Goal: Task Accomplishment & Management: Complete application form

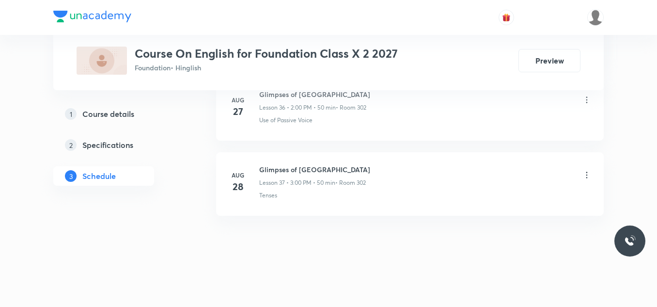
click at [279, 172] on h6 "Glimpses of INDIA" at bounding box center [314, 169] width 111 height 10
copy h6 "Glimpses of INDIA"
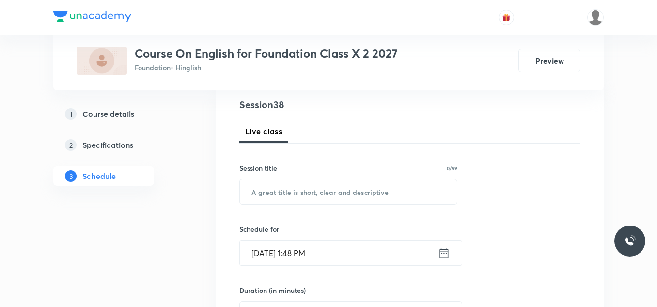
scroll to position [112, 0]
click at [271, 188] on input "text" at bounding box center [348, 191] width 217 height 25
paste input "Glimpses of INDIA"
type input "Glimpses of INDIA"
click at [333, 255] on input "Sep 1, 2025, 1:48 PM" at bounding box center [339, 252] width 198 height 25
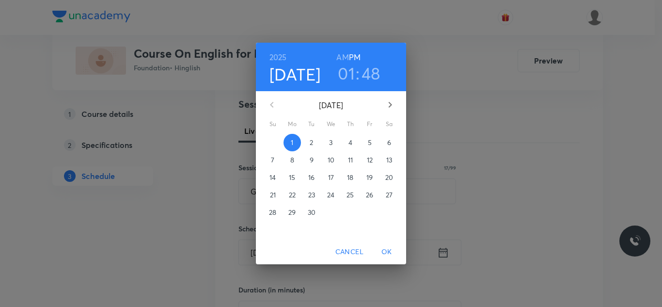
click at [349, 75] on h3 "01" at bounding box center [346, 73] width 17 height 20
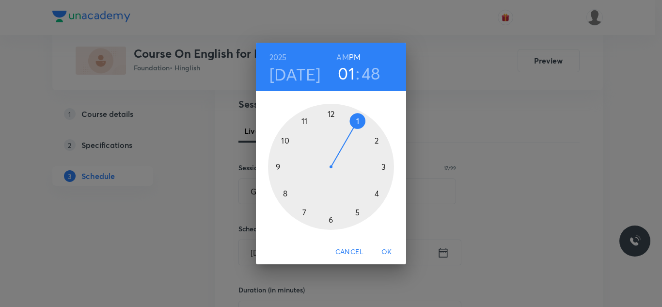
click at [376, 139] on div at bounding box center [331, 167] width 126 height 126
click at [331, 113] on div at bounding box center [331, 167] width 126 height 126
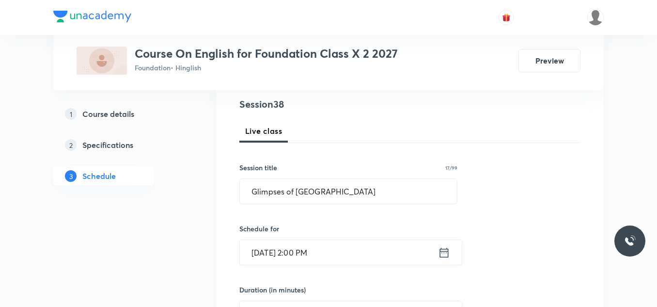
click at [339, 255] on input "Sep 1, 2025, 2:00 PM" at bounding box center [339, 252] width 198 height 25
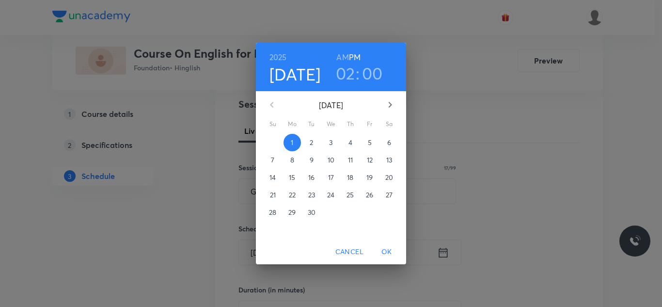
click at [382, 253] on span "OK" at bounding box center [386, 252] width 23 height 12
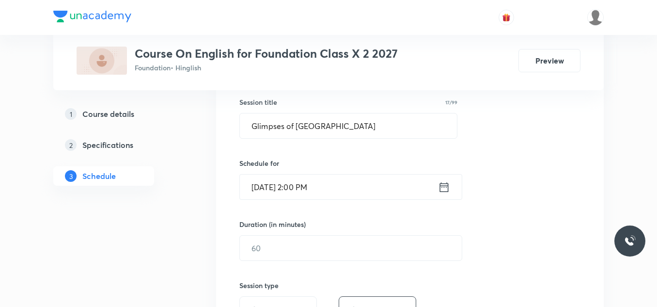
scroll to position [179, 0]
click at [289, 245] on input "text" at bounding box center [351, 247] width 222 height 25
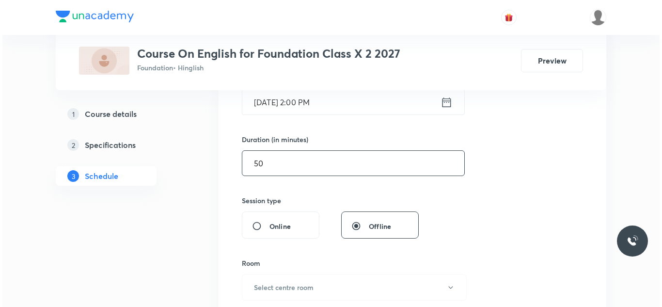
scroll to position [274, 0]
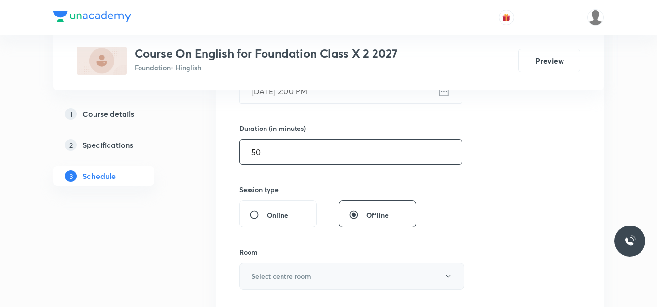
type input "50"
click at [286, 273] on h6 "Select centre room" at bounding box center [282, 276] width 60 height 10
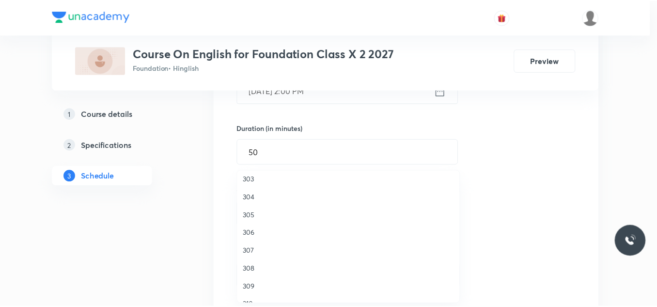
scroll to position [0, 0]
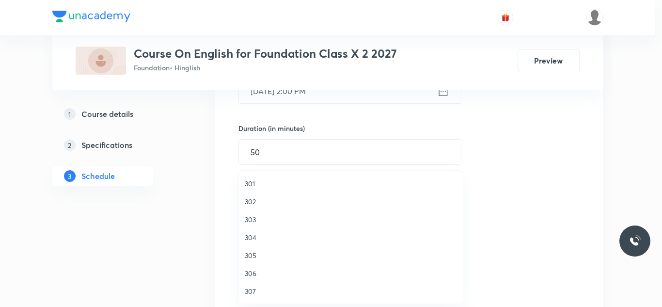
click at [258, 201] on span "302" at bounding box center [351, 201] width 212 height 10
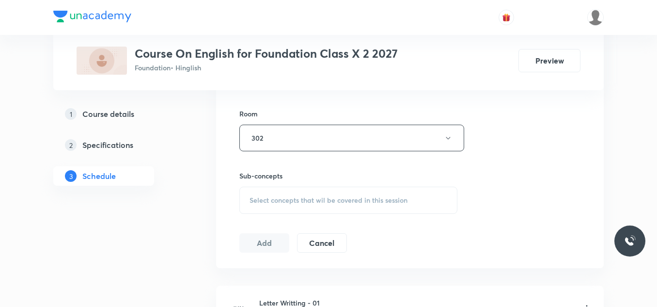
scroll to position [412, 0]
click at [282, 197] on span "Select concepts that wil be covered in this session" at bounding box center [329, 200] width 158 height 8
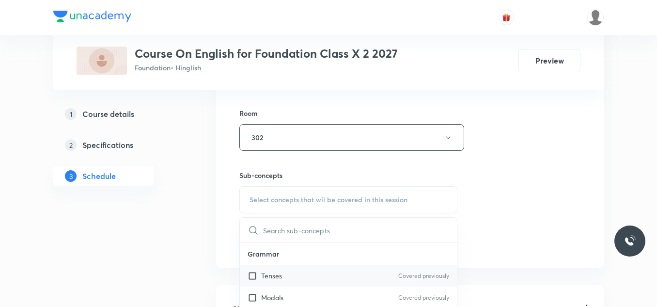
click at [270, 276] on p "Tenses" at bounding box center [271, 275] width 21 height 10
checkbox input "true"
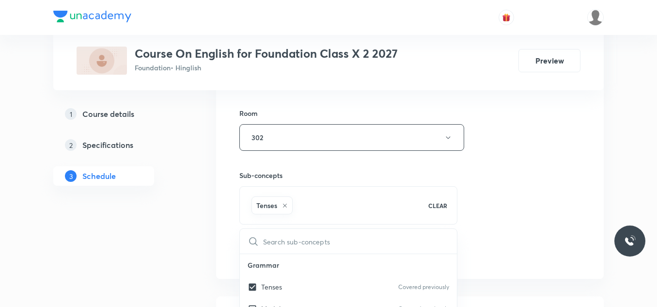
click at [268, 254] on button "Add" at bounding box center [264, 252] width 50 height 19
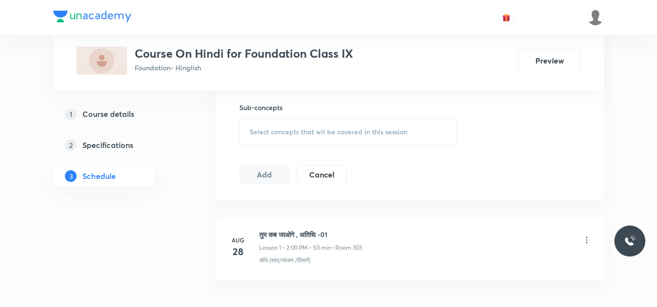
scroll to position [545, 0]
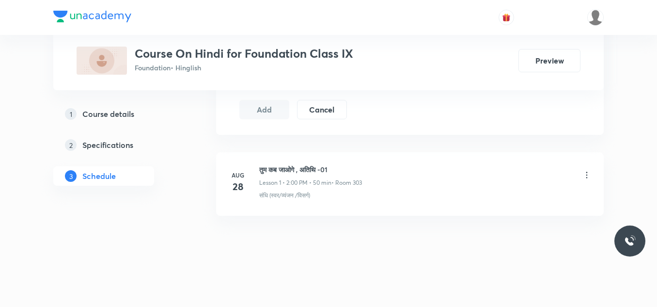
click at [310, 169] on h6 "तुम कब जाओगे , अतिथि -01" at bounding box center [310, 169] width 103 height 10
copy h6 "तुम कब जाओगे , अतिथि -01"
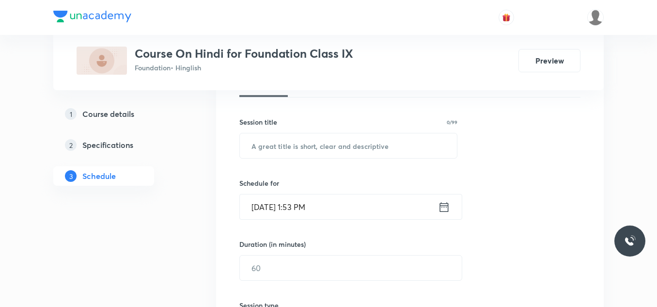
scroll to position [159, 0]
click at [298, 150] on input "text" at bounding box center [348, 145] width 217 height 25
paste input "तुम कब जाओगे , अतिथि -01"
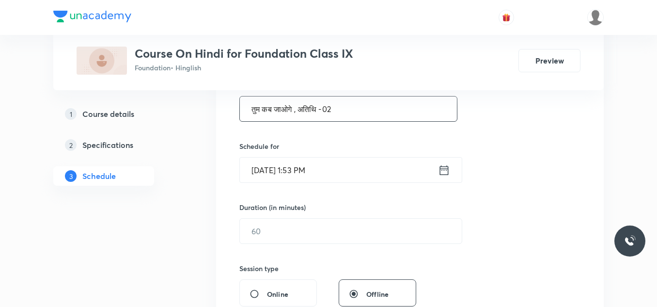
scroll to position [195, 0]
type input "तुम कब जाओगे , अतिथि -02"
click at [342, 165] on input "Sep 1, 2025, 1:53 PM" at bounding box center [339, 169] width 198 height 25
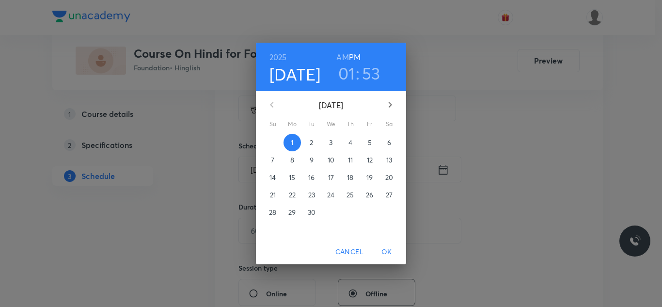
click at [350, 75] on h3 "01" at bounding box center [346, 73] width 17 height 20
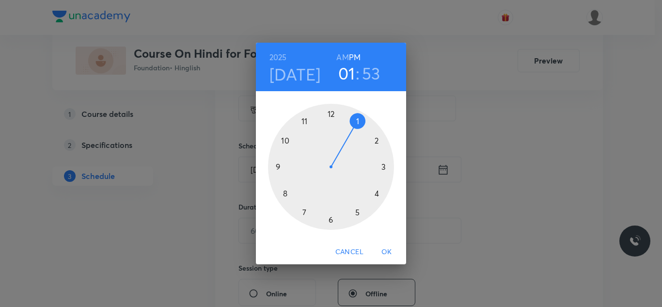
click at [376, 142] on div at bounding box center [331, 167] width 126 height 126
click at [330, 115] on div at bounding box center [331, 167] width 126 height 126
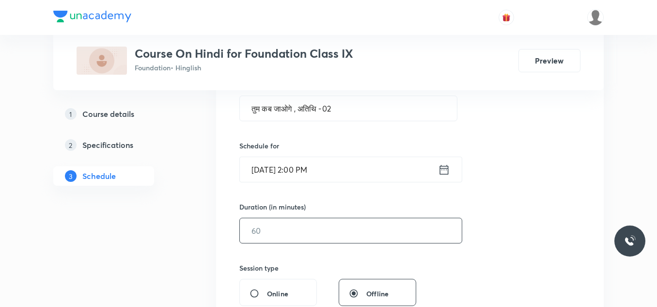
click at [298, 232] on input "text" at bounding box center [351, 230] width 222 height 25
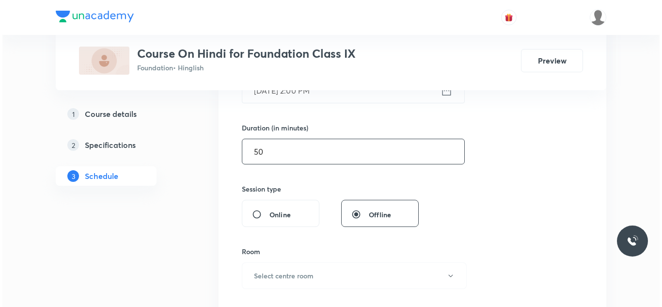
scroll to position [276, 0]
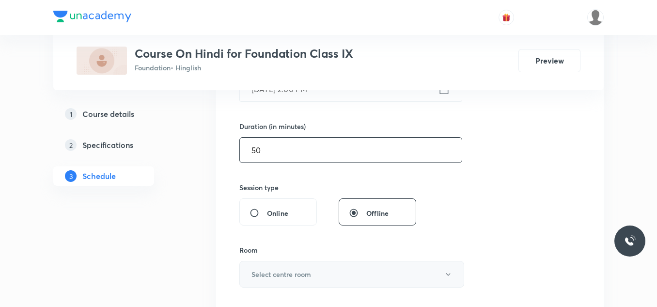
type input "50"
click at [278, 276] on h6 "Select centre room" at bounding box center [282, 274] width 60 height 10
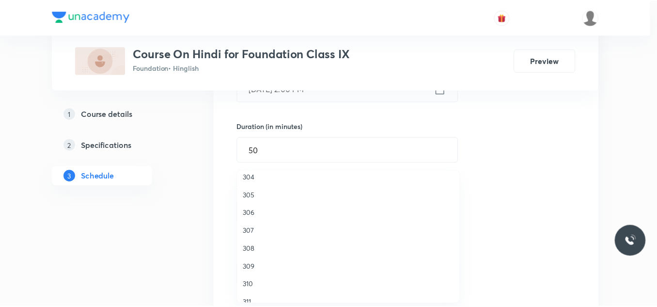
scroll to position [0, 0]
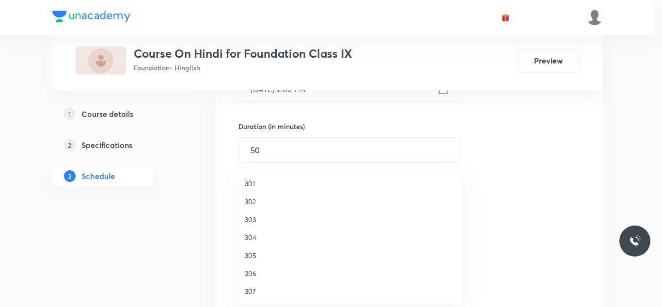
click at [254, 219] on span "303" at bounding box center [351, 219] width 212 height 10
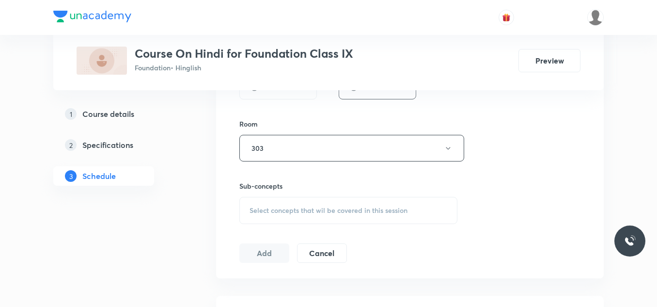
scroll to position [420, 0]
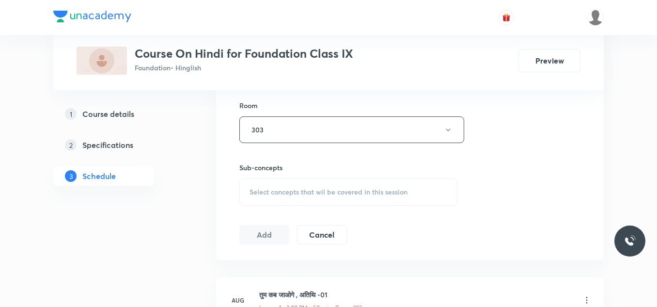
click at [303, 193] on span "Select concepts that wil be covered in this session" at bounding box center [329, 192] width 158 height 8
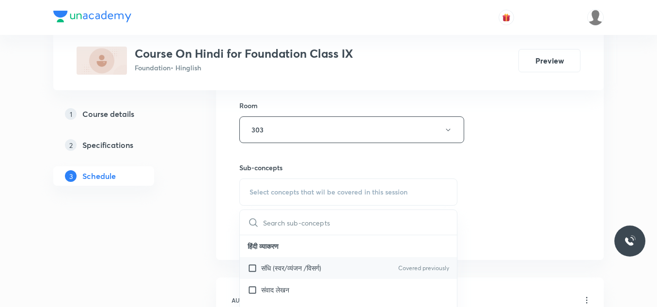
click at [269, 266] on p "संधि (स्वर/व्यंजन /विसर्ग)" at bounding box center [291, 268] width 60 height 10
checkbox input "true"
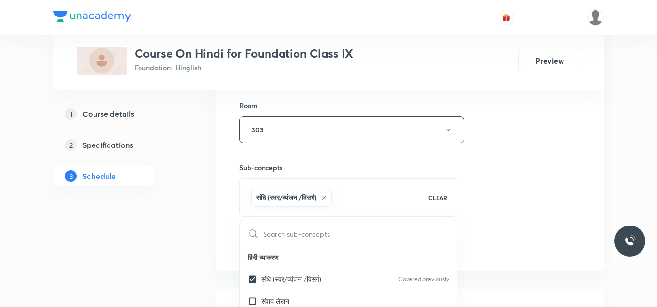
click at [186, 218] on div "Plus Courses Course On Hindi for Foundation Class IX Foundation • Hinglish Prev…" at bounding box center [328, 30] width 551 height 792
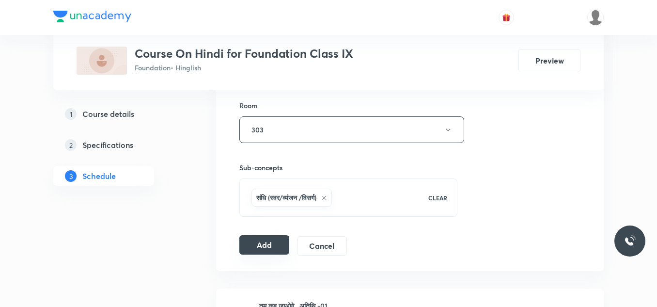
click at [259, 243] on button "Add" at bounding box center [264, 244] width 50 height 19
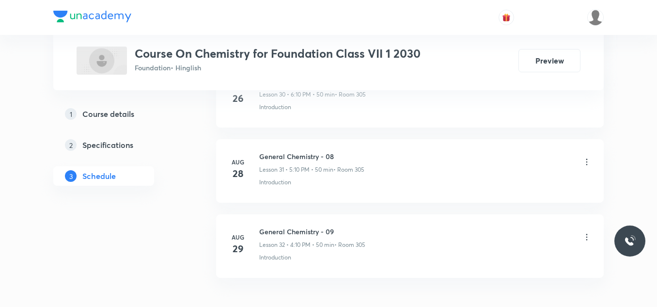
scroll to position [2874, 0]
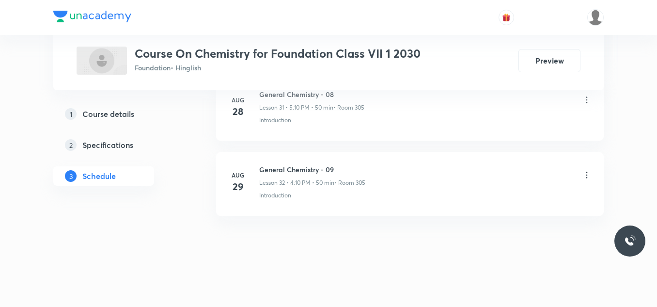
click at [304, 171] on h6 "General Chemistry - 09" at bounding box center [312, 169] width 106 height 10
copy h6 "General Chemistry - 09"
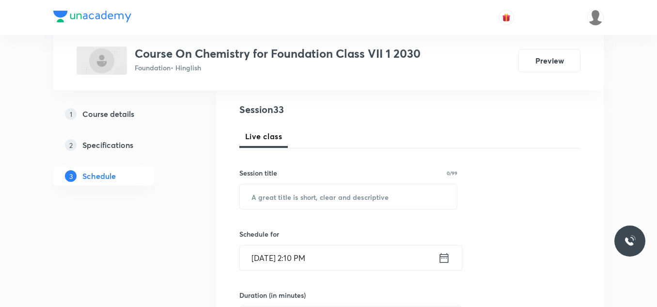
scroll to position [110, 0]
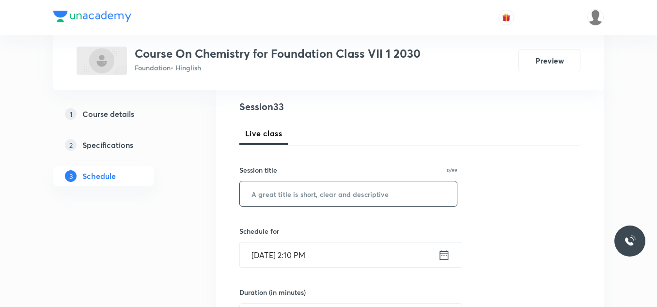
click at [277, 196] on input "text" at bounding box center [348, 193] width 217 height 25
paste input "General Chemistry - 09"
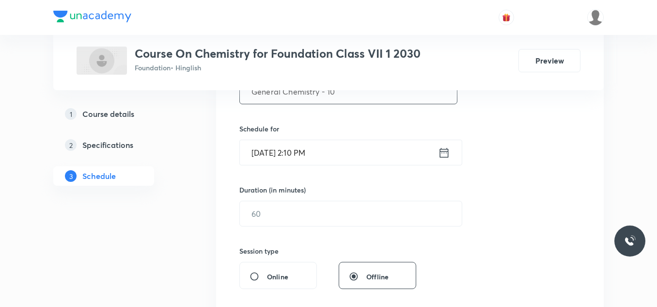
scroll to position [213, 0]
type input "General Chemistry - 10"
click at [346, 151] on input "Sep 1, 2025, 2:10 PM" at bounding box center [339, 152] width 198 height 25
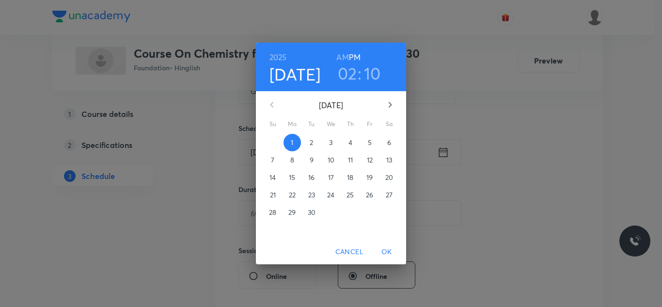
click at [373, 75] on h3 "10" at bounding box center [372, 73] width 17 height 20
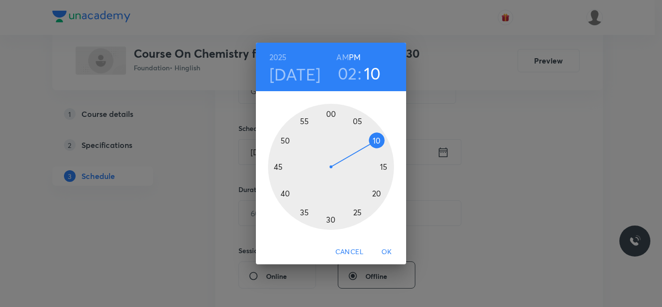
click at [383, 164] on div at bounding box center [331, 167] width 126 height 126
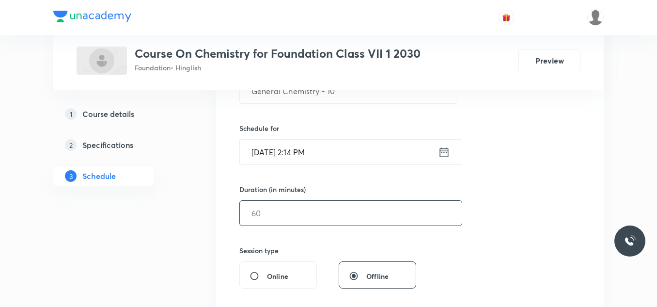
click at [287, 208] on input "text" at bounding box center [351, 213] width 222 height 25
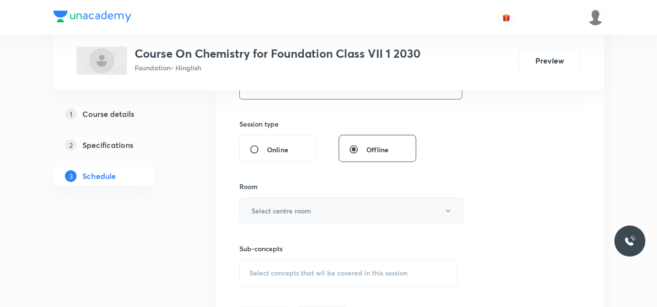
scroll to position [340, 0]
type input "35"
click at [287, 208] on h6 "Select centre room" at bounding box center [282, 210] width 60 height 10
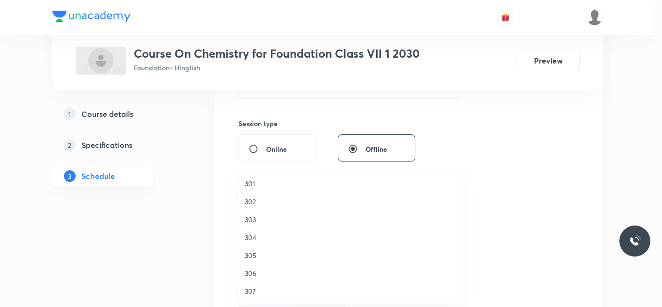
click at [253, 255] on span "305" at bounding box center [351, 255] width 212 height 10
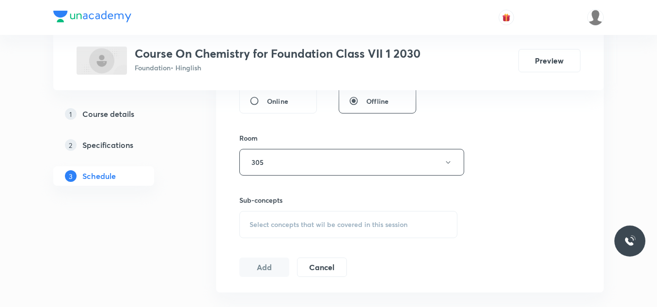
scroll to position [388, 0]
click at [316, 222] on span "Select concepts that wil be covered in this session" at bounding box center [329, 224] width 158 height 8
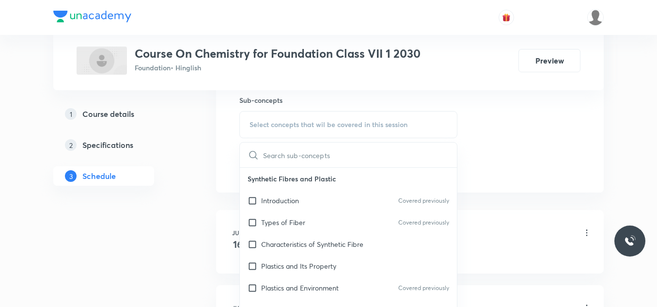
scroll to position [491, 0]
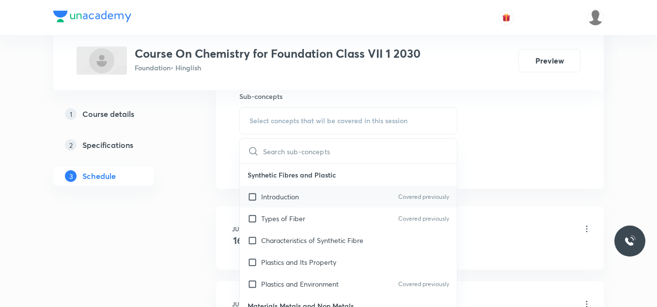
click at [256, 197] on input "checkbox" at bounding box center [255, 196] width 14 height 10
checkbox input "true"
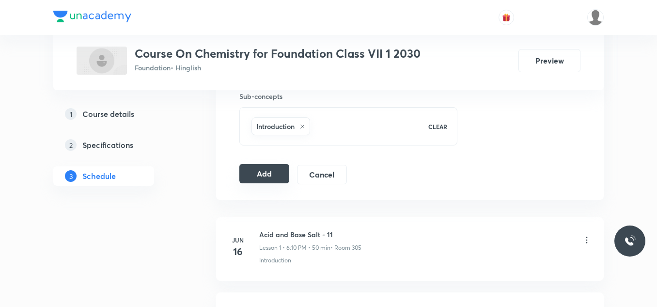
click at [271, 178] on button "Add" at bounding box center [264, 173] width 50 height 19
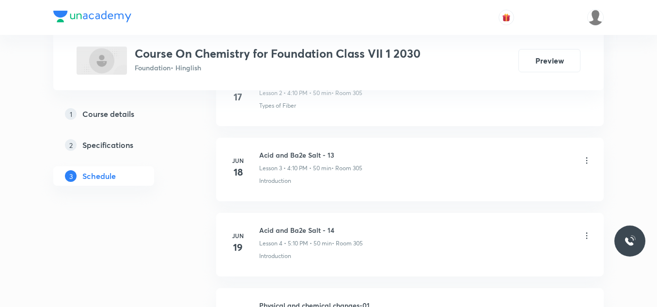
scroll to position [263, 0]
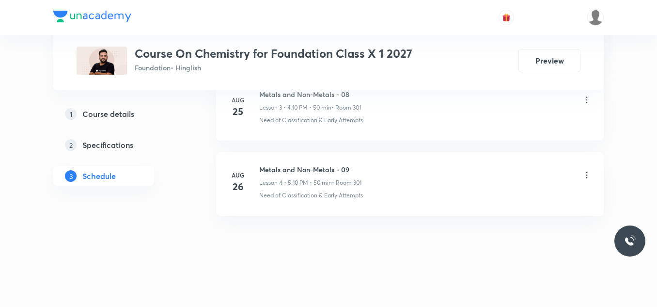
click at [321, 172] on h6 "Metals and Non-Metals - 09" at bounding box center [310, 169] width 102 height 10
copy h6 "Metals and Non-Metals - 09"
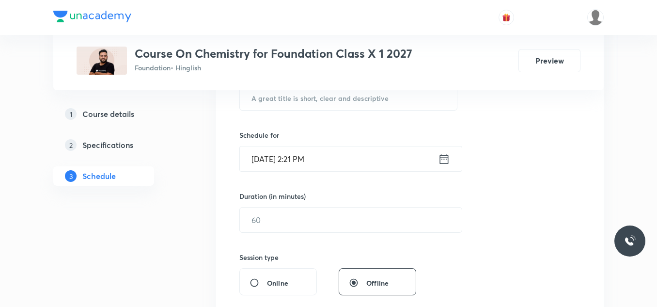
scroll to position [208, 0]
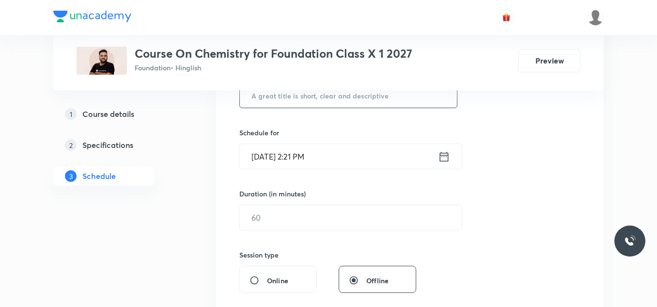
click at [297, 100] on input "text" at bounding box center [348, 95] width 217 height 25
paste input "Metals and Non-Metals - 09"
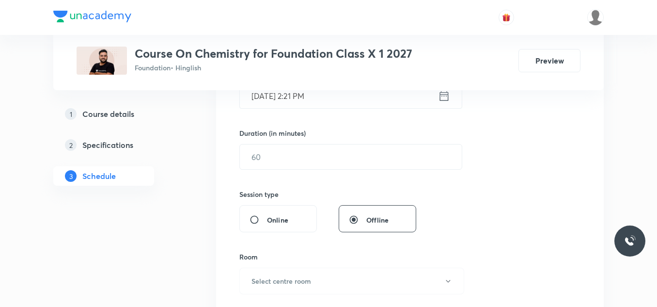
scroll to position [269, 0]
type input "Metals and Non-Metals - 10"
click at [324, 105] on input "[DATE] 2:21 PM" at bounding box center [339, 96] width 198 height 25
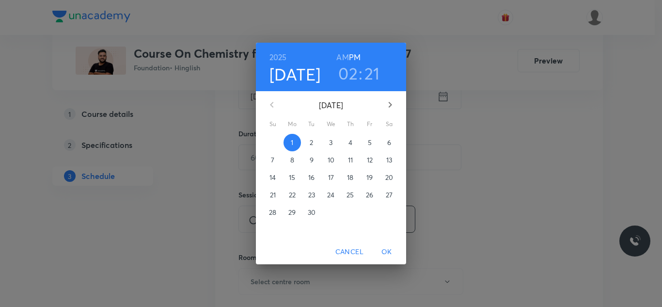
click at [349, 143] on p "4" at bounding box center [351, 143] width 4 height 10
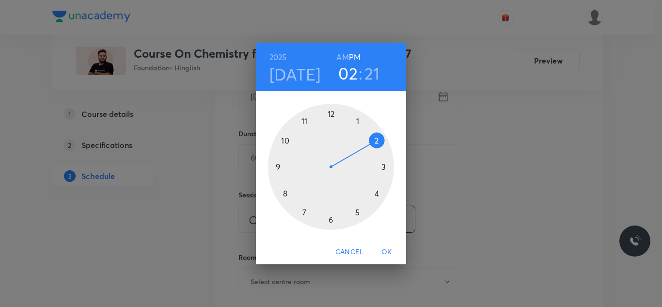
click at [376, 192] on div at bounding box center [331, 167] width 126 height 126
click at [376, 139] on div at bounding box center [331, 167] width 126 height 126
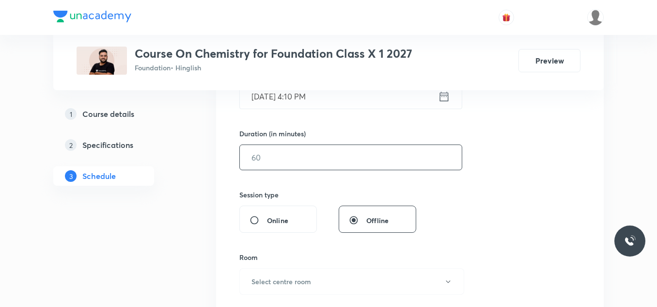
click at [303, 158] on input "text" at bounding box center [351, 157] width 222 height 25
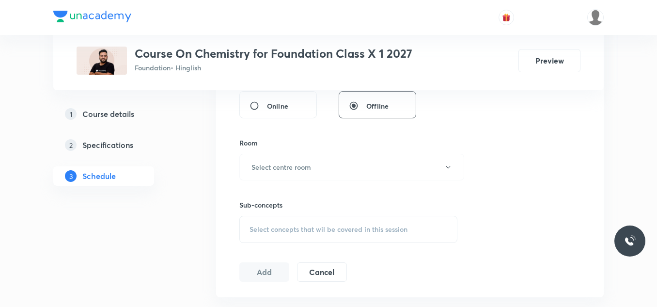
scroll to position [384, 0]
type input "50"
click at [303, 158] on button "Select centre room" at bounding box center [351, 166] width 225 height 27
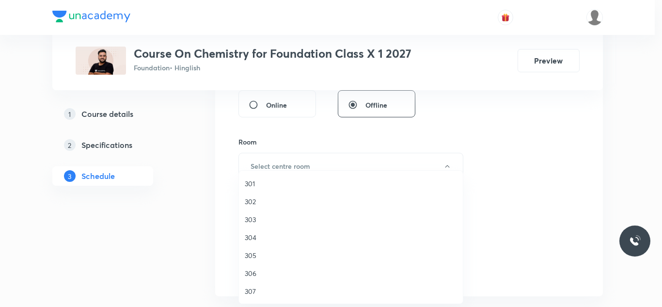
click at [257, 185] on span "301" at bounding box center [351, 183] width 212 height 10
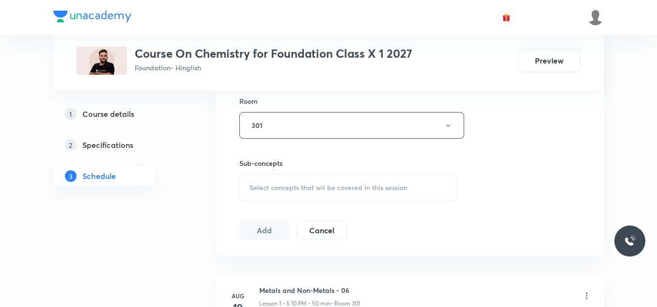
scroll to position [449, 0]
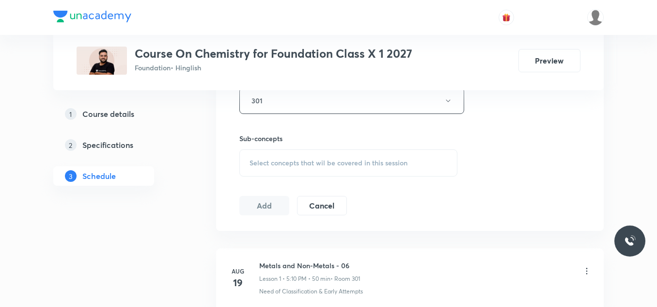
click at [273, 169] on div "Select concepts that wil be covered in this session" at bounding box center [348, 162] width 218 height 27
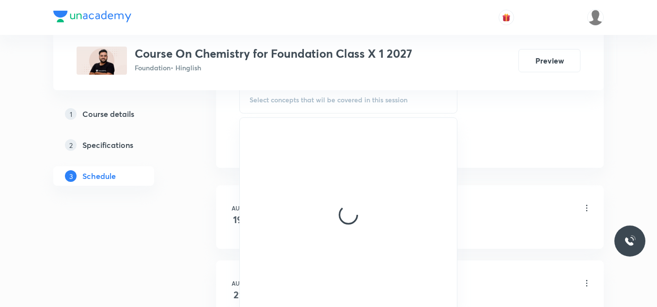
scroll to position [513, 0]
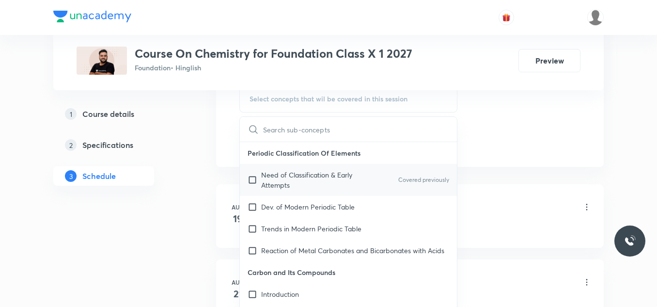
click at [278, 176] on p "Need of Classification & Early Attempts" at bounding box center [310, 180] width 98 height 20
checkbox input "true"
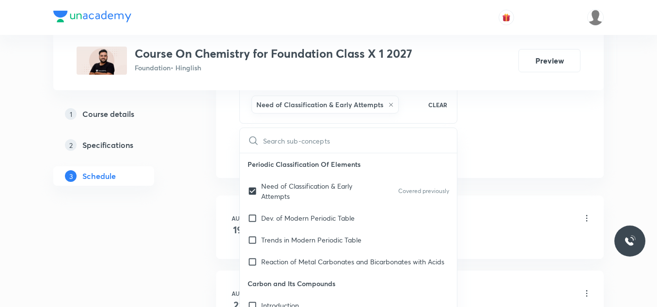
click at [195, 151] on div "Plus Courses Course On Chemistry for Foundation Class X 1 2027 Foundation • Hin…" at bounding box center [328, 49] width 551 height 1017
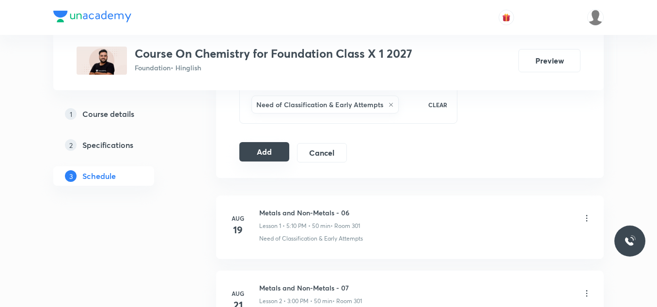
click at [257, 152] on button "Add" at bounding box center [264, 151] width 50 height 19
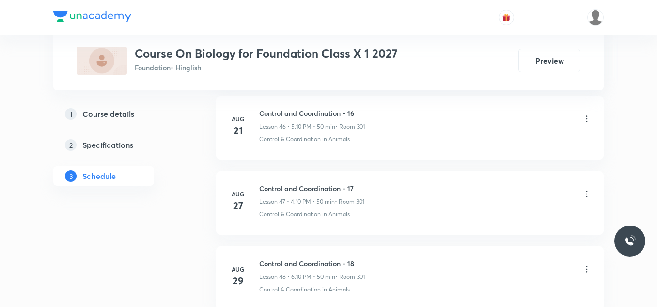
scroll to position [4076, 0]
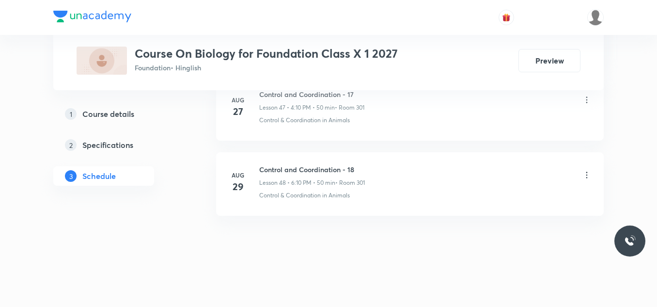
click at [311, 169] on h6 "Control and Coordination - 18" at bounding box center [312, 169] width 106 height 10
copy h6 "Control and Coordination - 18"
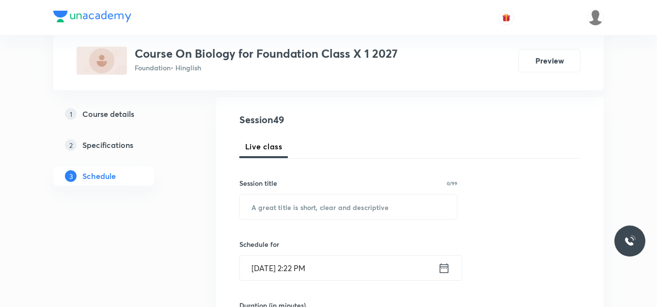
scroll to position [101, 0]
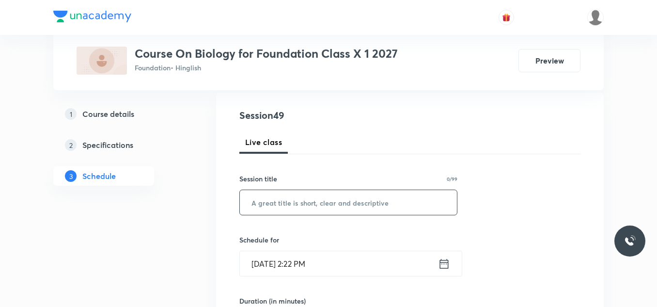
click at [285, 196] on input "text" at bounding box center [348, 202] width 217 height 25
paste input "Control and Coordination - 18"
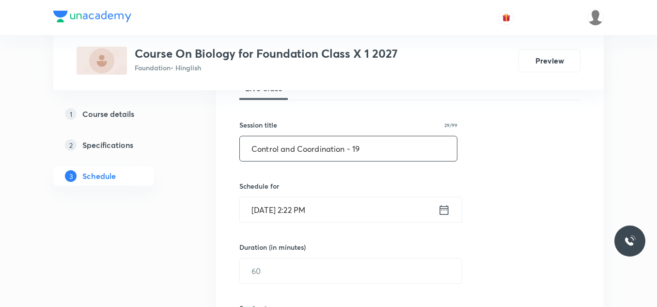
scroll to position [162, 0]
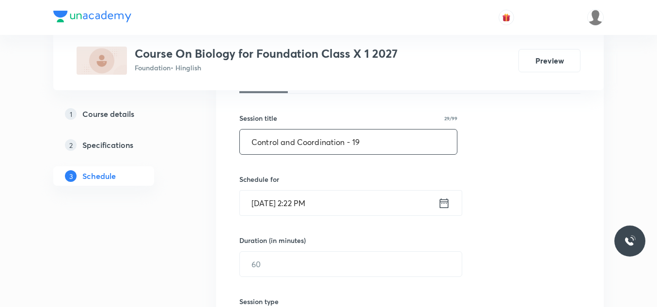
type input "Control and Coordination - 19"
click at [334, 201] on input "Sep 1, 2025, 2:22 PM" at bounding box center [339, 202] width 198 height 25
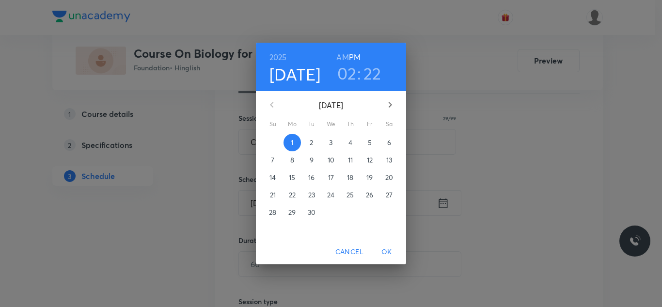
click at [351, 78] on h3 "02" at bounding box center [346, 73] width 19 height 20
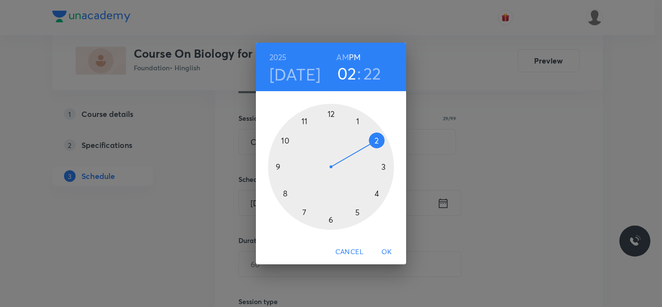
click at [331, 218] on div at bounding box center [331, 167] width 126 height 126
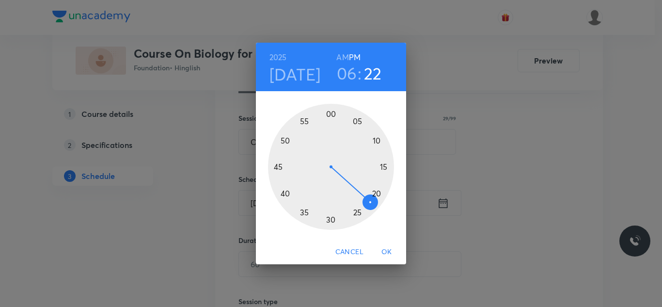
click at [376, 138] on div at bounding box center [331, 167] width 126 height 126
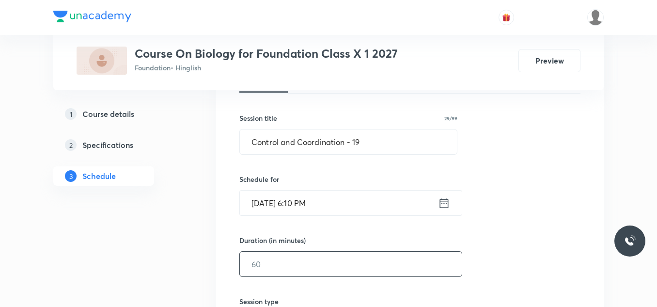
click at [280, 259] on input "text" at bounding box center [351, 264] width 222 height 25
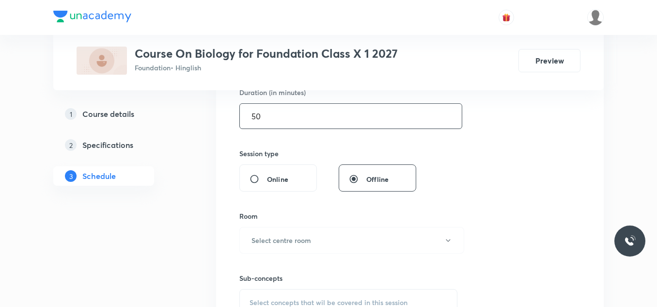
scroll to position [311, 0]
type input "50"
click at [294, 240] on h6 "Select centre room" at bounding box center [282, 239] width 60 height 10
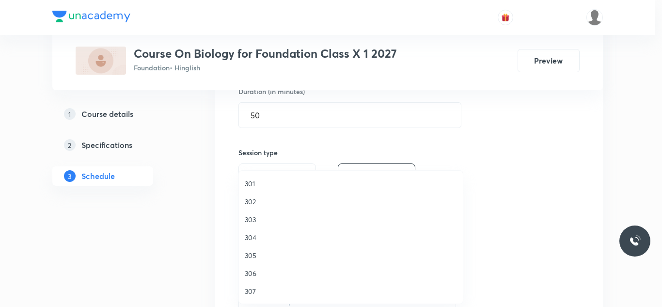
click at [251, 179] on span "301" at bounding box center [351, 183] width 212 height 10
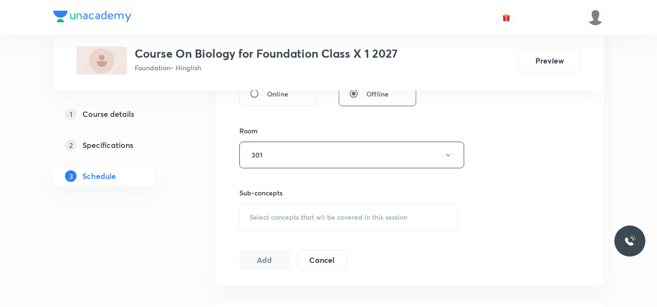
scroll to position [398, 0]
click at [266, 210] on span "Select concepts that wil be covered in this session" at bounding box center [329, 214] width 158 height 8
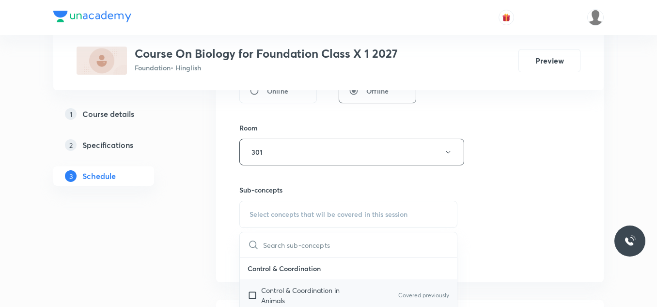
click at [258, 290] on input "checkbox" at bounding box center [255, 295] width 14 height 20
checkbox input "true"
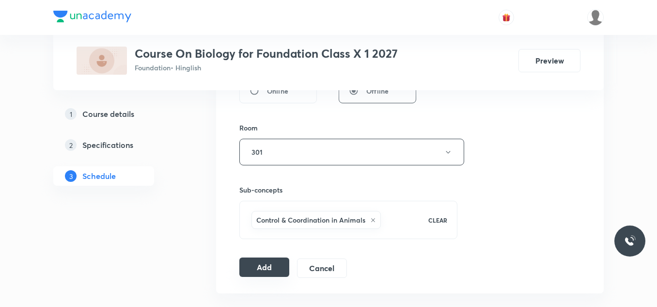
click at [264, 264] on button "Add" at bounding box center [264, 266] width 50 height 19
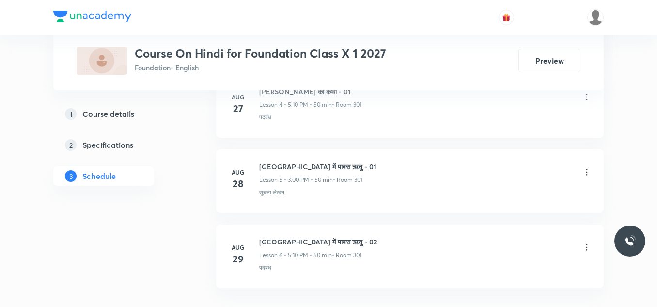
scroll to position [921, 0]
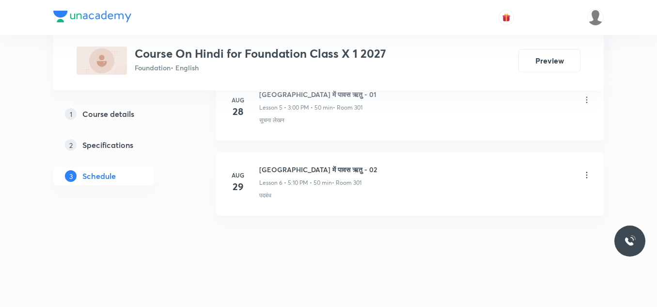
click at [288, 170] on h6 "[GEOGRAPHIC_DATA] में पावस ऋतु - 02" at bounding box center [318, 169] width 118 height 10
copy h6 "[GEOGRAPHIC_DATA] में पावस ऋतु - 02"
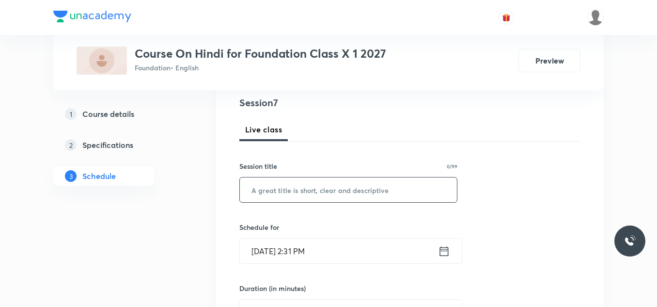
scroll to position [113, 0]
click at [279, 195] on input "text" at bounding box center [348, 190] width 217 height 25
paste input "[GEOGRAPHIC_DATA] में पावस ऋतु - 02"
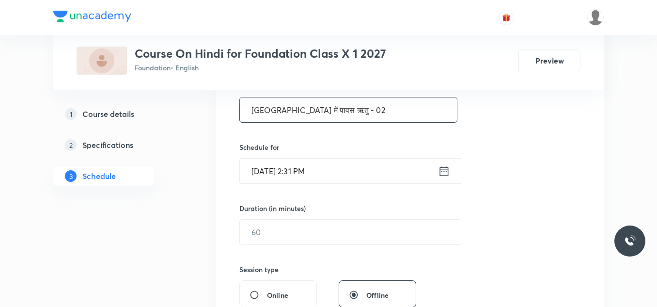
type input "[GEOGRAPHIC_DATA] में पावस ऋतु - 02"
click at [352, 175] on input "[DATE] 2:31 PM" at bounding box center [339, 171] width 198 height 25
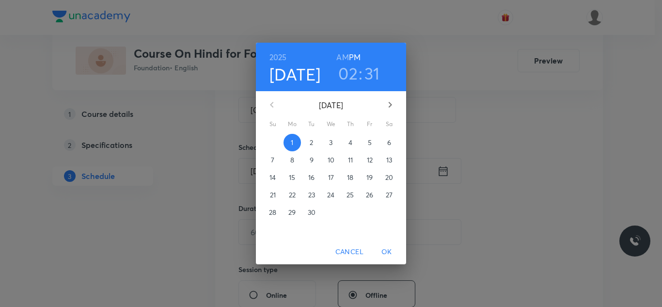
click at [349, 76] on h3 "02" at bounding box center [347, 73] width 19 height 20
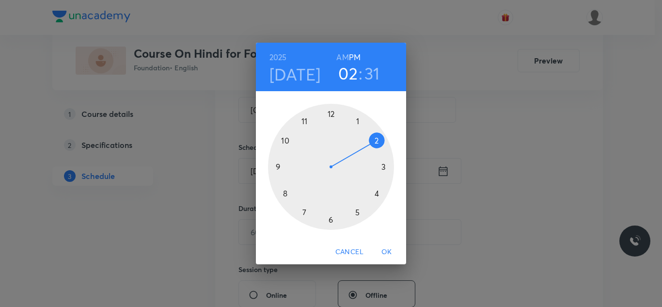
click at [383, 167] on div at bounding box center [331, 167] width 126 height 126
click at [332, 115] on div at bounding box center [331, 167] width 126 height 126
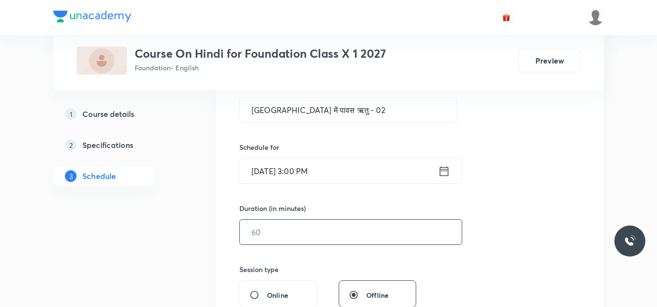
click at [262, 229] on input "text" at bounding box center [351, 232] width 222 height 25
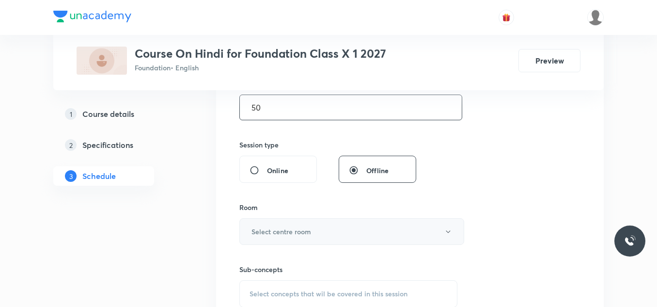
scroll to position [319, 0]
type input "50"
click at [279, 231] on h6 "Select centre room" at bounding box center [282, 231] width 60 height 10
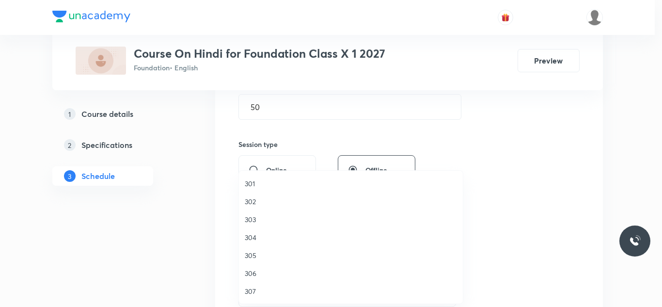
click at [253, 200] on span "302" at bounding box center [351, 201] width 212 height 10
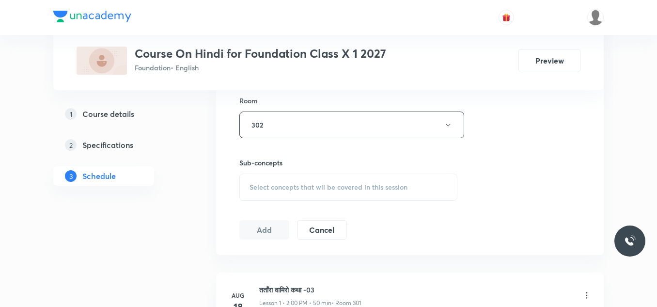
scroll to position [426, 0]
click at [265, 192] on div "Select concepts that wil be covered in this session" at bounding box center [348, 186] width 218 height 27
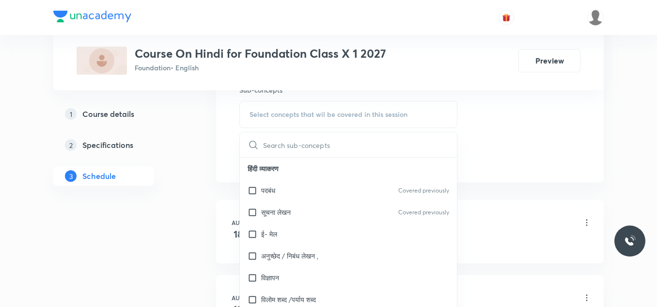
scroll to position [499, 0]
click at [265, 192] on p "पदबंध" at bounding box center [268, 189] width 14 height 10
checkbox input "true"
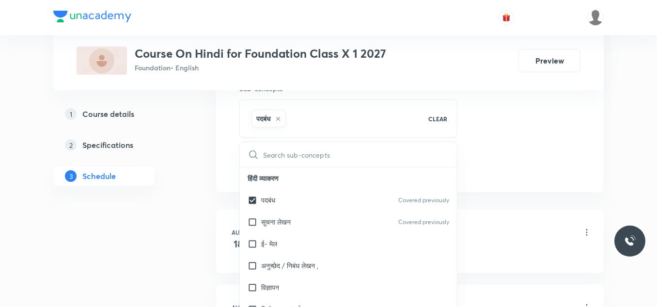
click at [189, 207] on div "Plus Courses Course On Hindi for Foundation Class X 1 2027 Foundation • English…" at bounding box center [328, 138] width 551 height 1167
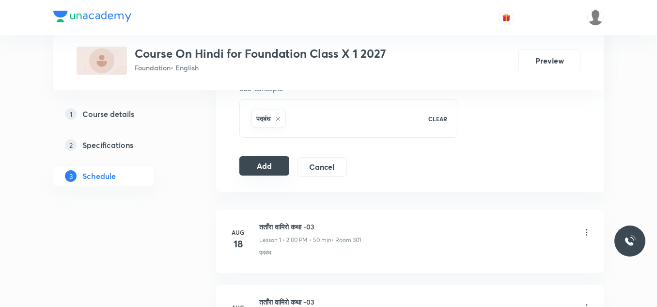
click at [269, 165] on button "Add" at bounding box center [264, 165] width 50 height 19
click at [266, 165] on button "Add" at bounding box center [264, 165] width 50 height 19
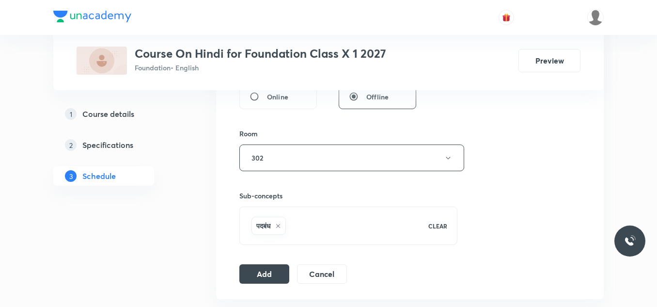
scroll to position [393, 0]
click at [265, 272] on button "Add" at bounding box center [264, 272] width 50 height 19
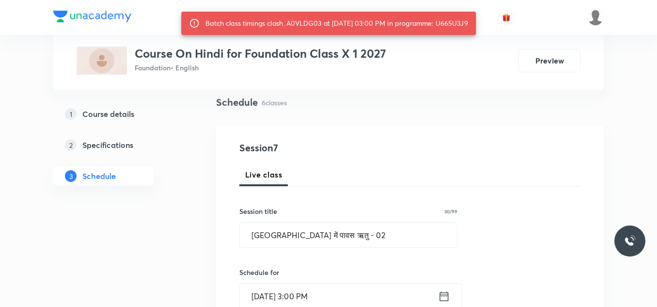
scroll to position [0, 0]
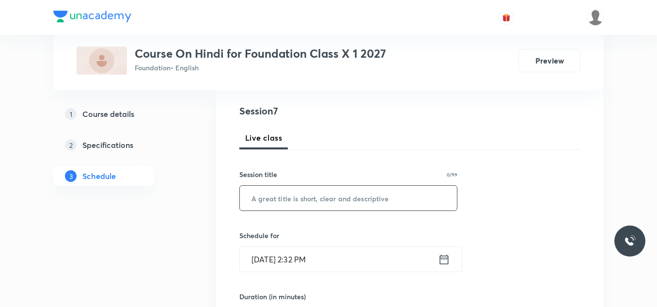
drag, startPoint x: 0, startPoint y: 0, endPoint x: 277, endPoint y: 203, distance: 343.7
click at [277, 203] on input "text" at bounding box center [348, 198] width 217 height 25
paste input "[GEOGRAPHIC_DATA] में पावस ऋतु - 02"
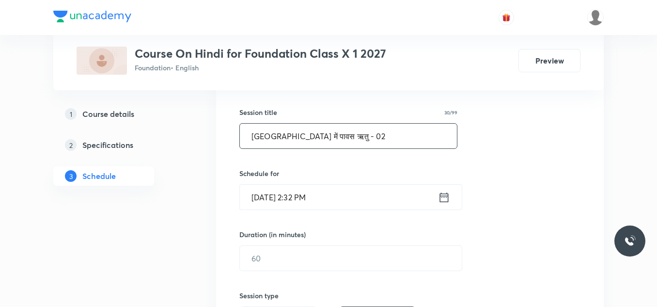
scroll to position [168, 0]
type input "[GEOGRAPHIC_DATA] में पावस ऋतु - 02"
click at [340, 197] on input "[DATE] 2:32 PM" at bounding box center [339, 196] width 198 height 25
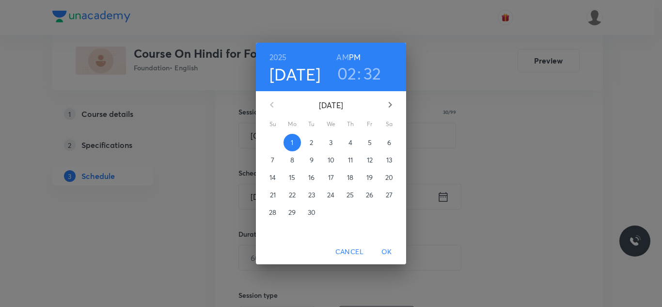
click at [351, 73] on h3 "02" at bounding box center [346, 73] width 19 height 20
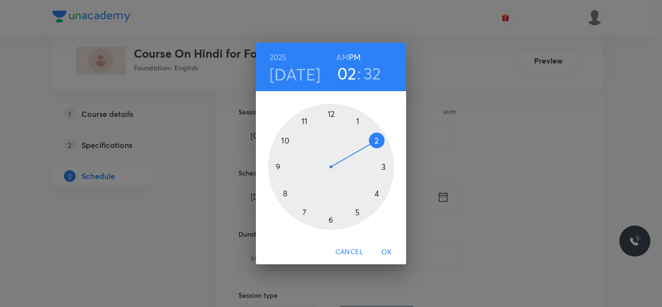
click at [382, 164] on div at bounding box center [331, 167] width 126 height 126
click at [334, 113] on div at bounding box center [331, 167] width 126 height 126
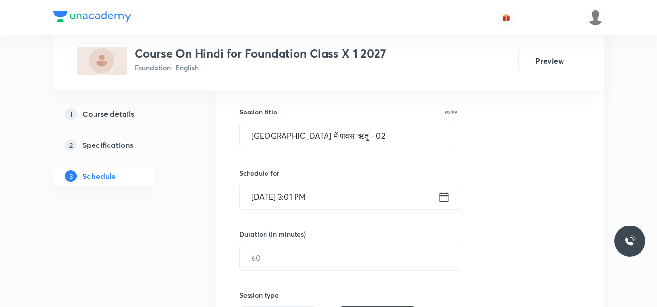
click at [328, 193] on input "[DATE] 3:01 PM" at bounding box center [339, 196] width 198 height 25
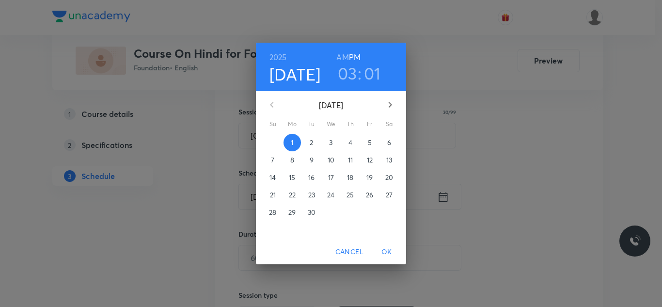
click at [371, 72] on h3 "01" at bounding box center [372, 73] width 17 height 20
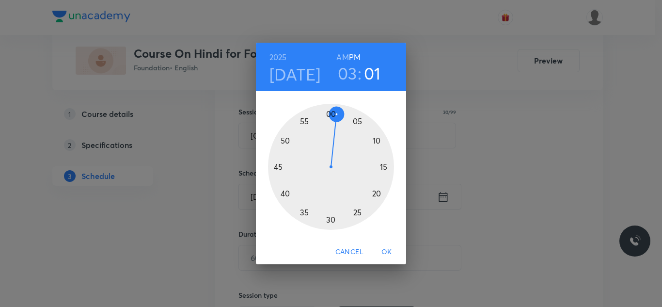
click at [328, 112] on div at bounding box center [331, 167] width 126 height 126
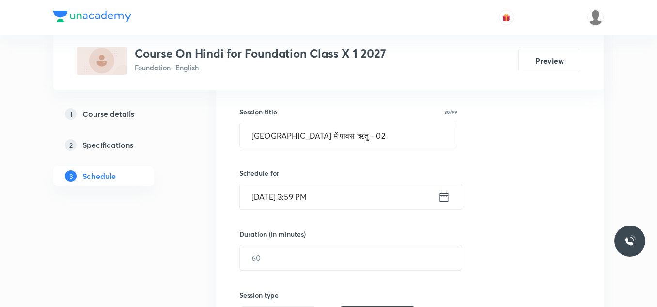
click at [330, 194] on input "[DATE] 3:59 PM" at bounding box center [339, 196] width 198 height 25
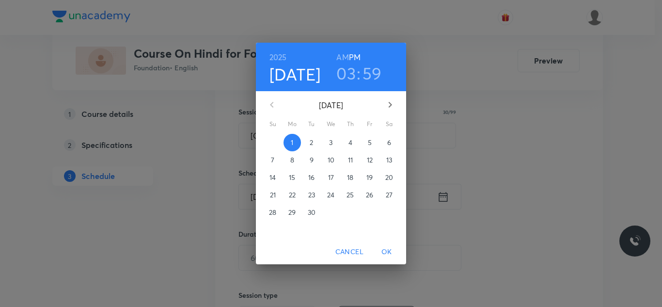
click at [368, 75] on h3 "59" at bounding box center [372, 73] width 19 height 20
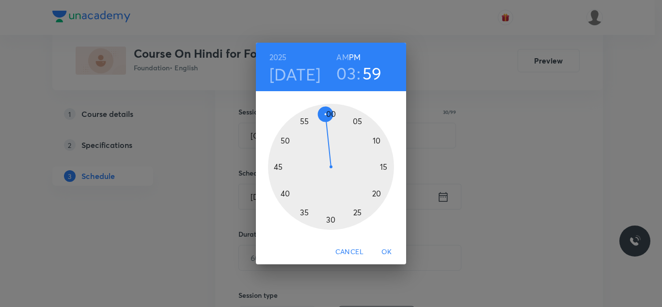
click at [332, 115] on div at bounding box center [331, 167] width 126 height 126
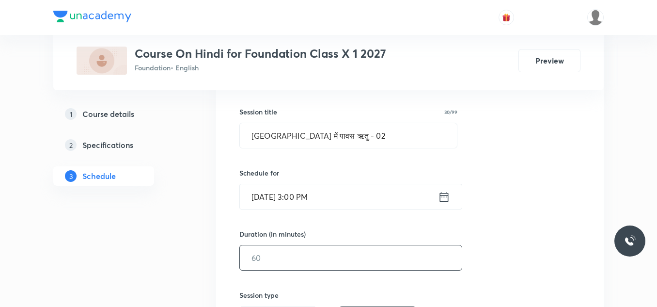
click at [279, 255] on input "text" at bounding box center [351, 257] width 222 height 25
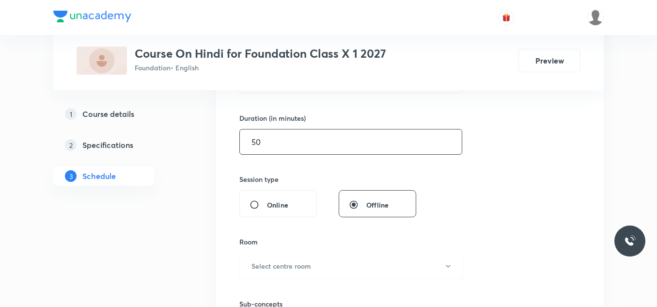
scroll to position [285, 0]
type input "50"
click at [290, 263] on h6 "Select centre room" at bounding box center [282, 265] width 60 height 10
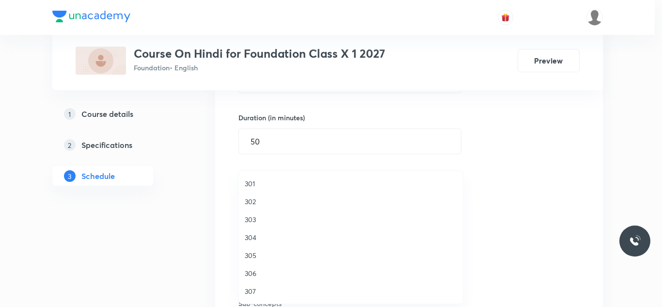
click at [254, 182] on span "301" at bounding box center [351, 183] width 212 height 10
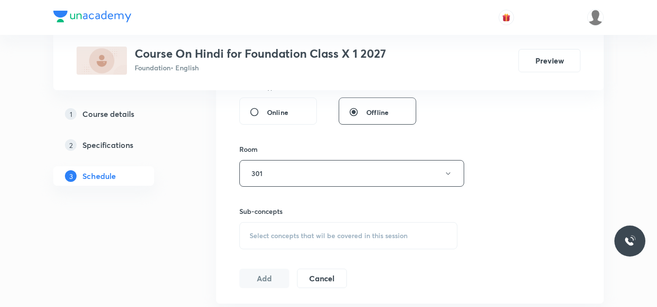
scroll to position [377, 0]
click at [291, 232] on span "Select concepts that wil be covered in this session" at bounding box center [329, 235] width 158 height 8
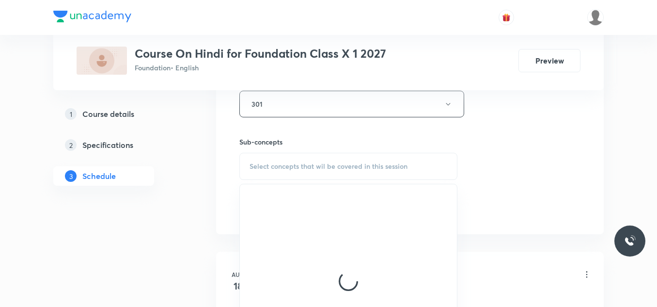
scroll to position [447, 0]
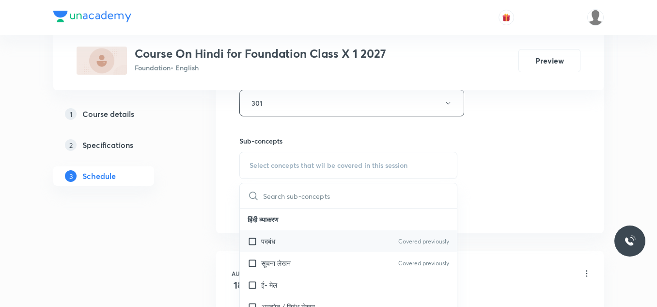
click at [256, 236] on div "पदबंध Covered previously" at bounding box center [348, 241] width 217 height 22
checkbox input "true"
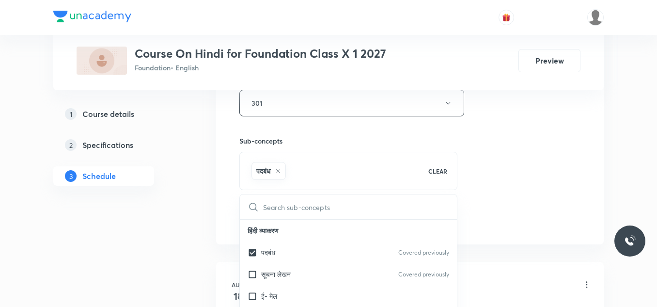
click at [198, 205] on div "Plus Courses Course On Hindi for Foundation Class X 1 2027 Foundation • English…" at bounding box center [328, 190] width 551 height 1167
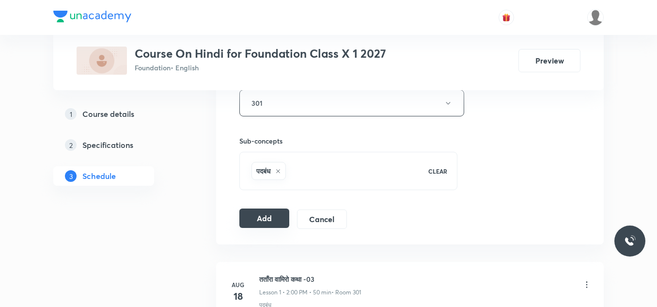
click at [260, 221] on button "Add" at bounding box center [264, 217] width 50 height 19
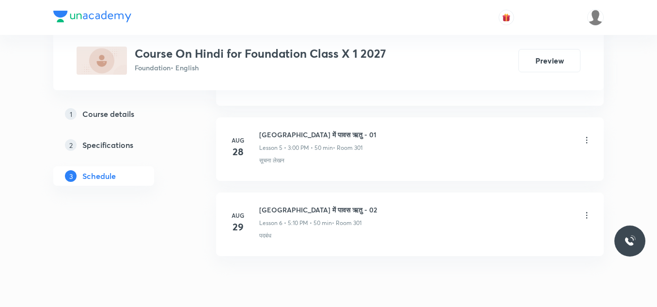
scroll to position [881, 0]
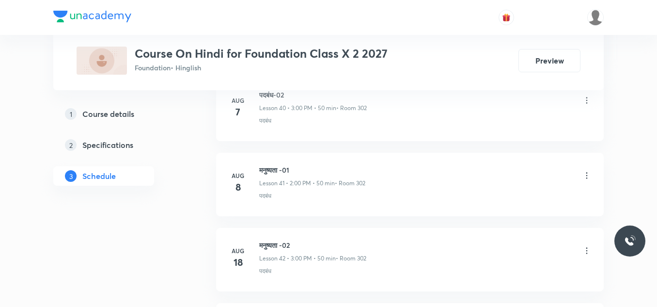
scroll to position [3776, 0]
click at [288, 168] on h6 "तंतारा वामीरो की कथा" at bounding box center [313, 169] width 108 height 10
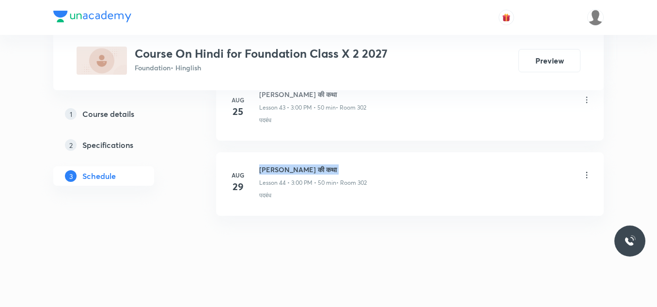
click at [288, 168] on h6 "तंतारा वामीरो की कथा" at bounding box center [313, 169] width 108 height 10
copy h6 "तंतारा वामीरो की कथा"
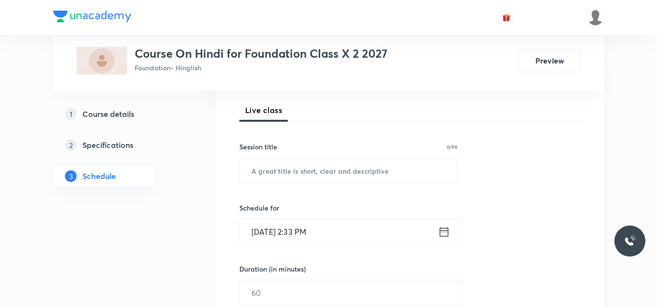
scroll to position [133, 0]
click at [288, 168] on input "text" at bounding box center [348, 171] width 217 height 25
paste input "तंतारा वामीरो की कथा"
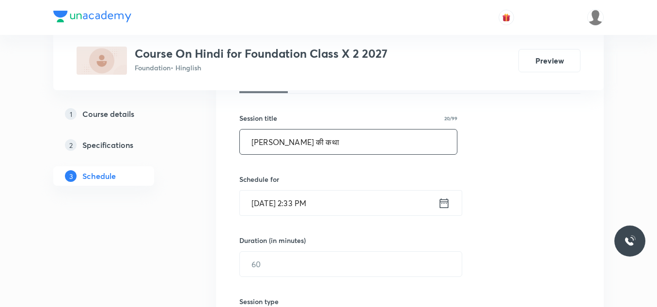
scroll to position [164, 0]
type input "तंतारा वामीरो की कथा"
click at [345, 195] on input "Sep 1, 2025, 2:33 PM" at bounding box center [339, 201] width 198 height 25
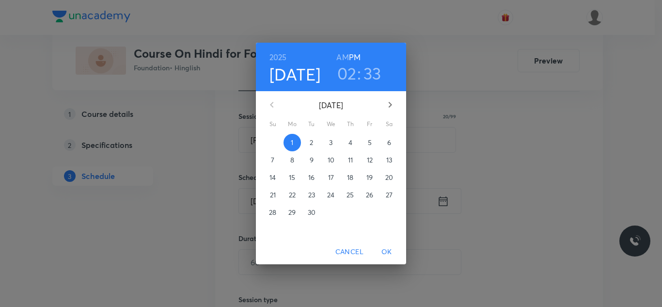
click at [350, 75] on h3 "02" at bounding box center [346, 73] width 19 height 20
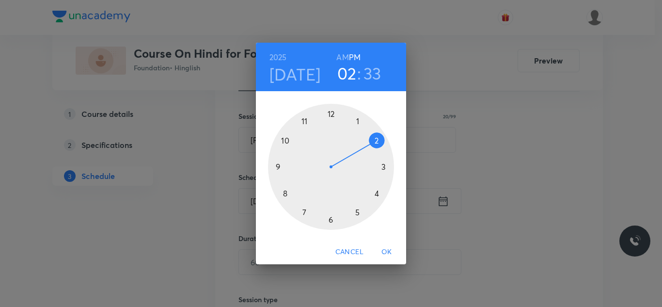
click at [386, 166] on div at bounding box center [331, 167] width 126 height 126
click at [331, 114] on div at bounding box center [331, 167] width 126 height 126
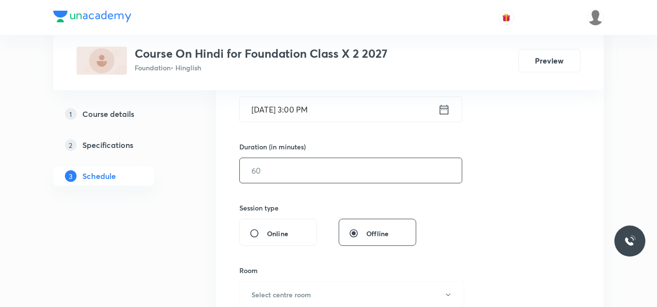
scroll to position [256, 0]
click at [267, 174] on input "text" at bounding box center [351, 170] width 222 height 25
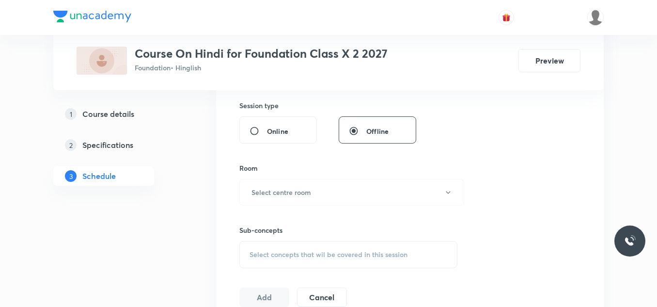
scroll to position [359, 0]
type input "50"
click at [270, 192] on h6 "Select centre room" at bounding box center [282, 191] width 60 height 10
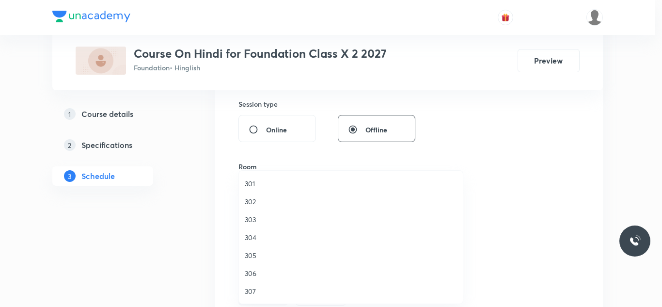
click at [254, 200] on span "302" at bounding box center [351, 201] width 212 height 10
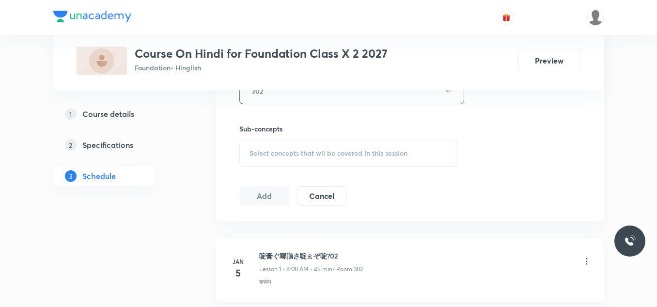
scroll to position [460, 0]
click at [276, 157] on div "Select concepts that wil be covered in this session" at bounding box center [348, 152] width 218 height 27
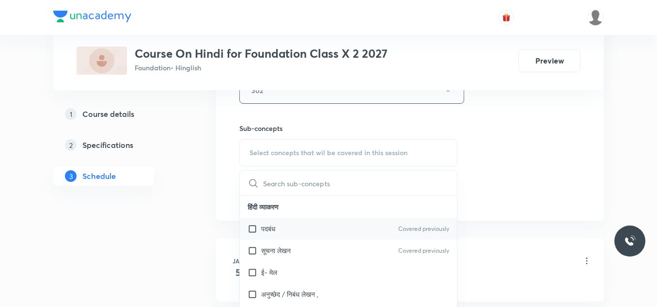
click at [259, 228] on input "checkbox" at bounding box center [255, 228] width 14 height 10
checkbox input "true"
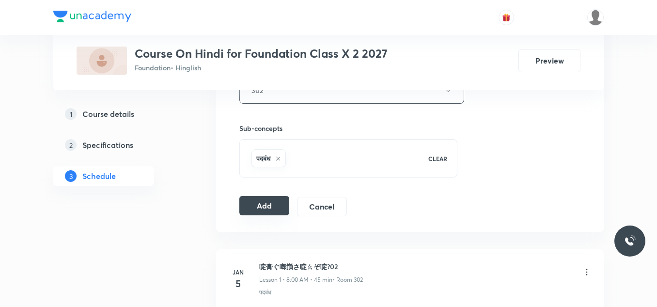
click at [267, 198] on button "Add" at bounding box center [264, 205] width 50 height 19
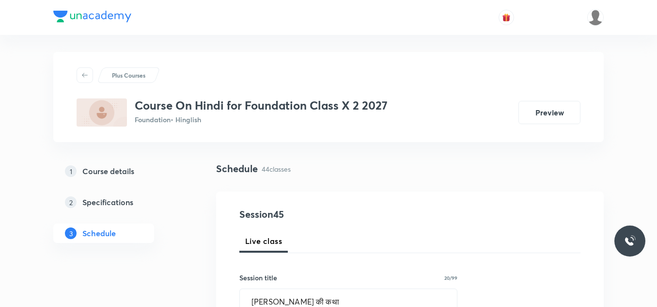
scroll to position [0, 0]
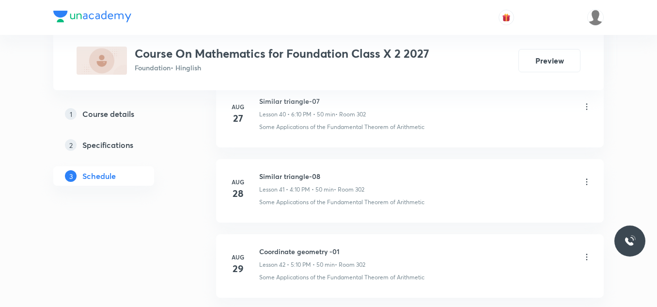
scroll to position [3626, 0]
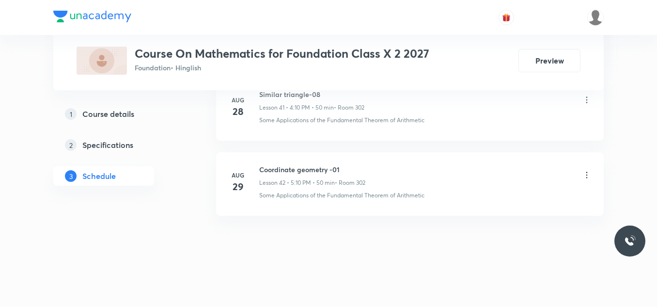
click at [305, 171] on h6 "Coordinate geometry -01" at bounding box center [312, 169] width 106 height 10
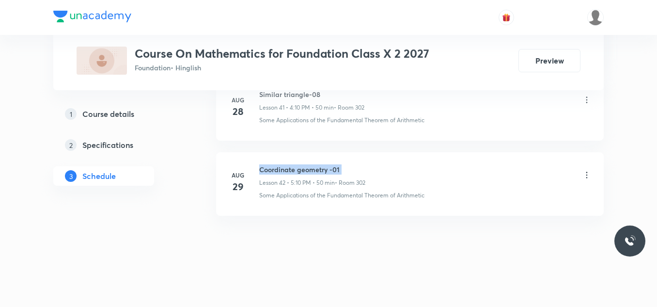
copy h6 "Coordinate geometry -01"
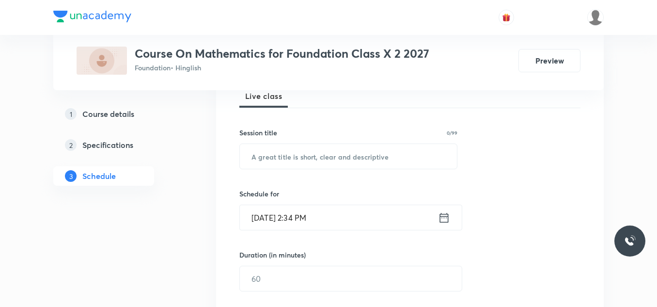
scroll to position [147, 0]
click at [301, 163] on input "text" at bounding box center [348, 156] width 217 height 25
paste input "Coordinate geometry -01"
type input "Coordinate geometry -02"
click at [341, 217] on input "[DATE] 2:34 PM" at bounding box center [339, 218] width 198 height 25
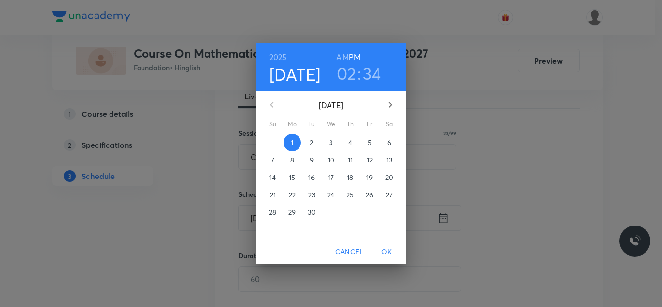
click at [353, 75] on h3 "02" at bounding box center [346, 73] width 19 height 20
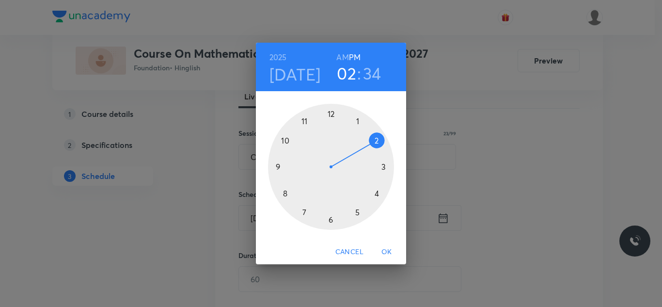
click at [358, 212] on div at bounding box center [331, 167] width 126 height 126
click at [375, 141] on div at bounding box center [331, 167] width 126 height 126
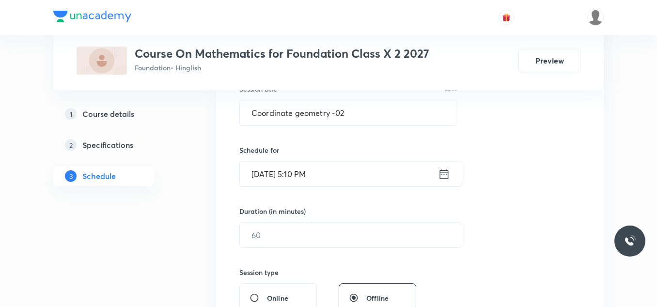
scroll to position [191, 0]
click at [272, 236] on input "text" at bounding box center [351, 234] width 222 height 25
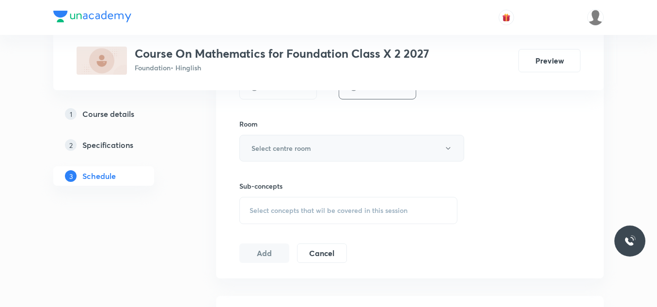
scroll to position [402, 0]
type input "50"
click at [292, 140] on button "Select centre room" at bounding box center [351, 147] width 225 height 27
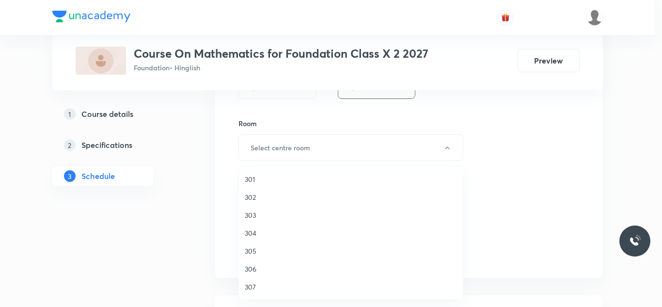
click at [256, 195] on span "302" at bounding box center [351, 197] width 212 height 10
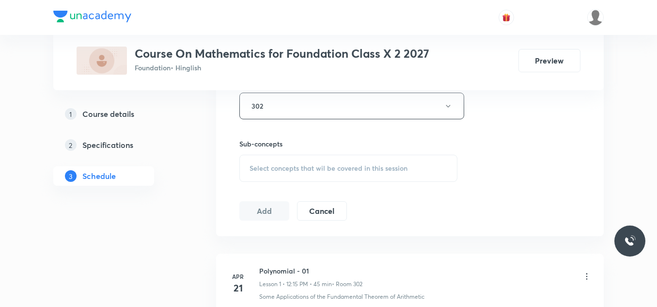
scroll to position [445, 0]
click at [277, 164] on span "Select concepts that wil be covered in this session" at bounding box center [329, 167] width 158 height 8
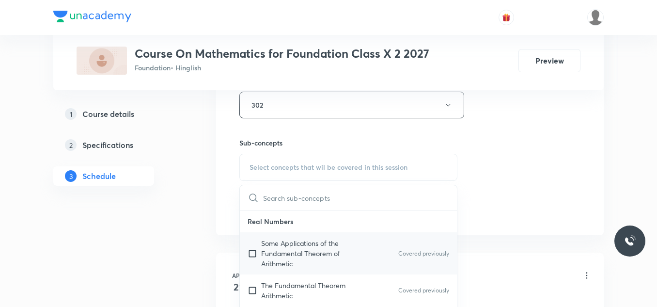
click at [270, 250] on p "Some Applications of the Fundamental Theorem of Arithmetic" at bounding box center [310, 253] width 98 height 31
checkbox input "true"
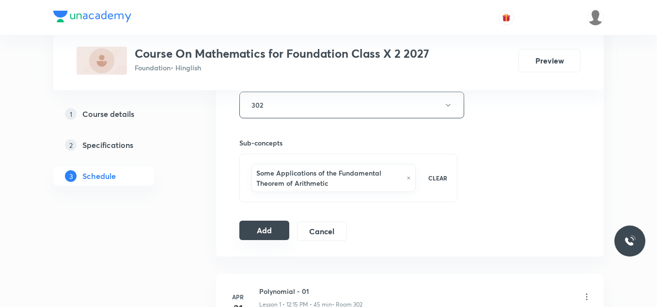
click at [267, 232] on button "Add" at bounding box center [264, 230] width 50 height 19
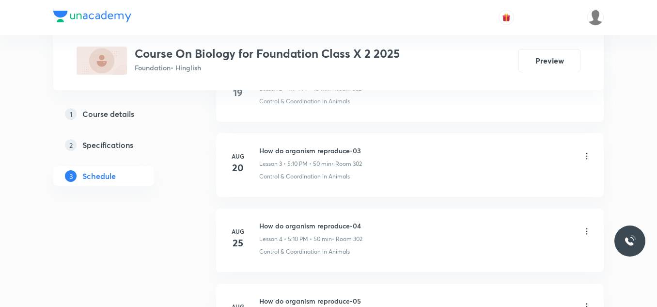
scroll to position [846, 0]
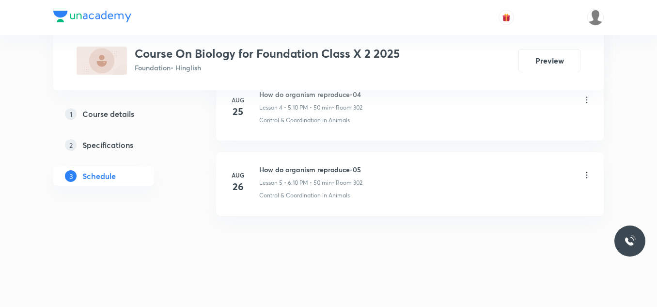
click at [285, 167] on h6 "How do organism reproduce-05" at bounding box center [310, 169] width 103 height 10
copy h6 "How do organism reproduce-05"
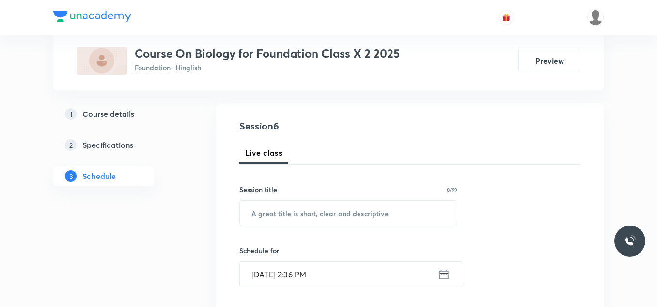
scroll to position [92, 0]
click at [270, 216] on input "text" at bounding box center [348, 211] width 217 height 25
paste input "How do organism reproduce-05"
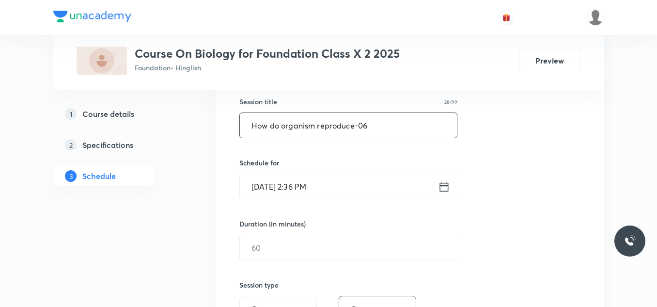
scroll to position [179, 0]
type input "How do organism reproduce-06"
click at [346, 190] on input "Sep 1, 2025, 2:36 PM" at bounding box center [339, 186] width 198 height 25
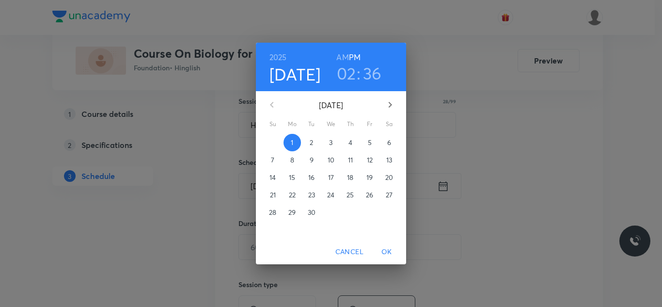
click at [349, 74] on h3 "02" at bounding box center [346, 73] width 19 height 20
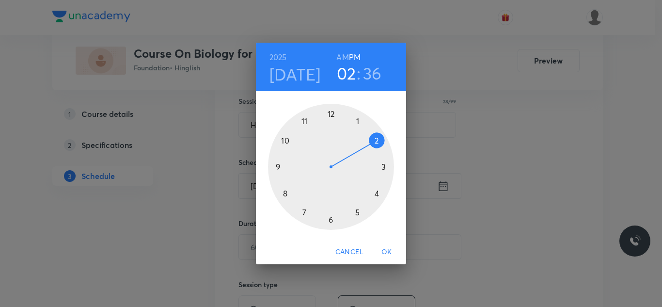
click at [331, 220] on div at bounding box center [331, 167] width 126 height 126
click at [377, 138] on div at bounding box center [331, 167] width 126 height 126
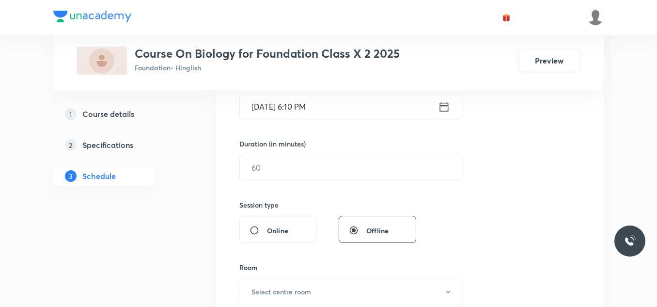
scroll to position [260, 0]
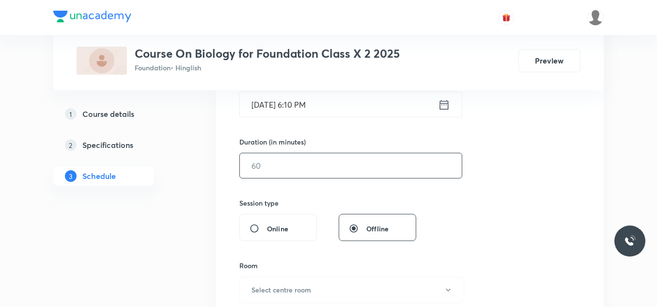
click at [284, 163] on input "text" at bounding box center [351, 165] width 222 height 25
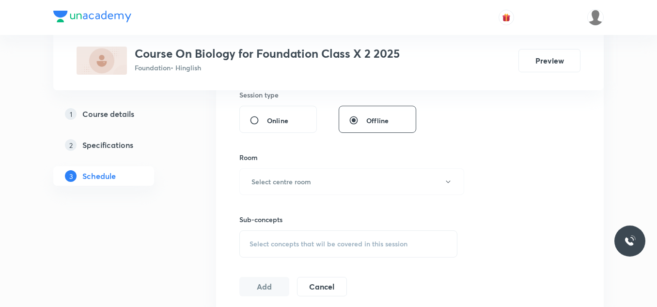
scroll to position [371, 0]
type input "50"
click at [280, 177] on h6 "Select centre room" at bounding box center [282, 179] width 60 height 10
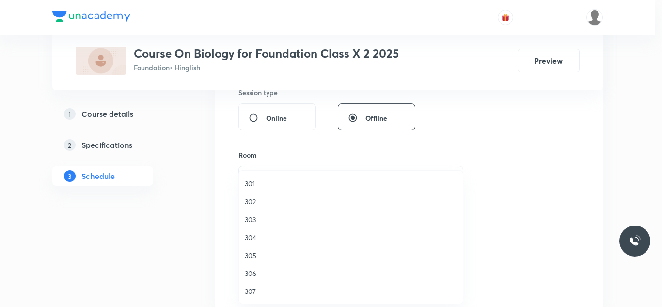
click at [252, 204] on span "302" at bounding box center [351, 201] width 212 height 10
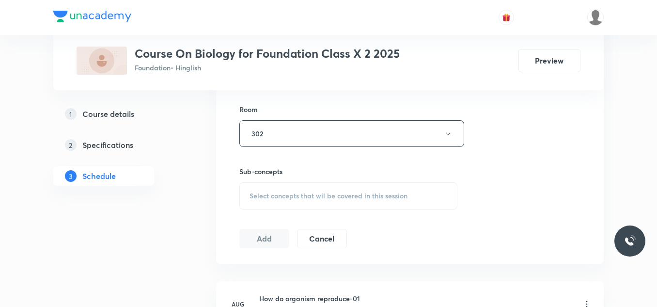
scroll to position [438, 0]
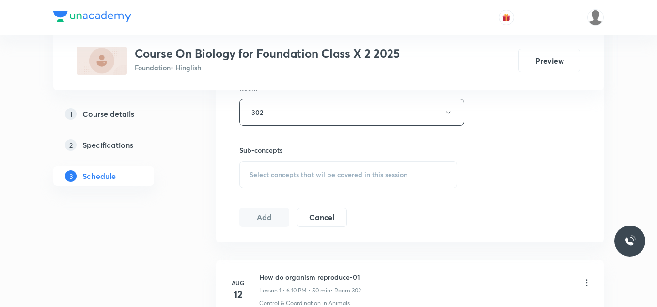
click at [282, 175] on span "Select concepts that wil be covered in this session" at bounding box center [329, 175] width 158 height 8
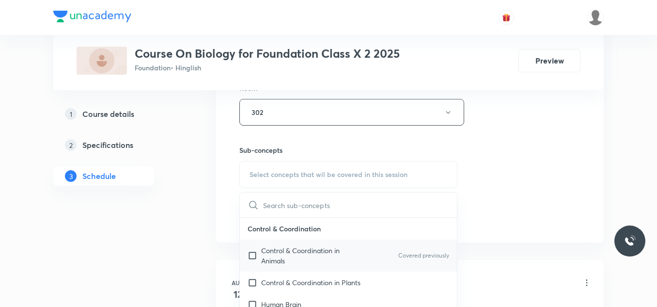
click at [270, 253] on p "Control & Coordination in Animals" at bounding box center [310, 255] width 98 height 20
checkbox input "true"
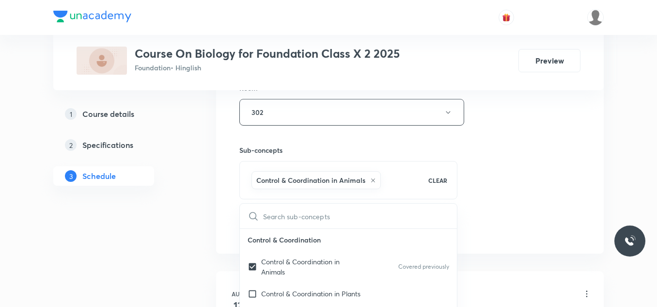
click at [207, 249] on div "Plus Courses Course On Biology for Foundation Class X 2 2025 Foundation • Hingl…" at bounding box center [328, 163] width 551 height 1092
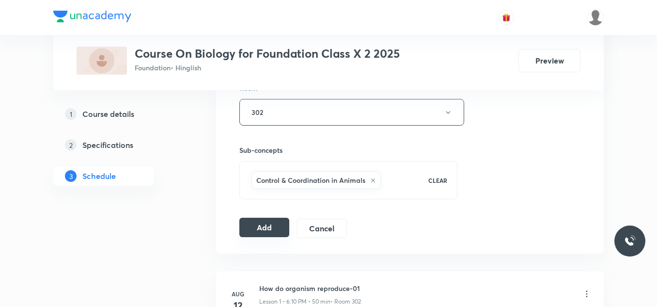
click at [263, 222] on button "Add" at bounding box center [264, 227] width 50 height 19
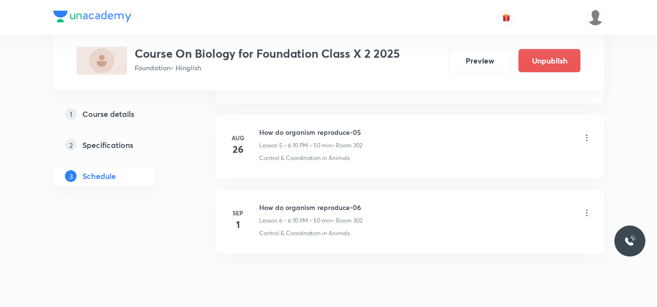
scroll to position [376, 0]
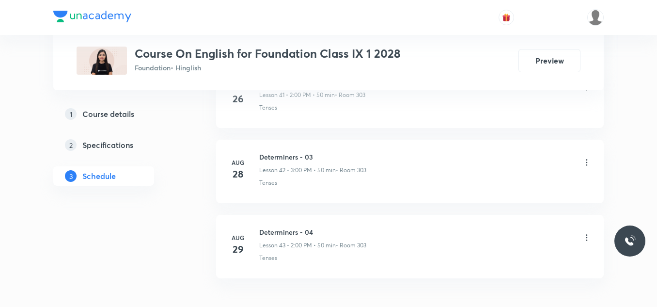
scroll to position [3701, 0]
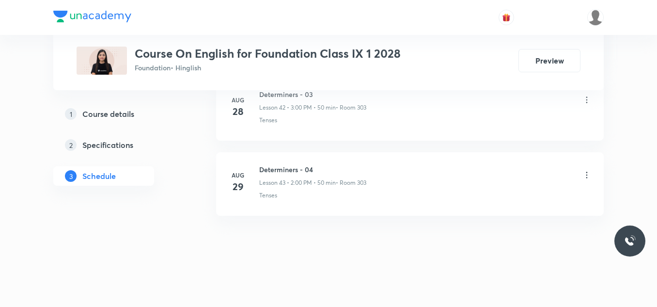
click at [289, 170] on h6 "Determiners - 04" at bounding box center [312, 169] width 107 height 10
copy h6 "Determiners - 04"
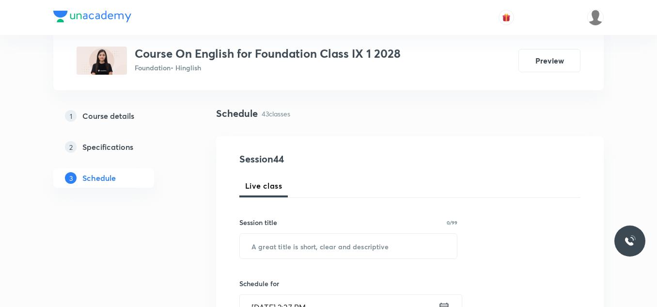
scroll to position [58, 0]
click at [279, 247] on input "text" at bounding box center [348, 245] width 217 height 25
paste input "A Truly Beautiful Mind 01"
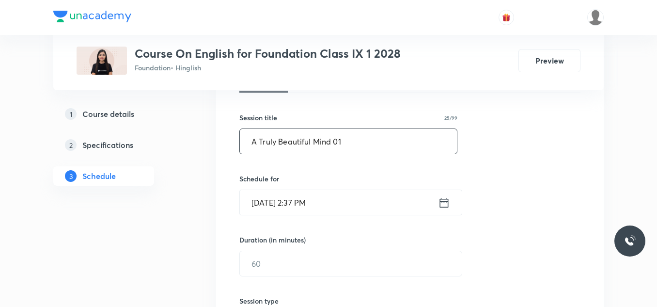
scroll to position [163, 0]
type input "A Truly Beautiful Mind 01"
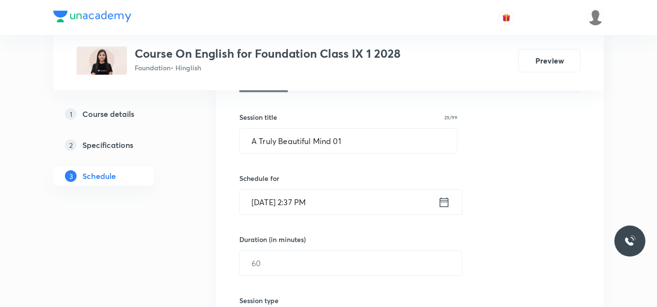
click at [350, 195] on input "Sep 1, 2025, 2:37 PM" at bounding box center [339, 202] width 198 height 25
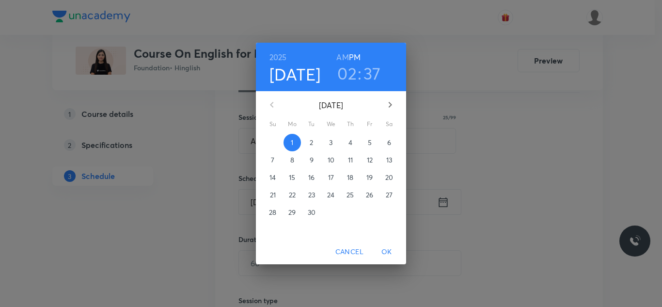
click at [346, 75] on h3 "02" at bounding box center [346, 73] width 19 height 20
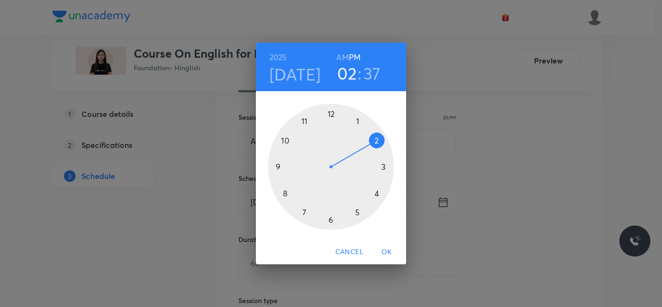
click at [384, 167] on div at bounding box center [331, 167] width 126 height 126
click at [331, 114] on div at bounding box center [331, 167] width 126 height 126
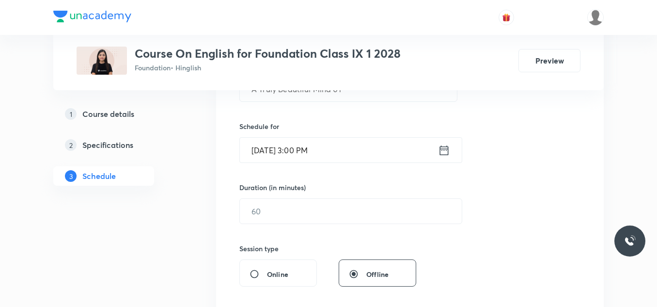
scroll to position [217, 0]
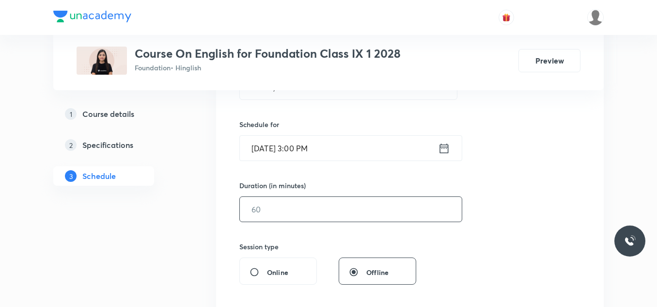
click at [303, 205] on input "text" at bounding box center [351, 209] width 222 height 25
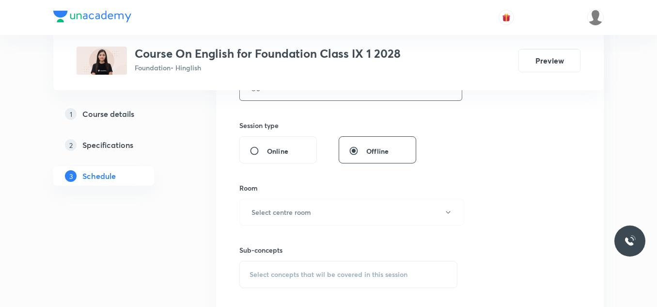
scroll to position [338, 0]
type input "50"
click at [303, 205] on button "Select centre room" at bounding box center [351, 211] width 225 height 27
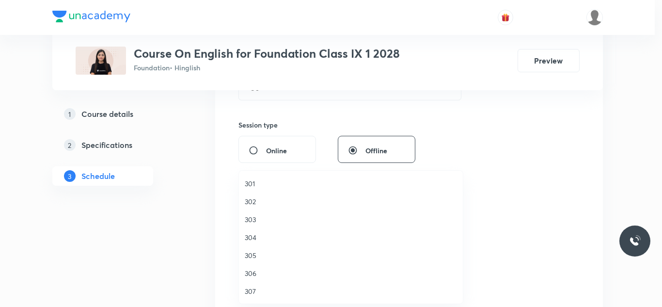
click at [254, 215] on span "303" at bounding box center [351, 219] width 212 height 10
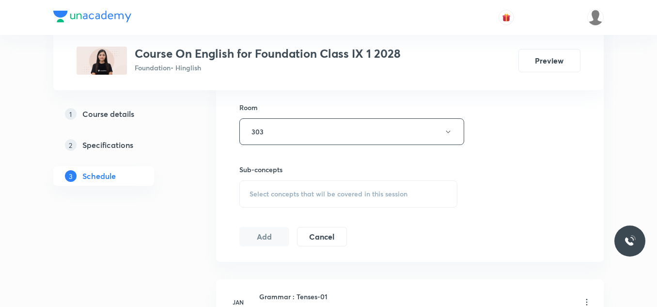
scroll to position [422, 0]
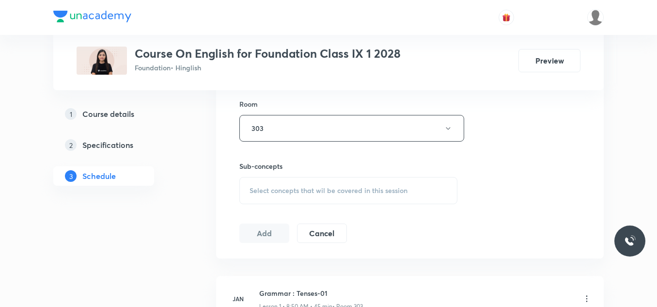
click at [282, 195] on div "Select concepts that wil be covered in this session" at bounding box center [348, 190] width 218 height 27
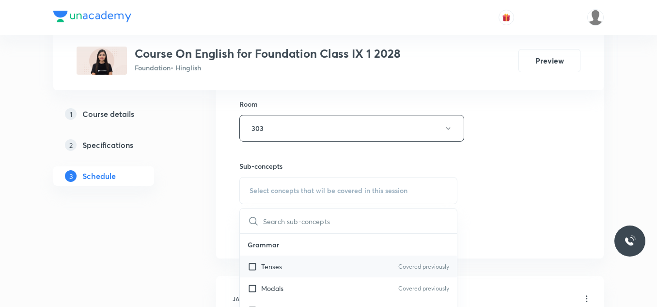
click at [265, 268] on p "Tenses" at bounding box center [271, 266] width 21 height 10
checkbox input "true"
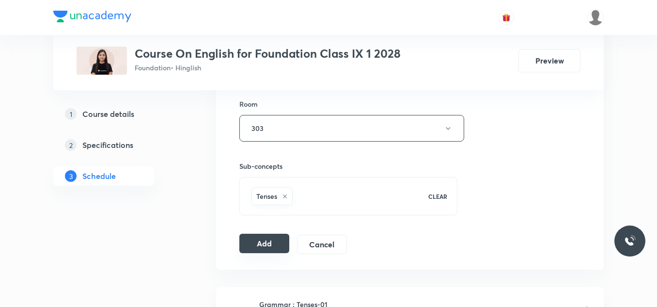
click at [261, 247] on button "Add" at bounding box center [264, 243] width 50 height 19
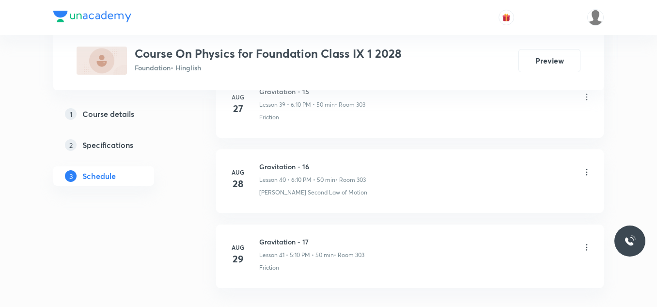
scroll to position [3551, 0]
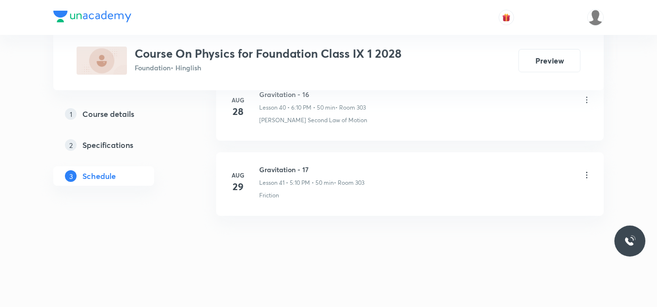
click at [274, 171] on h6 "Gravitation - 17" at bounding box center [311, 169] width 105 height 10
copy h6 "Gravitation - 17"
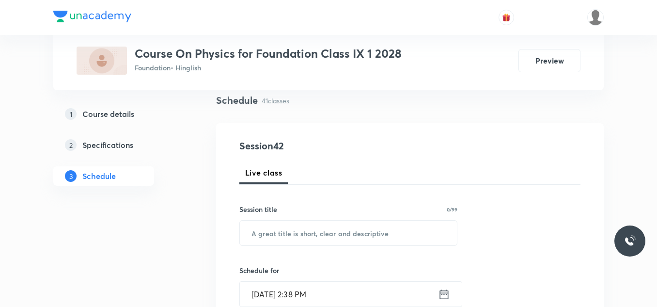
scroll to position [76, 0]
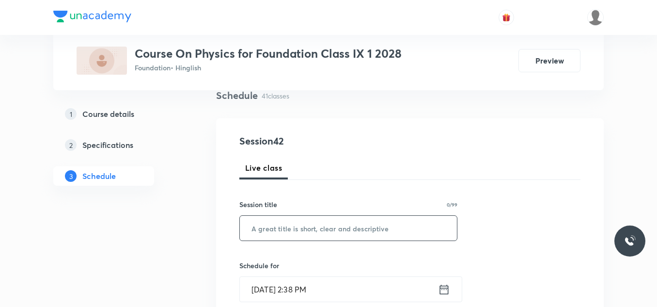
click at [270, 234] on input "text" at bounding box center [348, 228] width 217 height 25
paste input "Gravitation - 17"
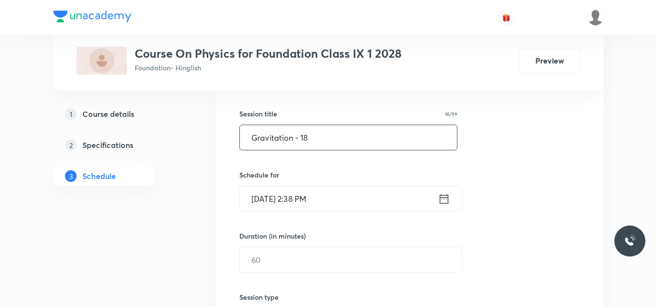
scroll to position [169, 0]
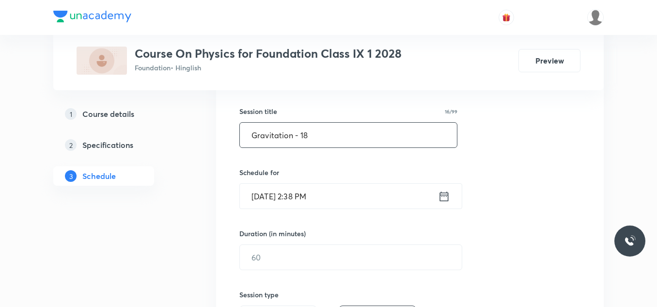
type input "Gravitation - 18"
click at [342, 201] on input "[DATE] 2:38 PM" at bounding box center [339, 196] width 198 height 25
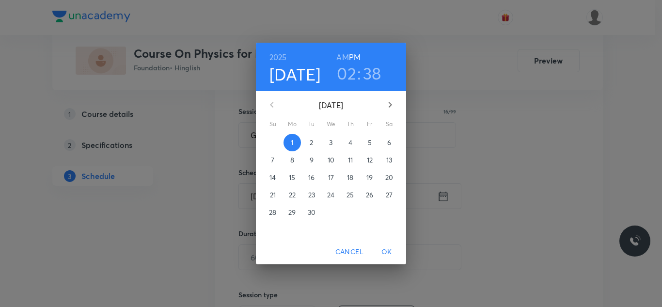
click at [351, 76] on h3 "02" at bounding box center [346, 73] width 19 height 20
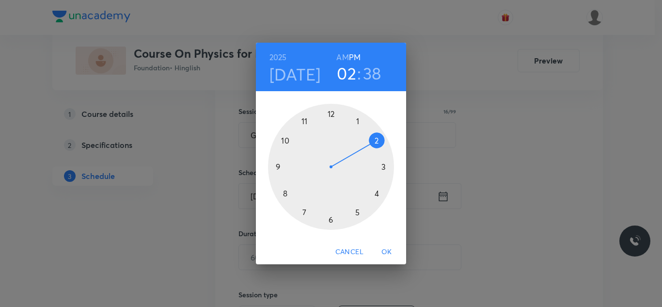
click at [378, 194] on div at bounding box center [331, 167] width 126 height 126
click at [378, 141] on div at bounding box center [331, 167] width 126 height 126
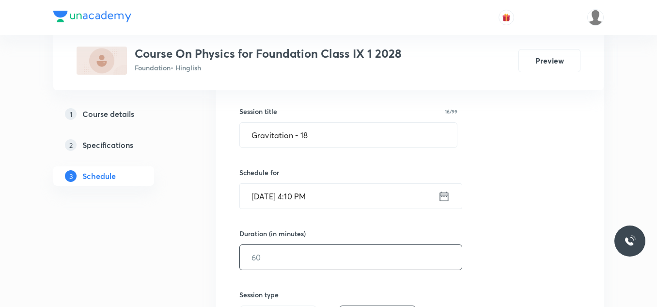
click at [267, 253] on input "text" at bounding box center [351, 257] width 222 height 25
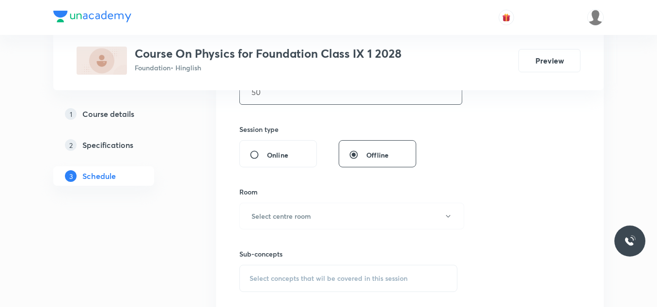
scroll to position [334, 0]
type input "50"
drag, startPoint x: 277, startPoint y: 159, endPoint x: 256, endPoint y: 220, distance: 64.2
click at [256, 220] on h6 "Select centre room" at bounding box center [282, 215] width 60 height 10
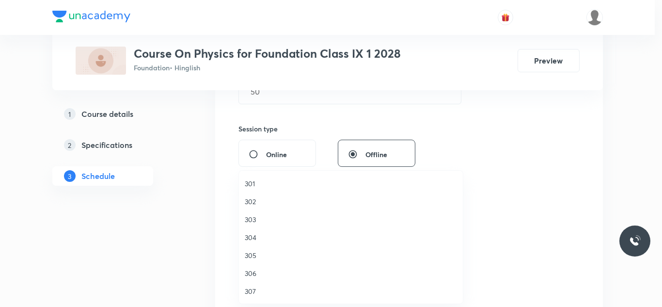
click at [251, 218] on span "303" at bounding box center [351, 219] width 212 height 10
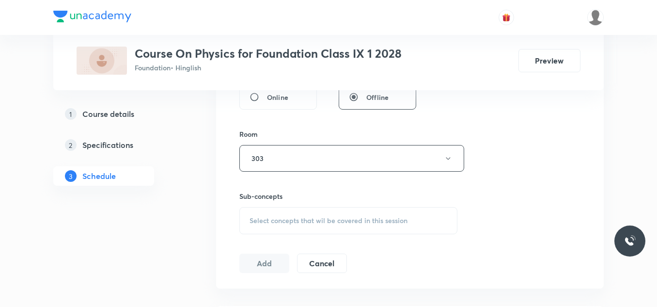
scroll to position [394, 0]
click at [275, 217] on span "Select concepts that wil be covered in this session" at bounding box center [329, 218] width 158 height 8
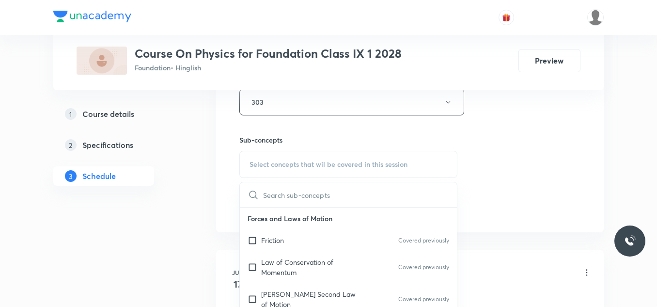
scroll to position [448, 0]
click at [260, 241] on input "checkbox" at bounding box center [255, 240] width 14 height 10
checkbox input "true"
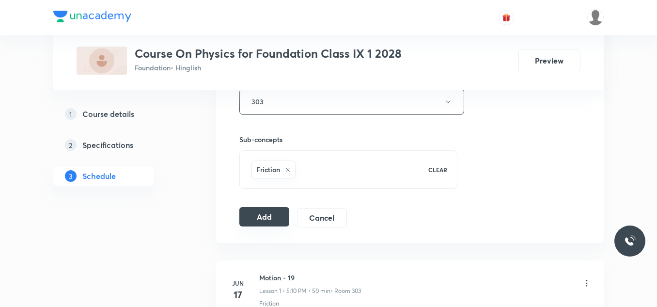
click at [256, 215] on button "Add" at bounding box center [264, 216] width 50 height 19
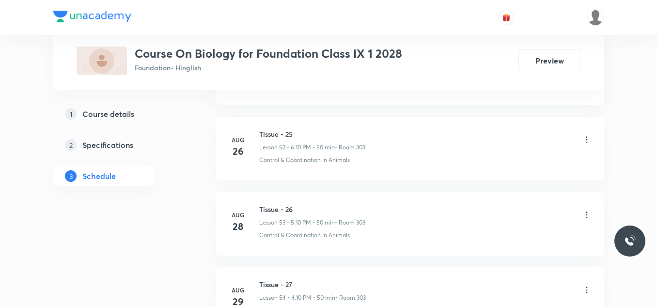
scroll to position [4527, 0]
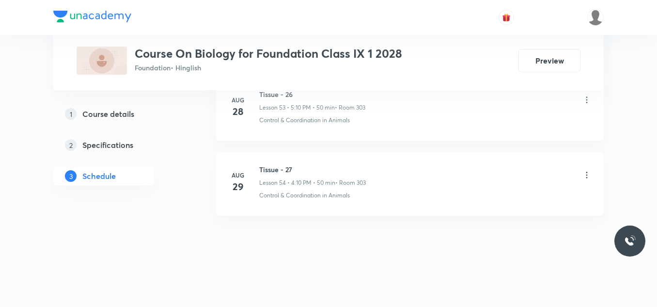
click at [283, 170] on h6 "Tissue - 27" at bounding box center [312, 169] width 107 height 10
copy h6 "Tissue - 27"
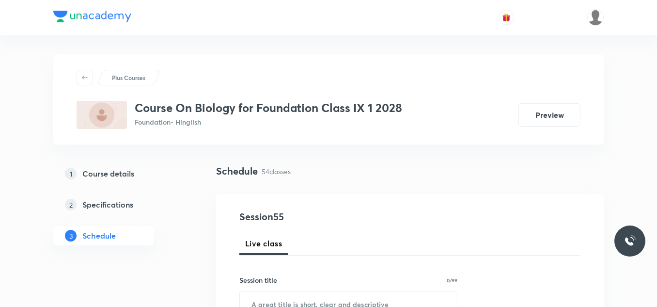
scroll to position [174, 0]
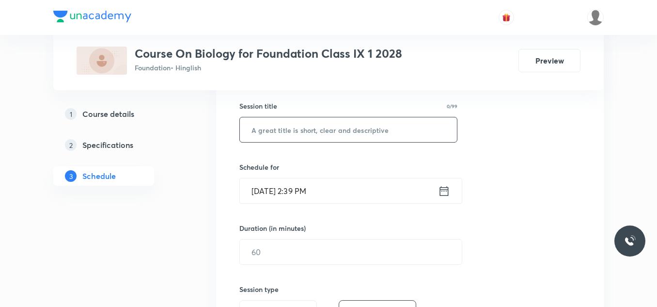
click at [272, 128] on input "text" at bounding box center [348, 129] width 217 height 25
paste input "Tissue - 27"
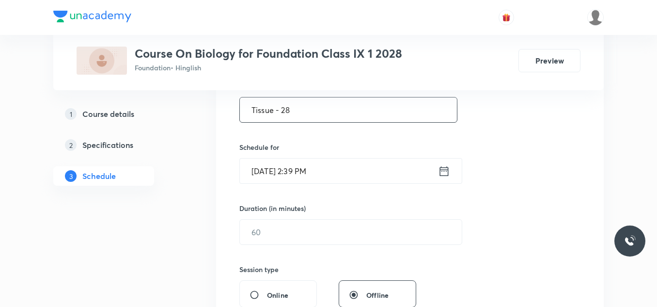
type input "Tissue - 28"
click at [343, 169] on input "Sep 1, 2025, 2:39 PM" at bounding box center [339, 171] width 198 height 25
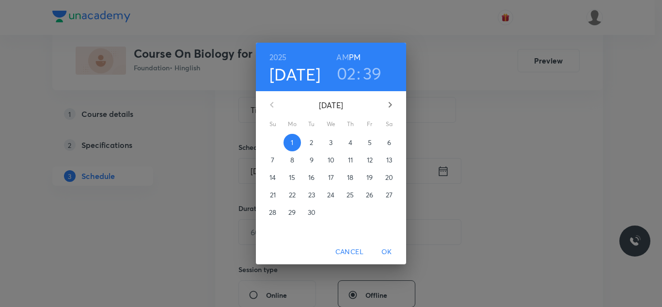
click at [350, 74] on h3 "02" at bounding box center [346, 73] width 19 height 20
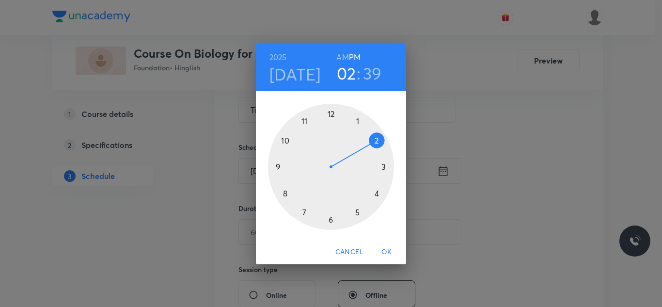
click at [356, 212] on div at bounding box center [331, 167] width 126 height 126
click at [377, 140] on div at bounding box center [331, 167] width 126 height 126
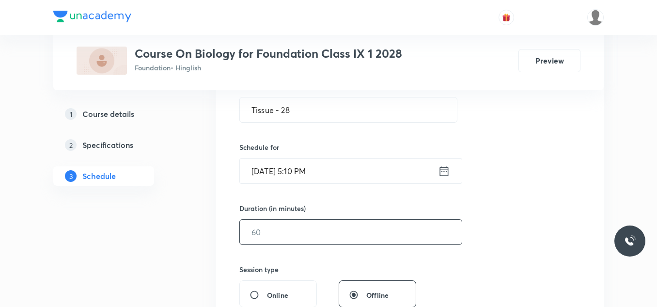
click at [291, 230] on input "text" at bounding box center [351, 232] width 222 height 25
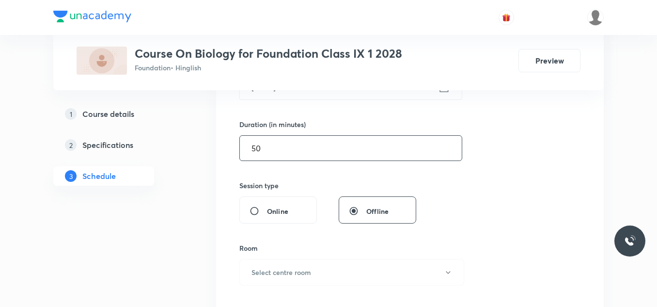
scroll to position [279, 0]
type input "50"
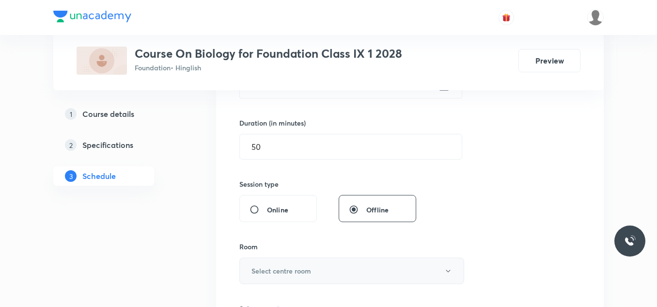
click at [273, 273] on h6 "Select centre room" at bounding box center [282, 271] width 60 height 10
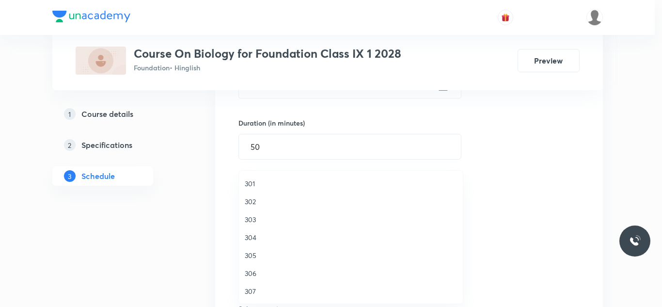
click at [254, 216] on span "303" at bounding box center [351, 219] width 212 height 10
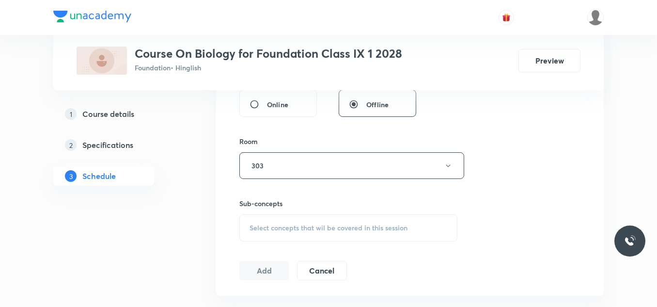
scroll to position [385, 0]
click at [298, 228] on span "Select concepts that wil be covered in this session" at bounding box center [329, 227] width 158 height 8
click at [255, 301] on input "checkbox" at bounding box center [255, 308] width 14 height 20
checkbox input "true"
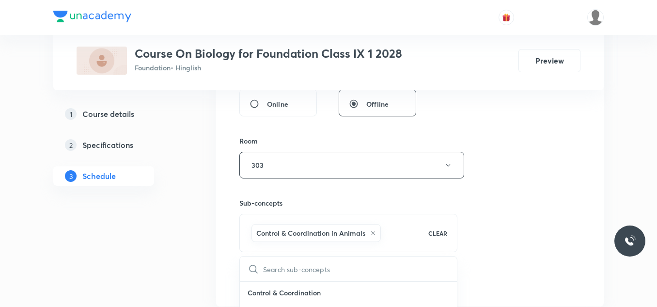
click at [265, 275] on button "Add" at bounding box center [264, 279] width 50 height 19
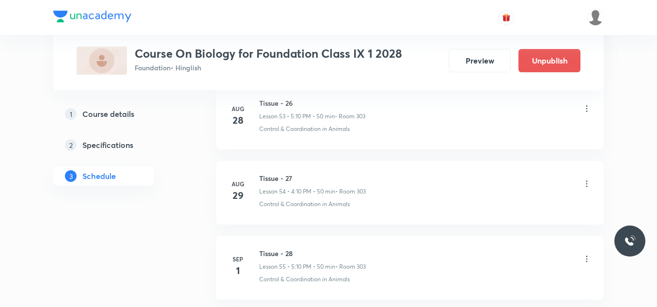
scroll to position [4157, 0]
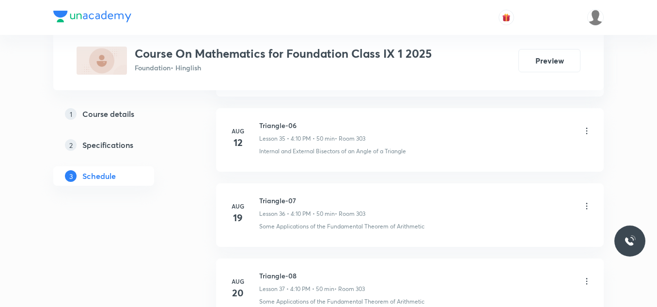
scroll to position [3475, 0]
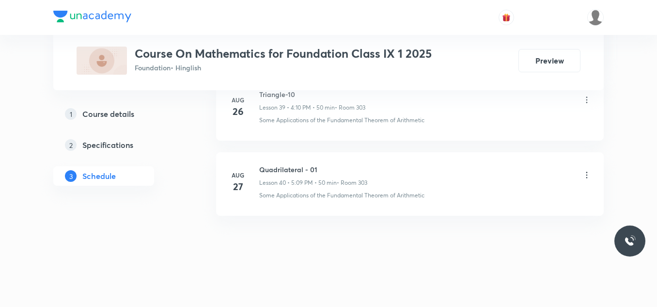
click at [293, 167] on h6 "Quadrilateral - 01" at bounding box center [313, 169] width 108 height 10
copy h6 "Quadrilateral - 01"
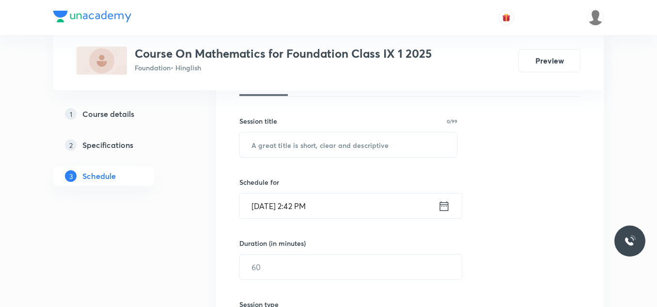
scroll to position [171, 0]
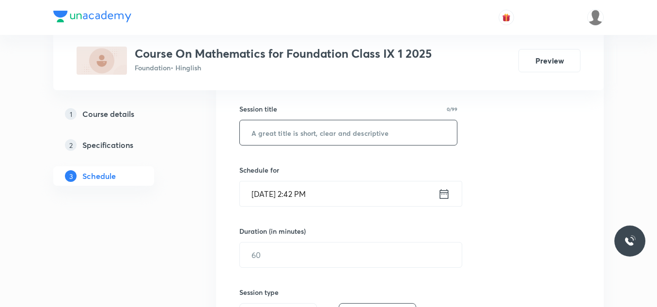
click at [278, 130] on input "text" at bounding box center [348, 132] width 217 height 25
paste input "Quadrilateral - 01"
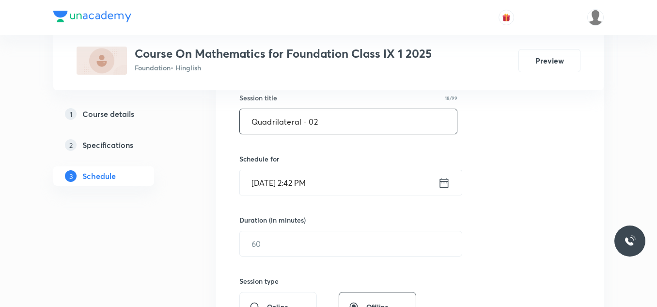
type input "Quadrilateral - 02"
click at [340, 185] on input "Sep 1, 2025, 2:42 PM" at bounding box center [339, 182] width 198 height 25
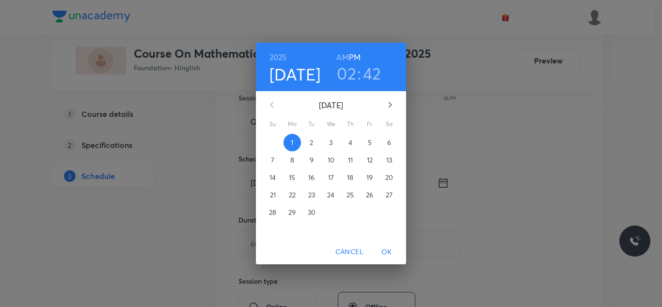
click at [350, 72] on h3 "02" at bounding box center [346, 73] width 19 height 20
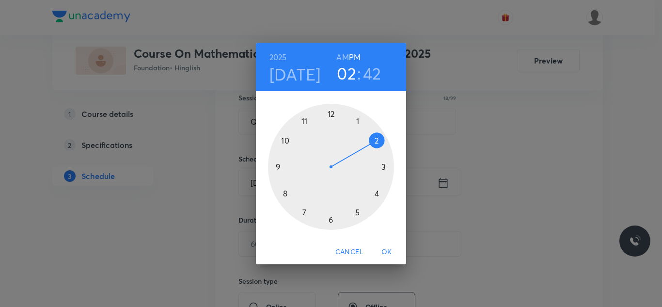
click at [331, 215] on div at bounding box center [331, 167] width 126 height 126
click at [376, 142] on div at bounding box center [331, 167] width 126 height 126
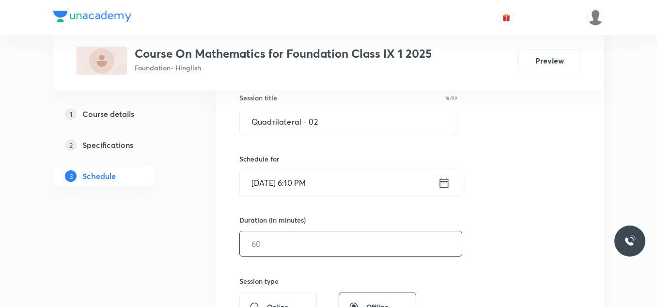
click at [277, 235] on input "text" at bounding box center [351, 243] width 222 height 25
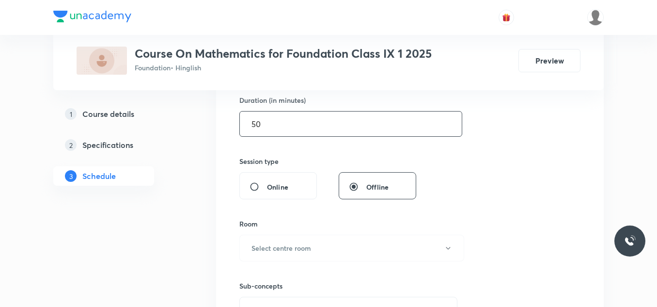
scroll to position [302, 0]
type input "50"
click at [283, 245] on h6 "Select centre room" at bounding box center [282, 247] width 60 height 10
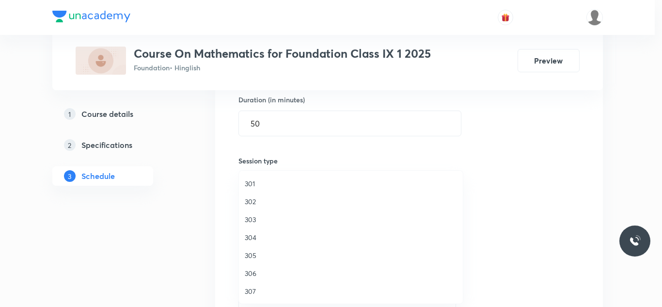
click at [255, 220] on span "303" at bounding box center [351, 219] width 212 height 10
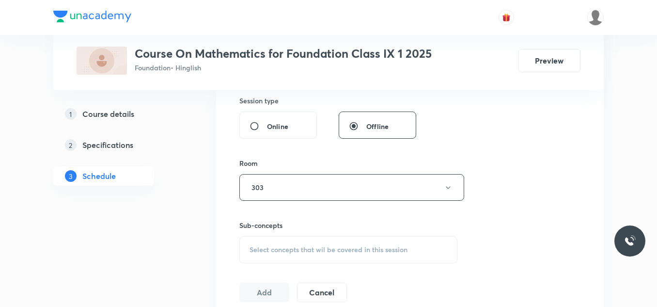
scroll to position [374, 0]
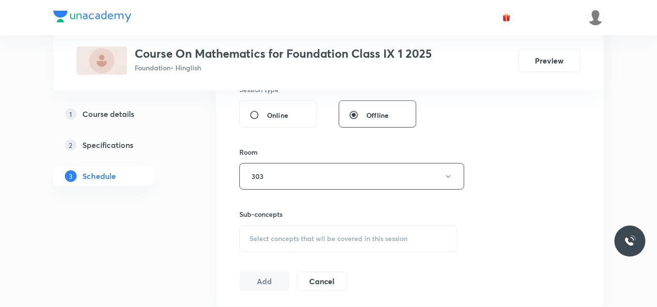
click at [260, 232] on div "Select concepts that wil be covered in this session" at bounding box center [348, 238] width 218 height 27
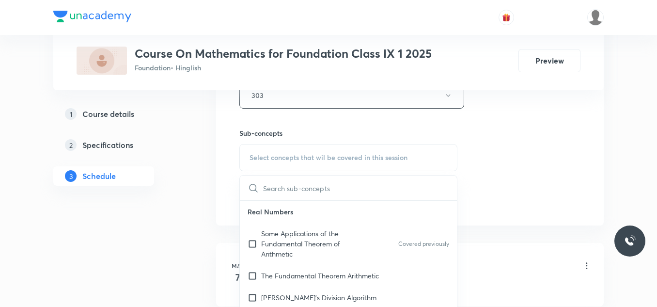
scroll to position [456, 0]
click at [259, 237] on input "checkbox" at bounding box center [255, 242] width 14 height 31
checkbox input "true"
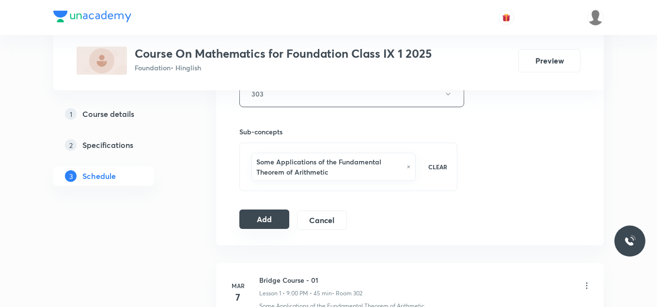
click at [252, 216] on button "Add" at bounding box center [264, 218] width 50 height 19
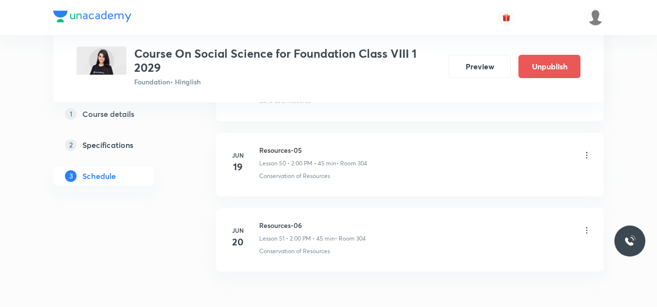
scroll to position [4314, 0]
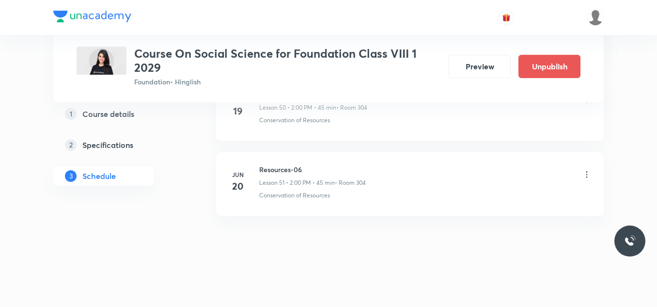
click at [284, 169] on h6 "Resources-06" at bounding box center [312, 169] width 107 height 10
copy h6 "Resources-06"
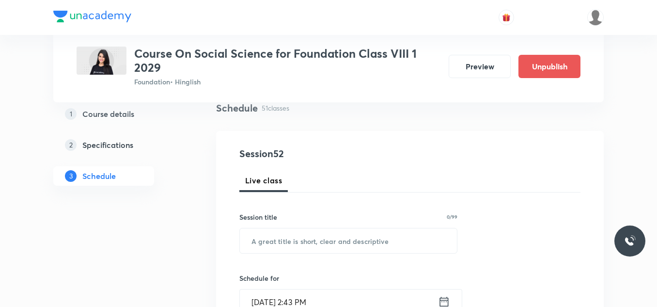
scroll to position [77, 0]
click at [270, 238] on input "text" at bounding box center [348, 239] width 217 height 25
paste input "Resources-06"
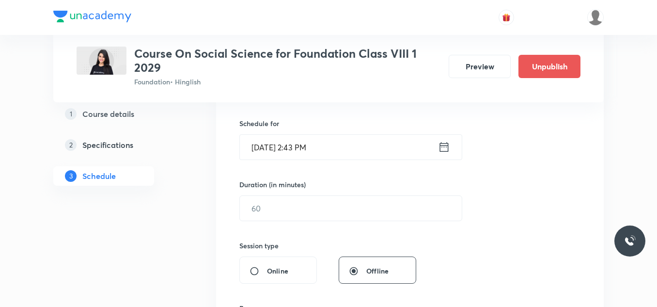
scroll to position [237, 0]
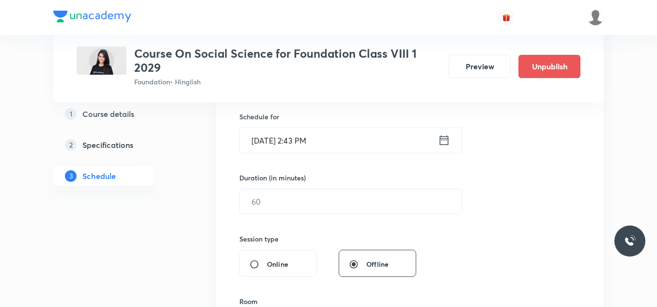
type input "Resources-07"
click at [338, 137] on input "[DATE] 2:43 PM" at bounding box center [339, 140] width 198 height 25
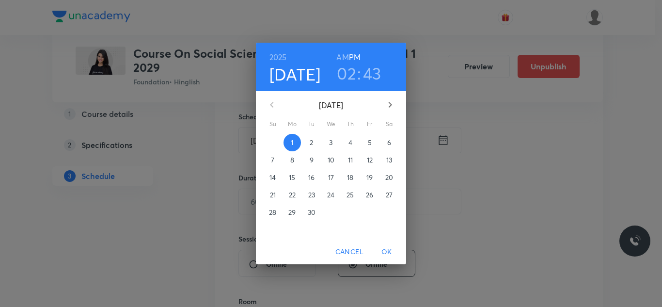
click at [348, 75] on h3 "02" at bounding box center [346, 73] width 19 height 20
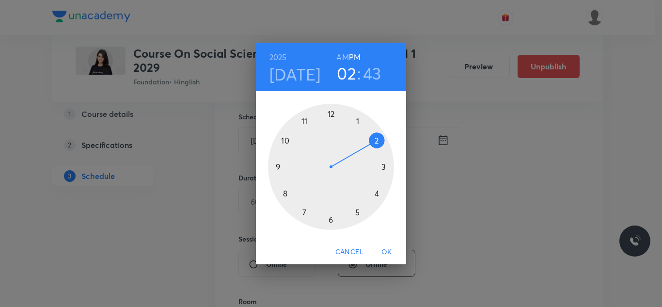
click at [385, 166] on div at bounding box center [331, 167] width 126 height 126
click at [332, 115] on div at bounding box center [331, 167] width 126 height 126
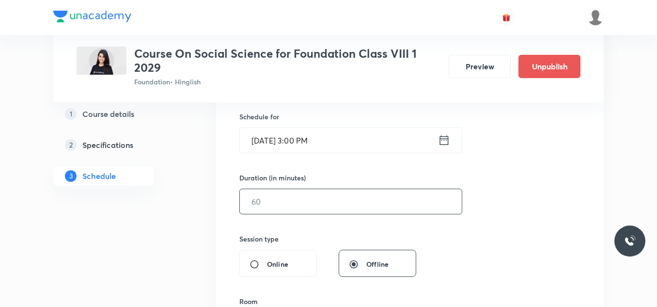
click at [338, 204] on input "text" at bounding box center [351, 201] width 222 height 25
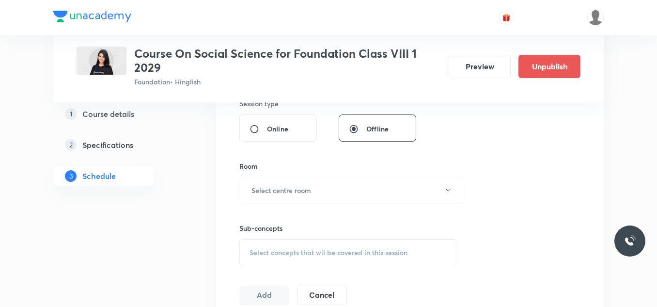
scroll to position [373, 0]
type input "50"
click at [327, 191] on button "Select centre room" at bounding box center [351, 188] width 225 height 27
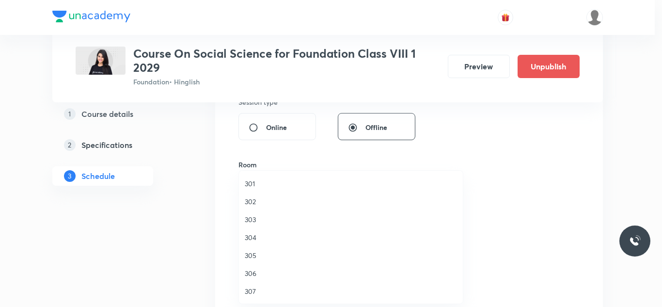
click at [251, 233] on span "304" at bounding box center [351, 237] width 212 height 10
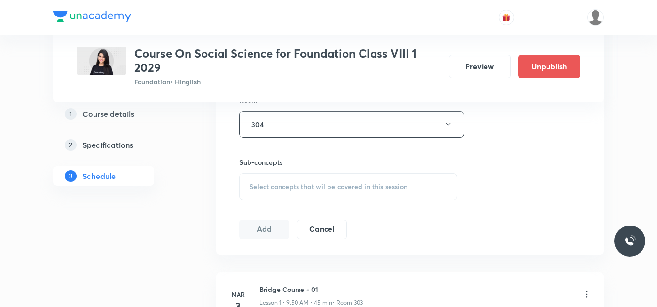
scroll to position [438, 0]
click at [286, 188] on span "Select concepts that wil be covered in this session" at bounding box center [329, 186] width 158 height 8
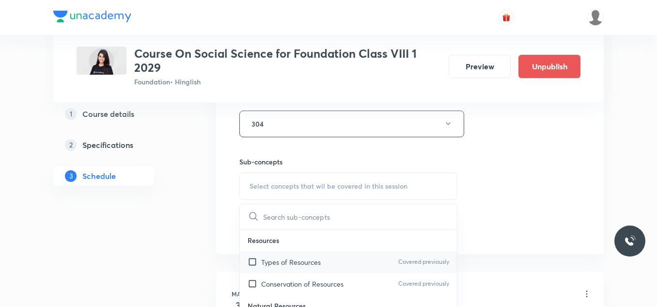
click at [261, 266] on input "checkbox" at bounding box center [255, 262] width 14 height 10
checkbox input "true"
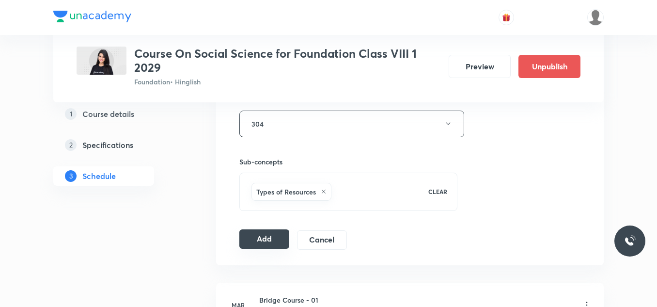
click at [253, 235] on button "Add" at bounding box center [264, 238] width 50 height 19
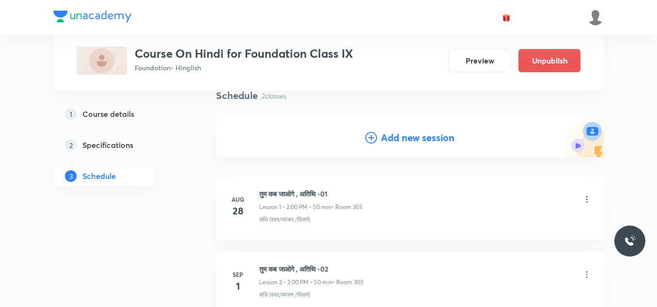
scroll to position [175, 0]
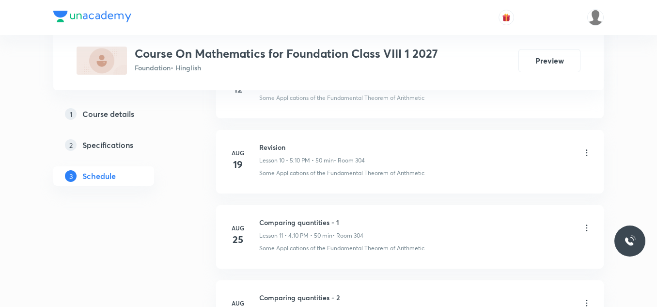
scroll to position [1447, 0]
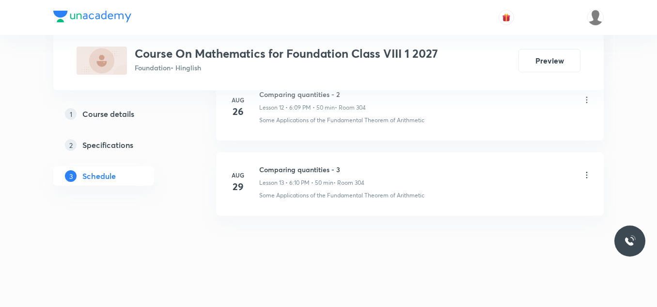
click at [311, 171] on h6 "Comparing quantities - 3" at bounding box center [311, 169] width 105 height 10
copy h6 "Comparing quantities - 3"
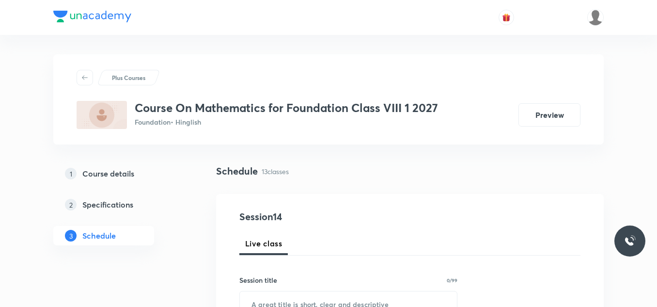
scroll to position [90, 0]
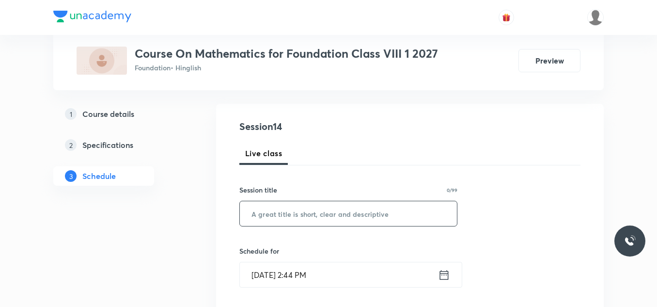
click at [285, 212] on input "text" at bounding box center [348, 213] width 217 height 25
paste input "Comparing quantities - 3"
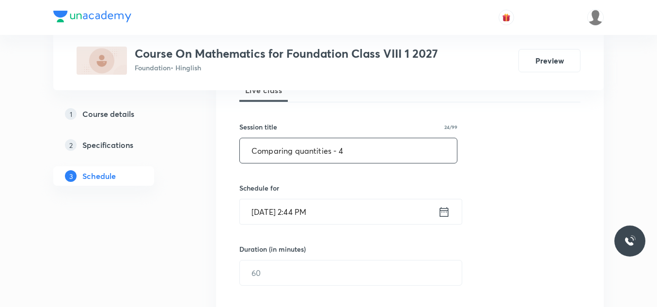
scroll to position [154, 0]
type input "Comparing quantities - 4"
click at [341, 215] on input "Sep 1, 2025, 2:44 PM" at bounding box center [339, 211] width 198 height 25
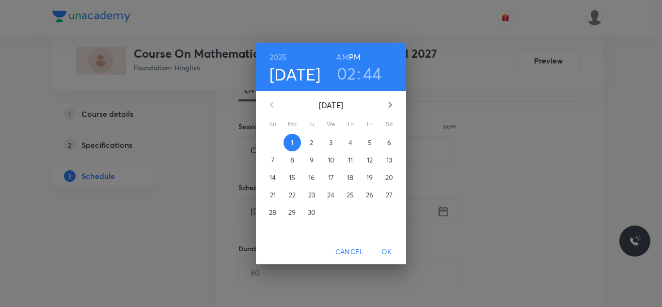
click at [351, 75] on h3 "02" at bounding box center [346, 73] width 19 height 20
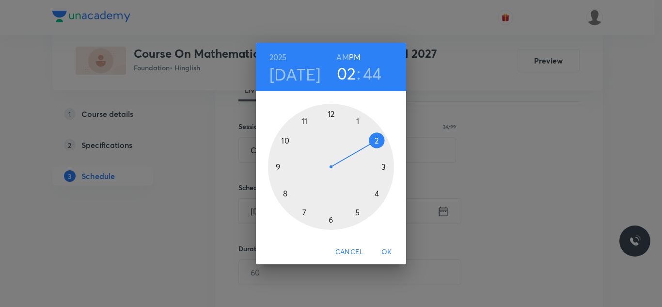
click at [377, 195] on div at bounding box center [331, 167] width 126 height 126
click at [375, 139] on div at bounding box center [331, 167] width 126 height 126
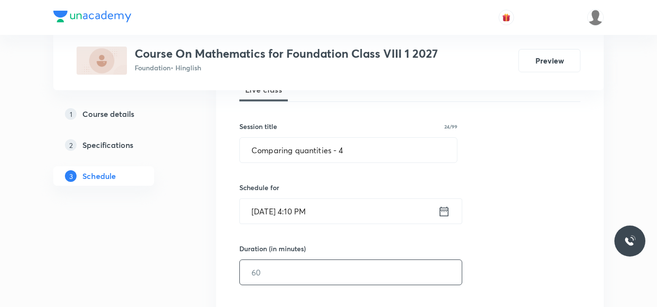
click at [269, 269] on input "text" at bounding box center [351, 272] width 222 height 25
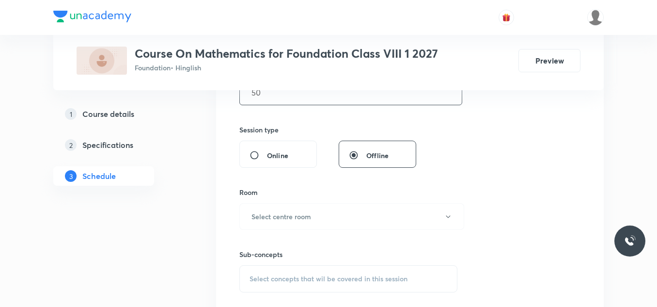
scroll to position [357, 0]
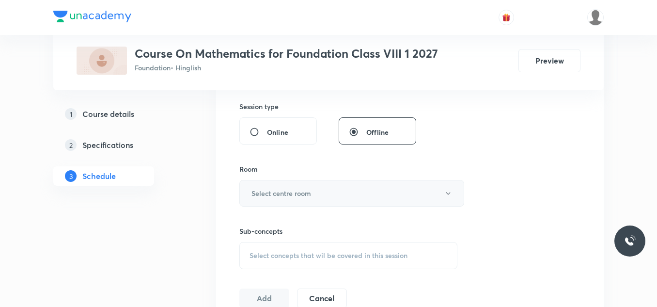
type input "50"
click at [296, 193] on h6 "Select centre room" at bounding box center [282, 193] width 60 height 10
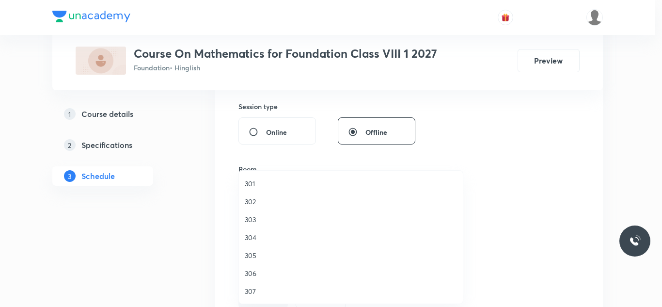
click at [251, 234] on span "304" at bounding box center [351, 237] width 212 height 10
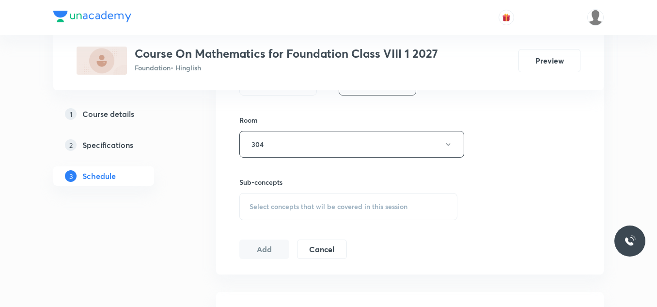
scroll to position [407, 0]
click at [284, 214] on div "Select concepts that wil be covered in this session" at bounding box center [348, 205] width 218 height 27
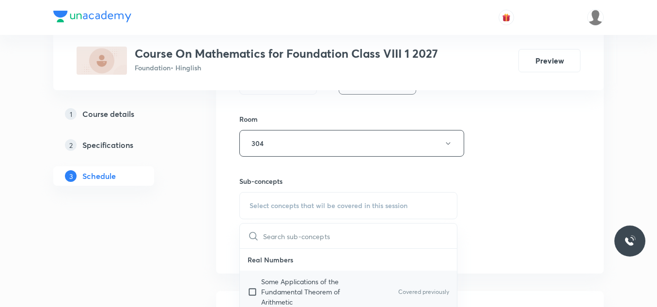
click at [266, 284] on p "Some Applications of the Fundamental Theorem of Arithmetic" at bounding box center [310, 291] width 98 height 31
checkbox input "true"
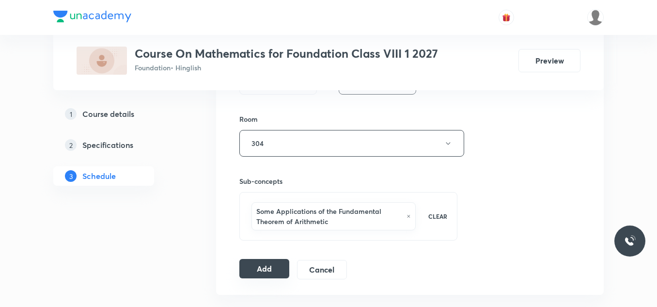
click at [266, 266] on button "Add" at bounding box center [264, 268] width 50 height 19
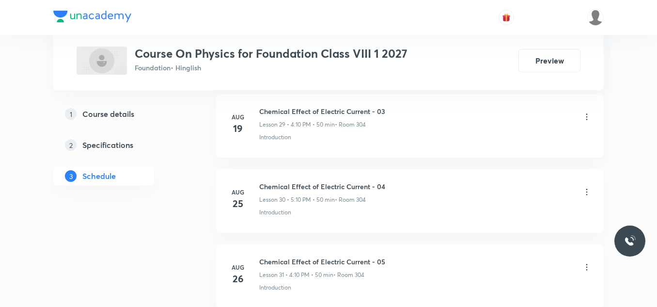
scroll to position [2874, 0]
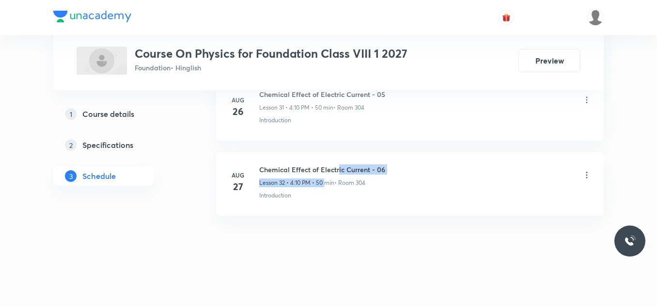
drag, startPoint x: 325, startPoint y: 174, endPoint x: 338, endPoint y: 173, distance: 12.8
click at [338, 173] on div "Chemical Effect of Electric Current - 06 Lesson 32 • 4:10 PM • 50 min • Room 304" at bounding box center [322, 175] width 126 height 23
click at [322, 172] on h6 "Chemical Effect of Electric Current - 06" at bounding box center [322, 169] width 126 height 10
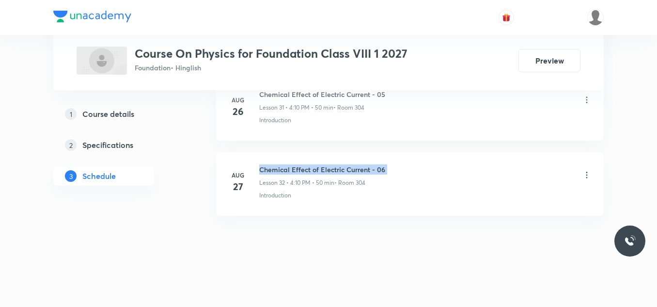
click at [322, 172] on h6 "Chemical Effect of Electric Current - 06" at bounding box center [322, 169] width 126 height 10
copy h6 "Chemical Effect of Electric Current - 06"
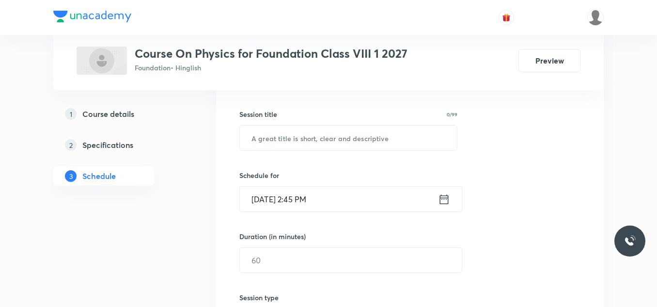
scroll to position [169, 0]
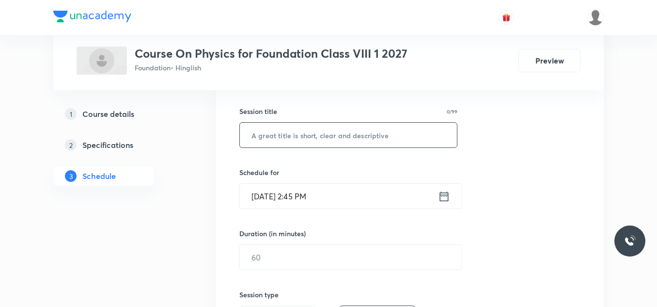
click at [295, 135] on input "text" at bounding box center [348, 135] width 217 height 25
paste input "Chemical Effect of Electric Current - 06"
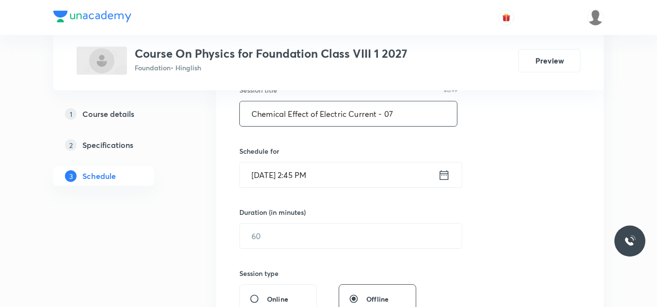
scroll to position [190, 0]
type input "Chemical Effect of Electric Current - 07"
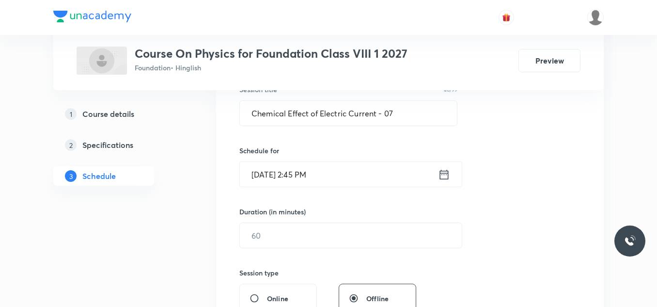
click at [342, 168] on input "[DATE] 2:45 PM" at bounding box center [339, 174] width 198 height 25
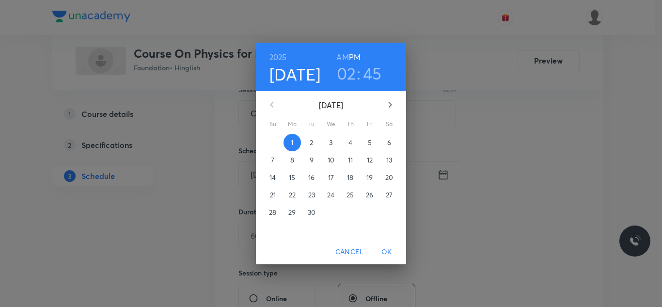
click at [349, 72] on h3 "02" at bounding box center [346, 73] width 19 height 20
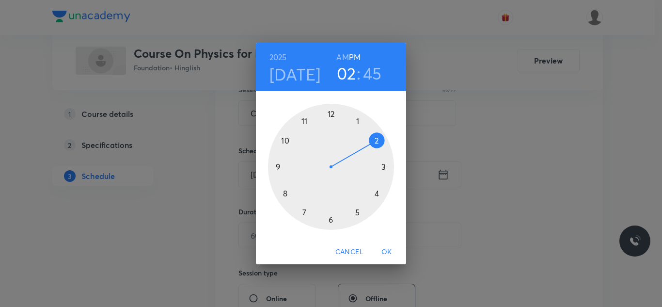
click at [356, 211] on div at bounding box center [331, 167] width 126 height 126
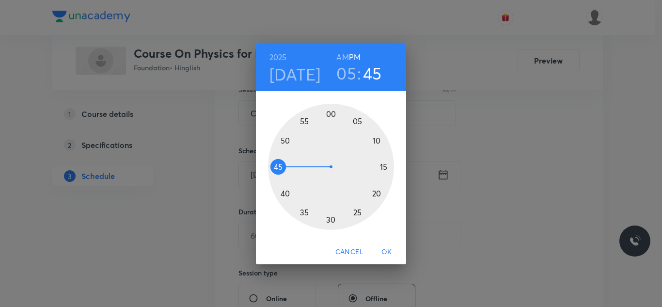
click at [377, 141] on div at bounding box center [331, 167] width 126 height 126
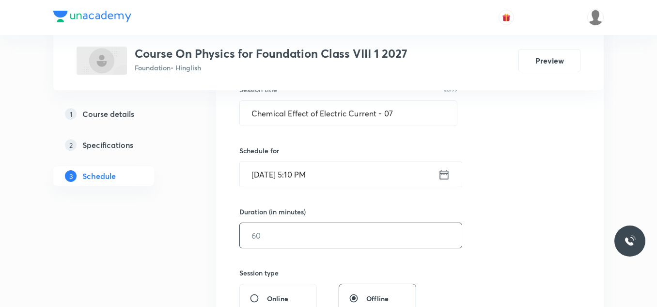
click at [271, 236] on input "text" at bounding box center [351, 235] width 222 height 25
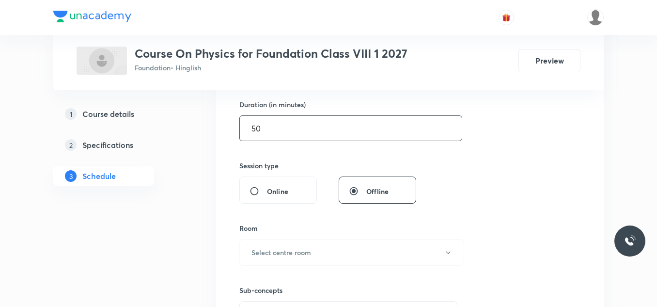
scroll to position [301, 0]
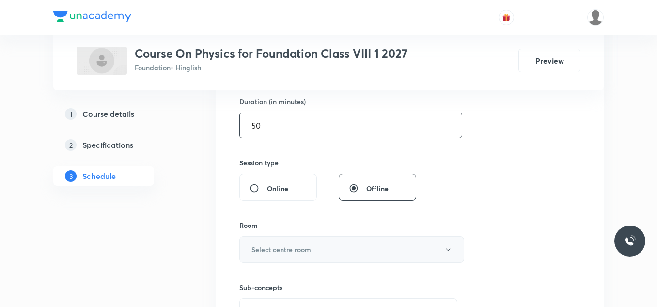
type input "50"
click at [270, 251] on h6 "Select centre room" at bounding box center [282, 249] width 60 height 10
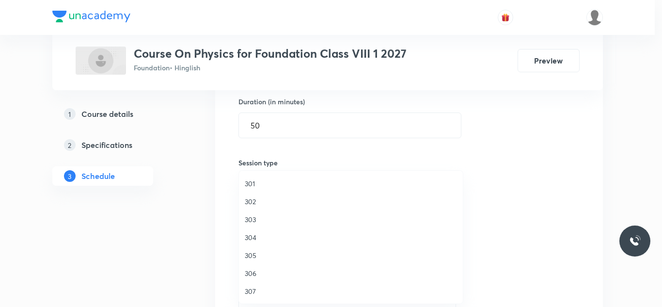
click at [256, 236] on span "304" at bounding box center [351, 237] width 212 height 10
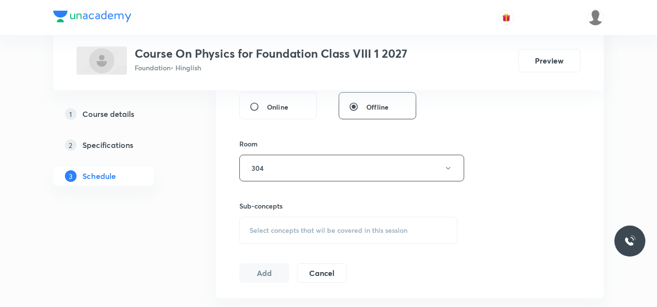
scroll to position [382, 0]
click at [256, 236] on div "Select concepts that wil be covered in this session" at bounding box center [348, 229] width 218 height 27
click at [253, 302] on input "checkbox" at bounding box center [255, 306] width 14 height 10
checkbox input "true"
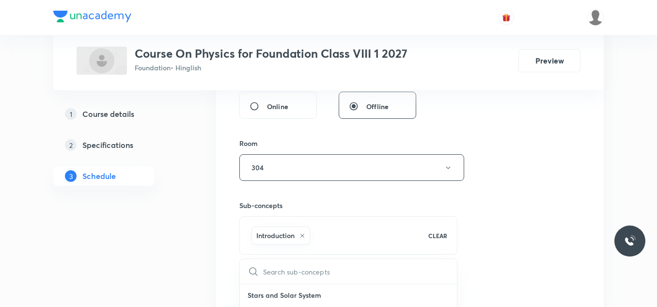
click at [269, 284] on button "Add" at bounding box center [264, 282] width 50 height 19
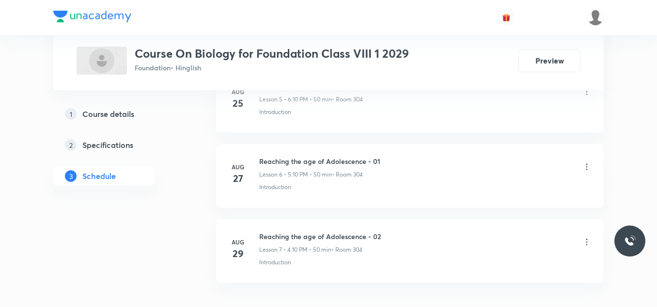
scroll to position [996, 0]
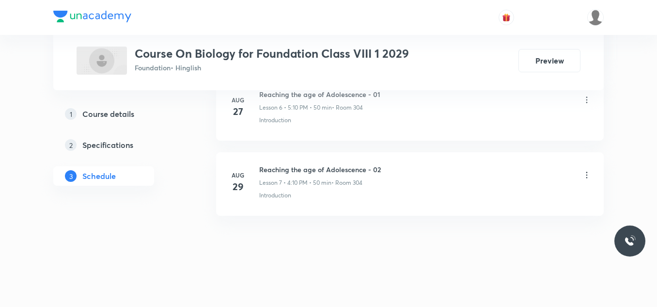
click at [299, 172] on h6 "Reaching the age of Adolescence - 02" at bounding box center [320, 169] width 122 height 10
copy h6 "Reaching the age of Adolescence - 02"
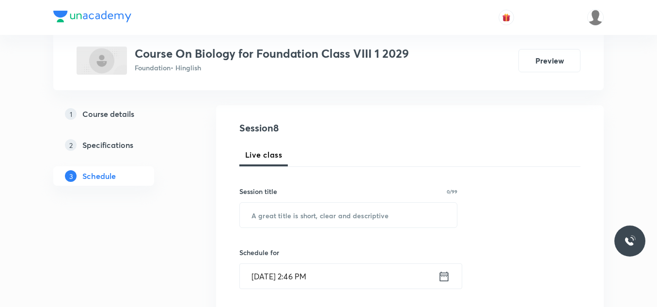
scroll to position [96, 0]
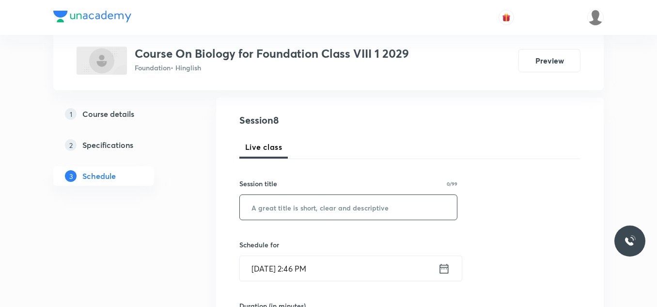
click at [270, 214] on input "text" at bounding box center [348, 207] width 217 height 25
paste input "Reaching the age of Adolescence - 02"
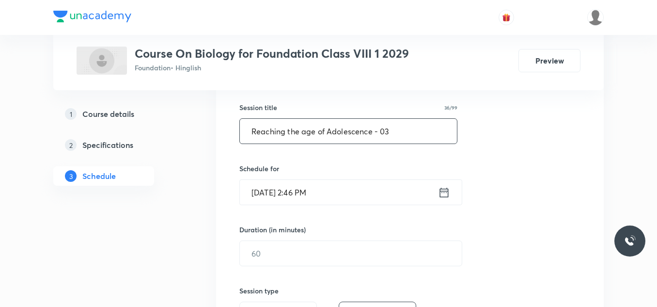
scroll to position [173, 0]
type input "Reaching the age of Adolescence - 03"
click at [332, 193] on input "[DATE] 2:46 PM" at bounding box center [339, 191] width 198 height 25
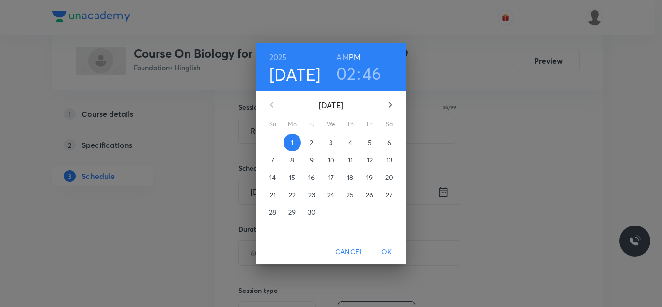
click at [351, 72] on h3 "02" at bounding box center [345, 73] width 19 height 20
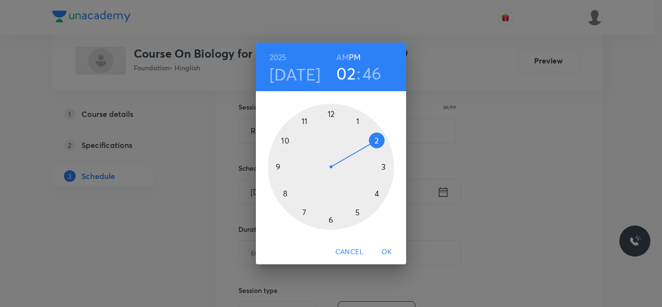
click at [331, 221] on div at bounding box center [331, 167] width 126 height 126
click at [373, 142] on div at bounding box center [331, 167] width 126 height 126
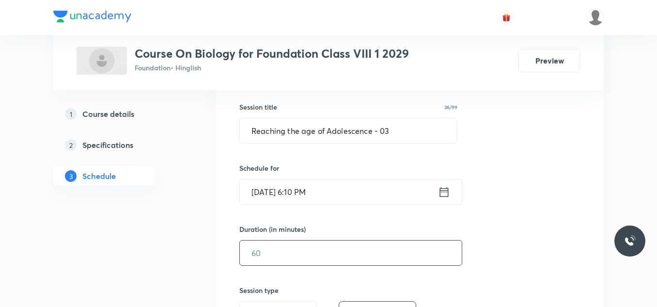
click at [261, 249] on input "text" at bounding box center [351, 252] width 222 height 25
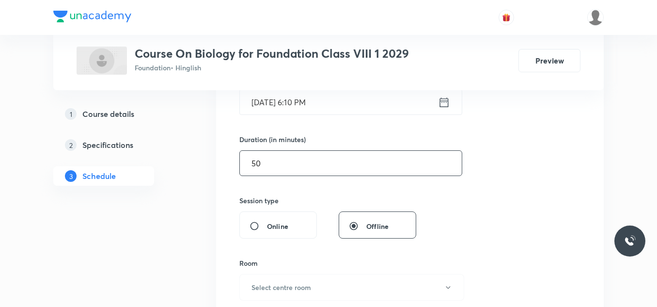
scroll to position [264, 0]
type input "50"
click at [272, 280] on button "Select centre room" at bounding box center [351, 286] width 225 height 27
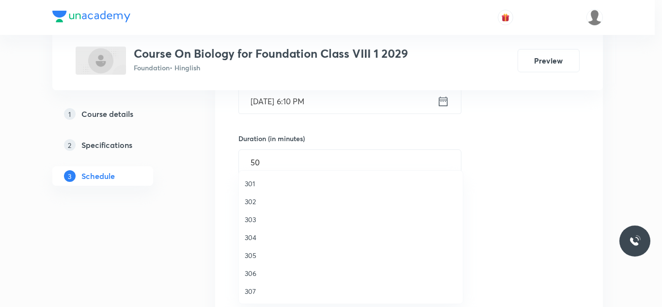
click at [257, 237] on span "304" at bounding box center [351, 237] width 212 height 10
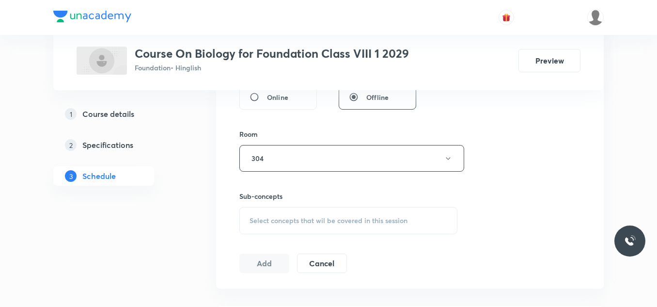
scroll to position [392, 0]
click at [274, 222] on span "Select concepts that wil be covered in this session" at bounding box center [329, 220] width 158 height 8
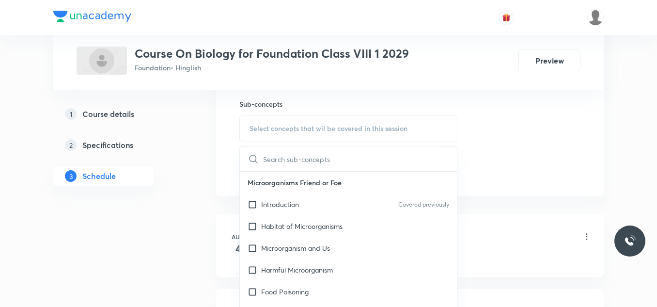
scroll to position [485, 0]
click at [254, 206] on input "checkbox" at bounding box center [255, 203] width 14 height 10
checkbox input "true"
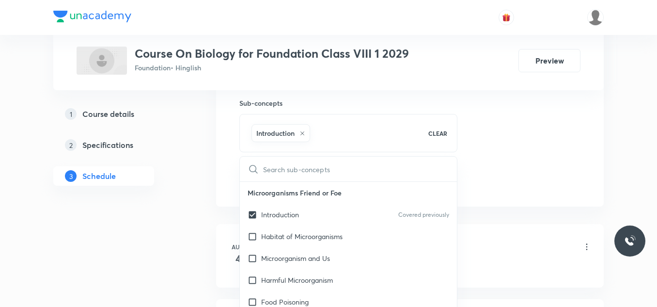
click at [188, 211] on div "Plus Courses Course On Biology for Foundation Class VIII 1 2029 Foundation • Hi…" at bounding box center [328, 191] width 551 height 1242
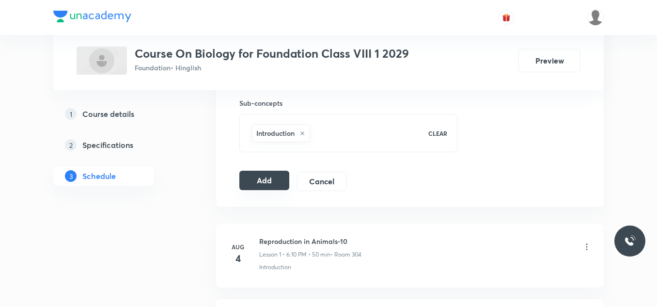
click at [271, 180] on button "Add" at bounding box center [264, 180] width 50 height 19
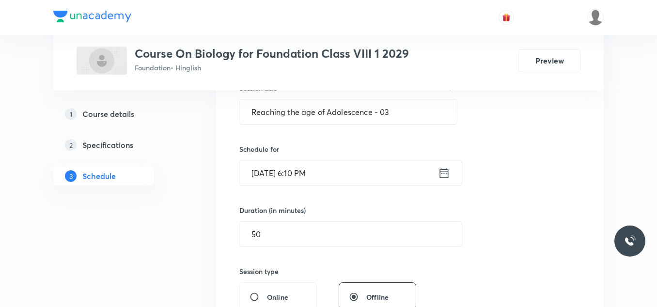
scroll to position [191, 0]
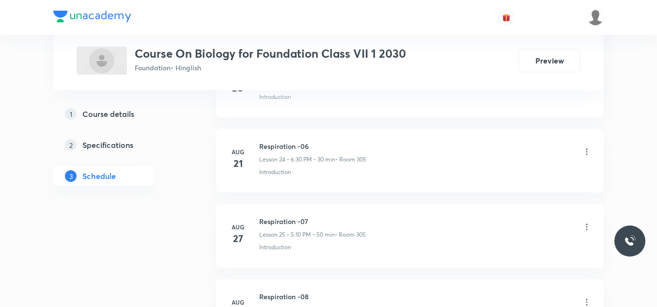
scroll to position [2499, 0]
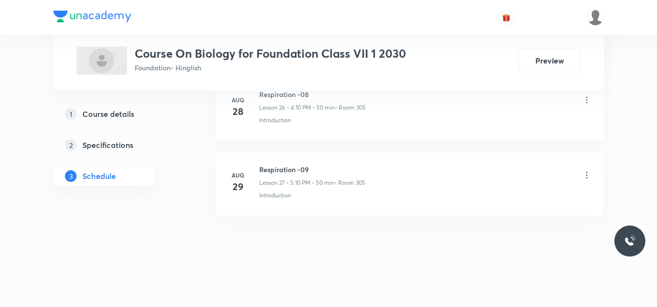
click at [305, 165] on h6 "Respiration -09" at bounding box center [312, 169] width 106 height 10
copy h6 "Respiration -09"
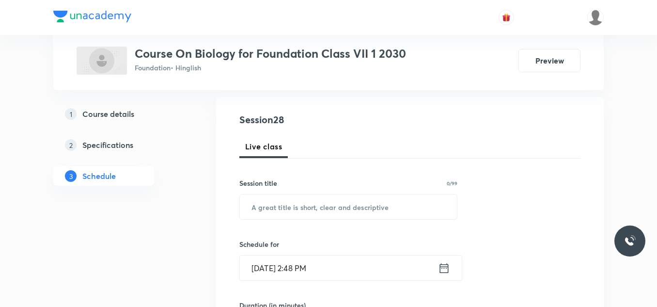
scroll to position [104, 0]
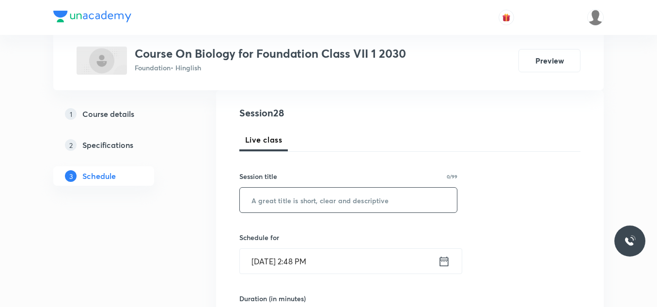
click at [284, 208] on input "text" at bounding box center [348, 200] width 217 height 25
paste input "Respiration -09"
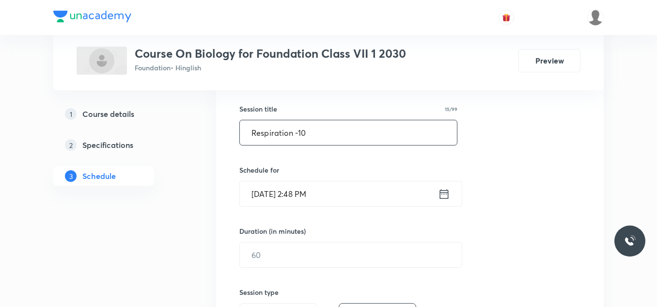
scroll to position [172, 0]
type input "Respiration -10"
click at [333, 198] on input "Sep 1, 2025, 2:48 PM" at bounding box center [339, 192] width 198 height 25
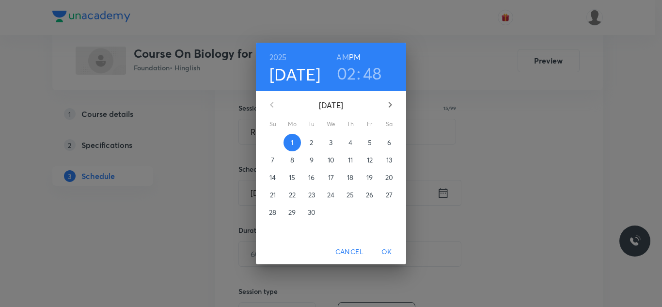
click at [350, 68] on h3 "02" at bounding box center [346, 73] width 19 height 20
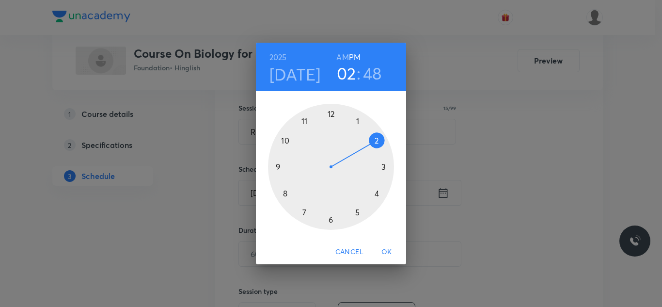
click at [386, 167] on div at bounding box center [331, 167] width 126 height 126
click at [333, 114] on div at bounding box center [331, 167] width 126 height 126
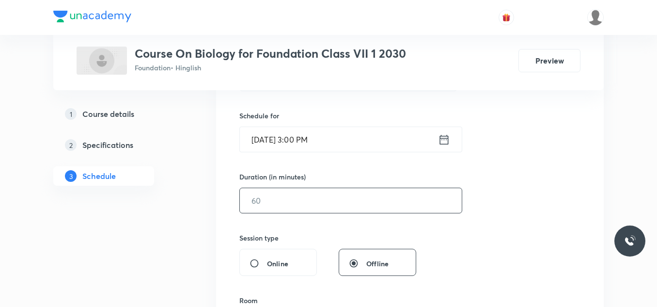
scroll to position [228, 0]
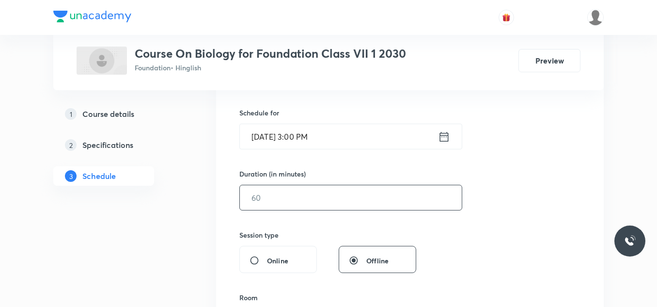
click at [309, 199] on input "text" at bounding box center [351, 197] width 222 height 25
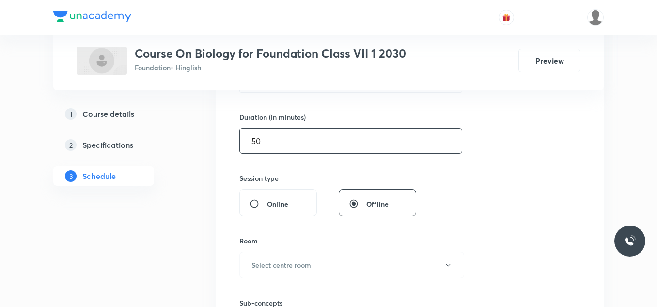
scroll to position [286, 0]
type input "50"
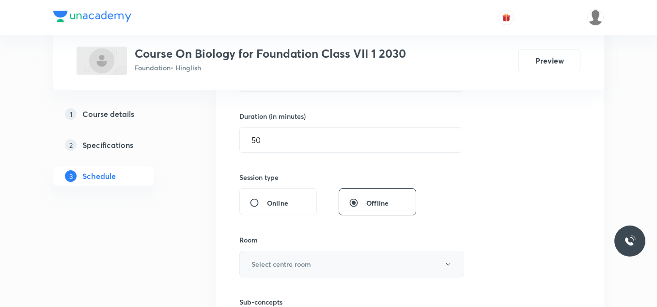
click at [269, 263] on h6 "Select centre room" at bounding box center [282, 264] width 60 height 10
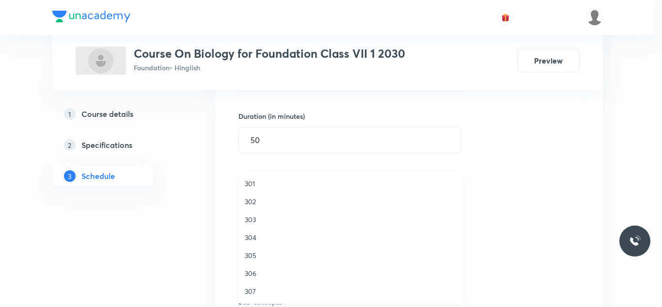
click at [254, 251] on span "305" at bounding box center [351, 255] width 212 height 10
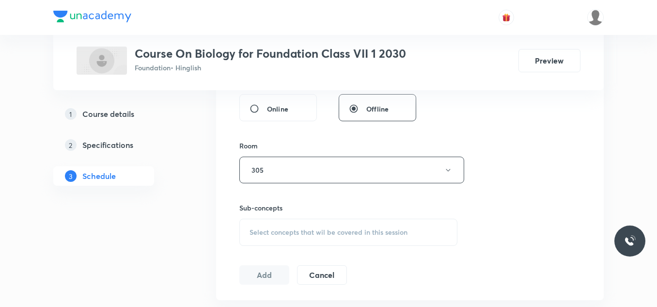
scroll to position [380, 0]
click at [278, 231] on span "Select concepts that wil be covered in this session" at bounding box center [329, 232] width 158 height 8
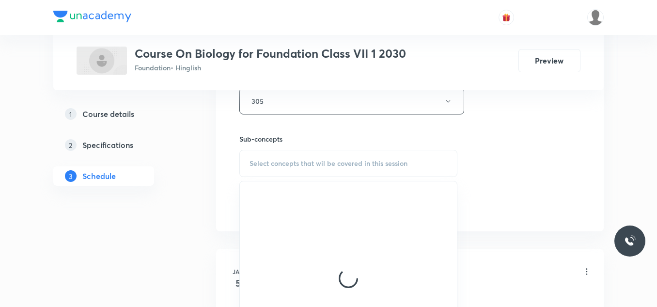
scroll to position [452, 0]
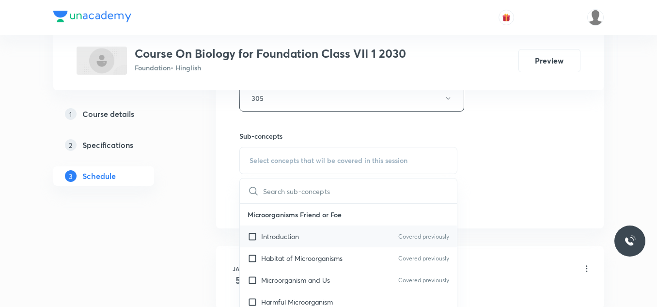
click at [263, 238] on p "Introduction" at bounding box center [280, 236] width 38 height 10
checkbox input "true"
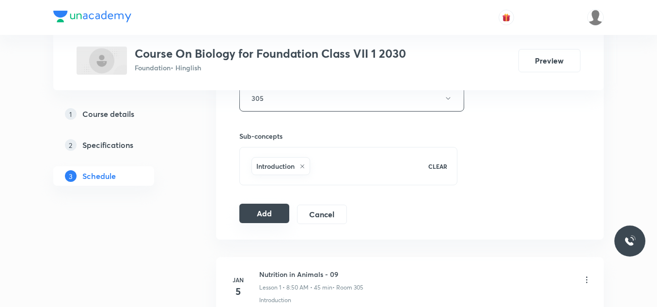
click at [263, 213] on button "Add" at bounding box center [264, 213] width 50 height 19
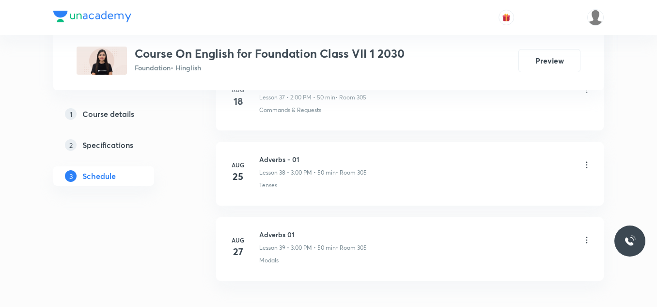
scroll to position [3400, 0]
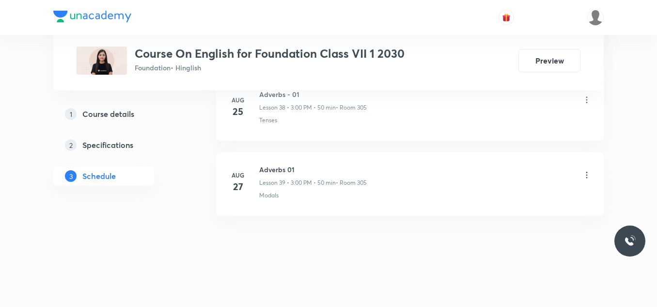
click at [285, 166] on h6 "Adverbs 01" at bounding box center [313, 169] width 108 height 10
copy h6 "Adverbs 01"
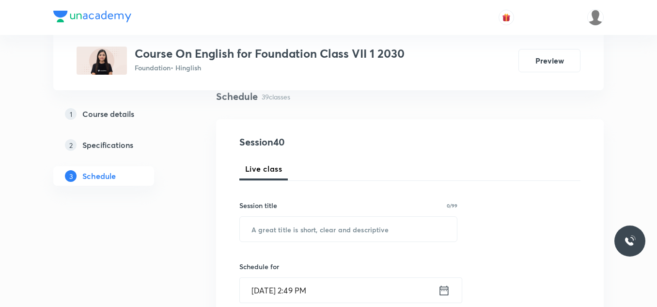
scroll to position [79, 0]
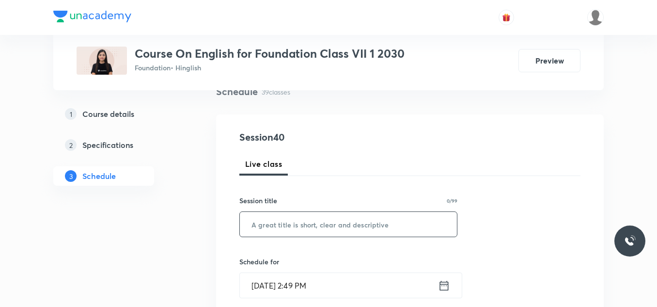
click at [262, 224] on input "text" at bounding box center [348, 224] width 217 height 25
paste input "Adverbs 01"
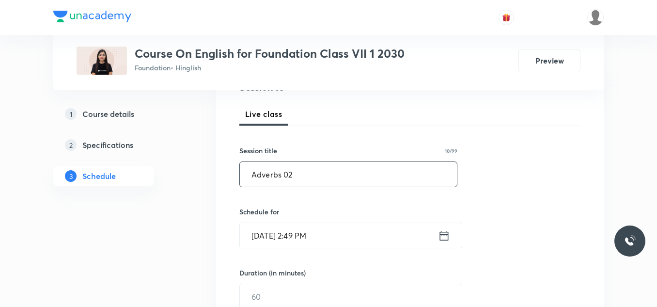
scroll to position [130, 0]
type input "Adverbs 02"
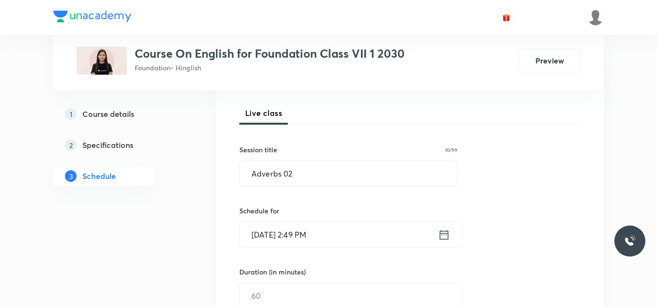
click at [334, 232] on input "Sep 1, 2025, 2:49 PM" at bounding box center [339, 234] width 198 height 25
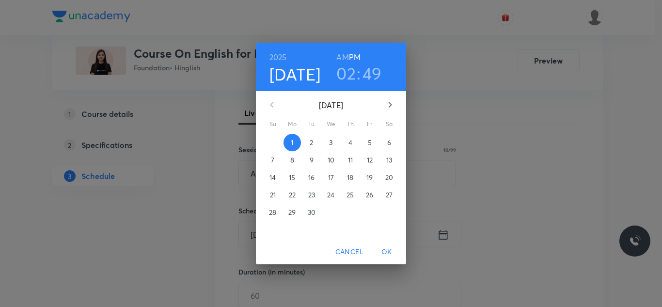
click at [349, 76] on h3 "02" at bounding box center [345, 73] width 19 height 20
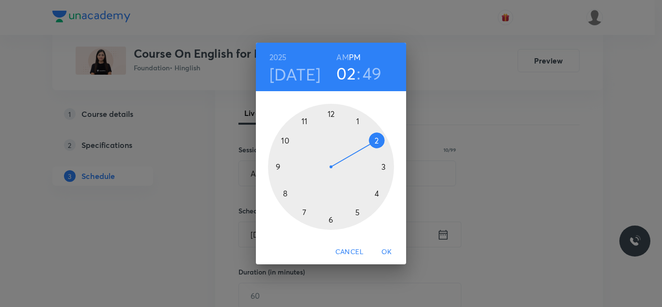
click at [377, 192] on div at bounding box center [331, 167] width 126 height 126
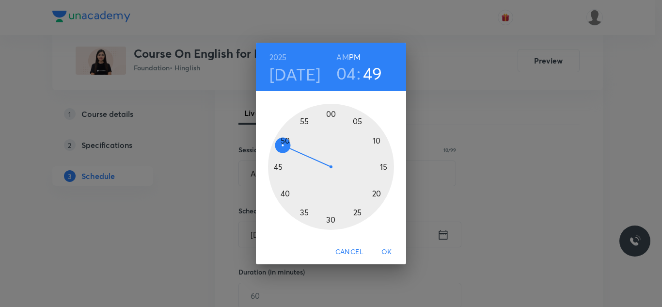
click at [374, 139] on div at bounding box center [331, 167] width 126 height 126
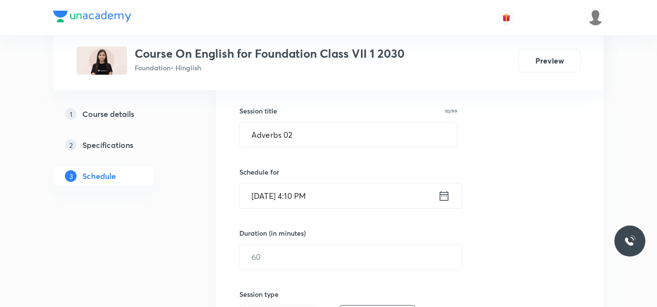
scroll to position [170, 0]
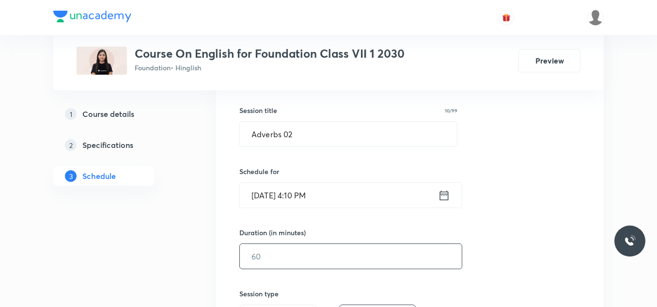
click at [259, 256] on input "text" at bounding box center [351, 256] width 222 height 25
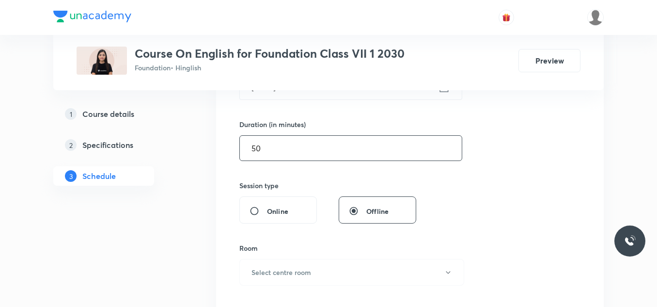
scroll to position [278, 0]
type input "50"
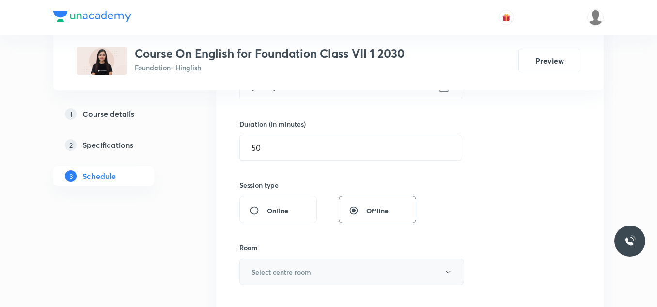
click at [260, 271] on h6 "Select centre room" at bounding box center [282, 272] width 60 height 10
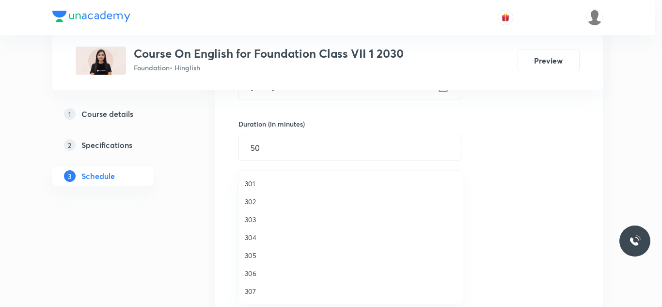
click at [253, 257] on span "305" at bounding box center [351, 255] width 212 height 10
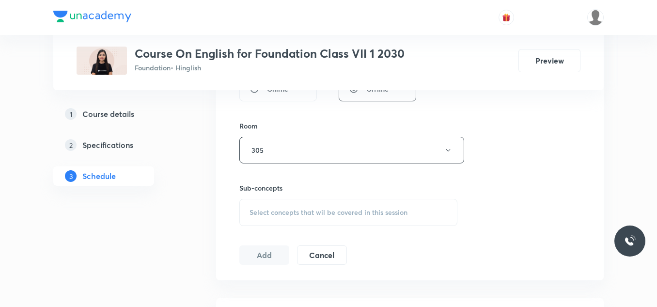
scroll to position [400, 0]
click at [280, 215] on span "Select concepts that wil be covered in this session" at bounding box center [329, 212] width 158 height 8
click at [267, 285] on p "Tenses" at bounding box center [271, 288] width 21 height 10
checkbox input "true"
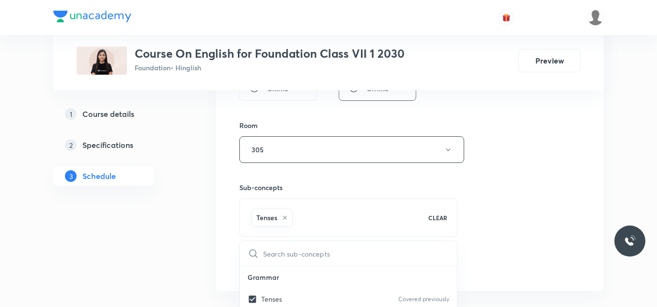
click at [255, 264] on button "Add" at bounding box center [264, 264] width 50 height 19
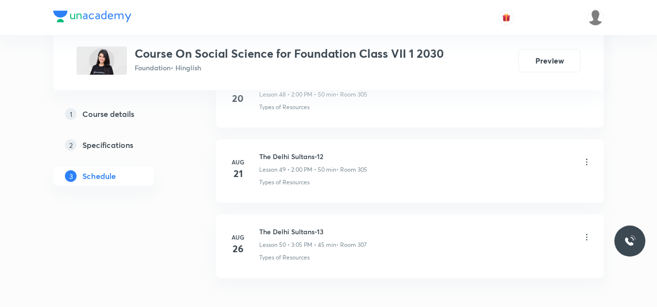
scroll to position [4227, 0]
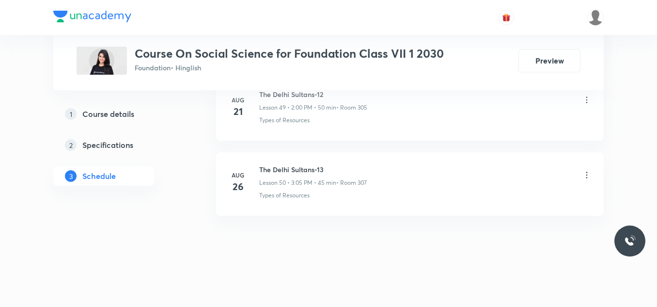
click at [285, 170] on h6 "The Delhi Sultans-13" at bounding box center [313, 169] width 108 height 10
copy h6 "The Delhi Sultans-13"
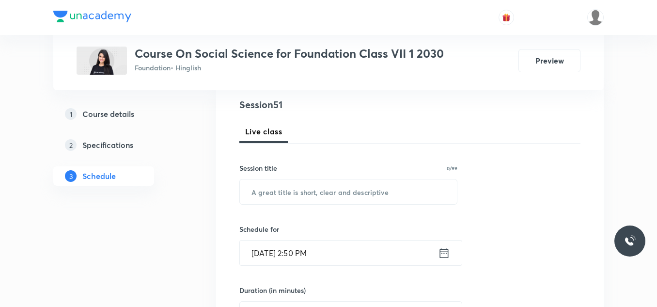
scroll to position [117, 0]
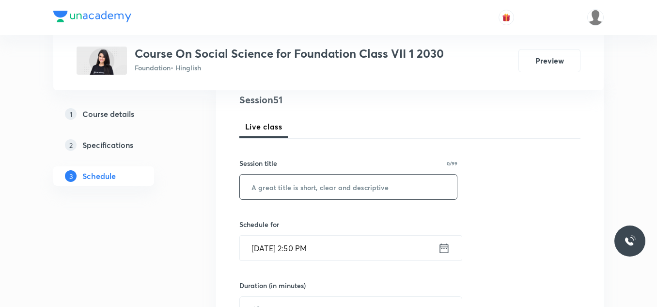
click at [272, 190] on input "text" at bounding box center [348, 186] width 217 height 25
paste input "The Delhi Sultans-13"
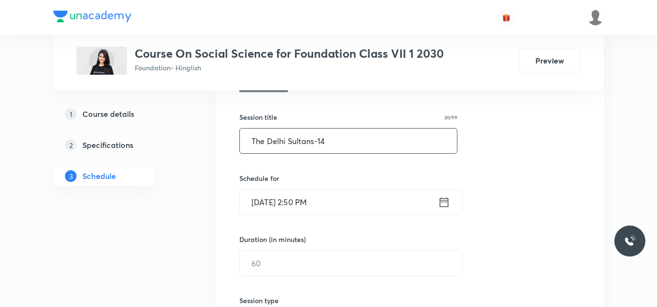
scroll to position [163, 0]
type input "The Delhi Sultans-14"
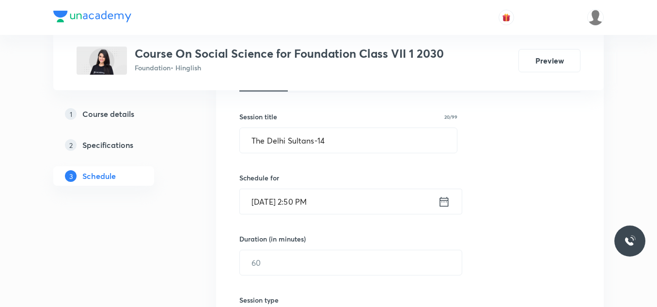
click at [341, 205] on input "[DATE] 2:50 PM" at bounding box center [339, 201] width 198 height 25
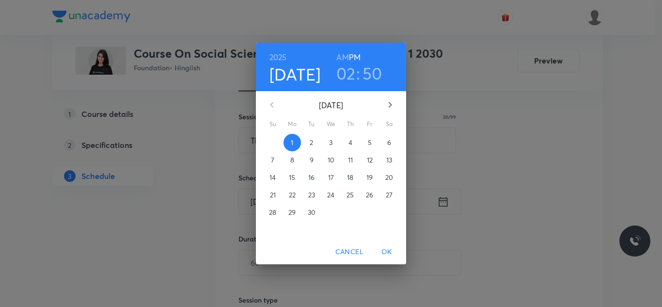
click at [346, 77] on h3 "02" at bounding box center [345, 73] width 19 height 20
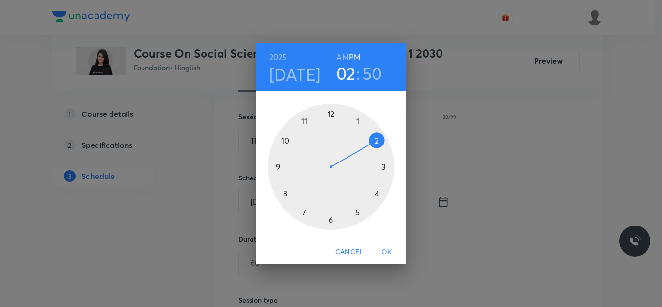
click at [358, 211] on div at bounding box center [331, 167] width 126 height 126
click at [379, 142] on div at bounding box center [331, 167] width 126 height 126
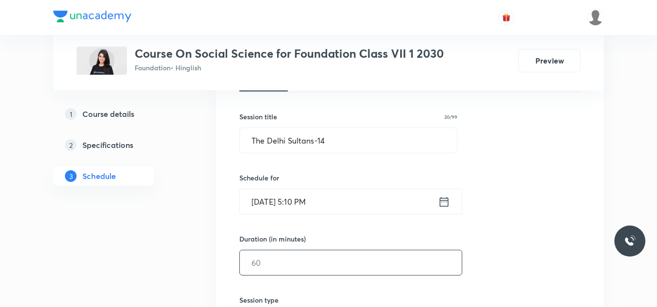
click at [265, 259] on input "text" at bounding box center [351, 262] width 222 height 25
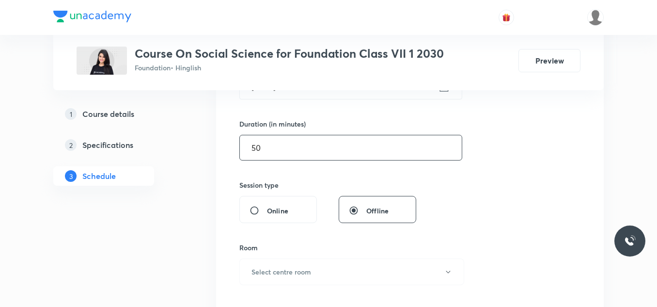
scroll to position [282, 0]
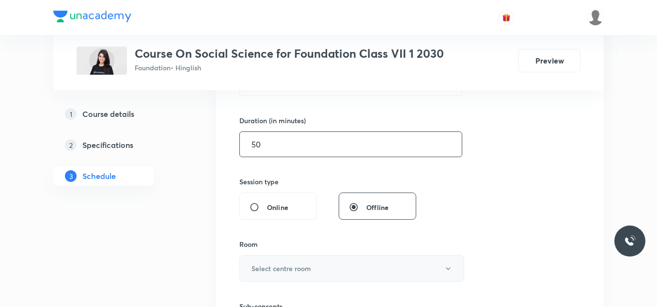
type input "50"
click at [268, 262] on button "Select centre room" at bounding box center [351, 268] width 225 height 27
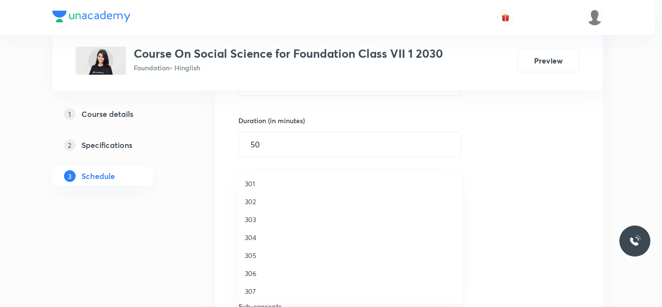
click at [257, 249] on li "305" at bounding box center [351, 255] width 224 height 18
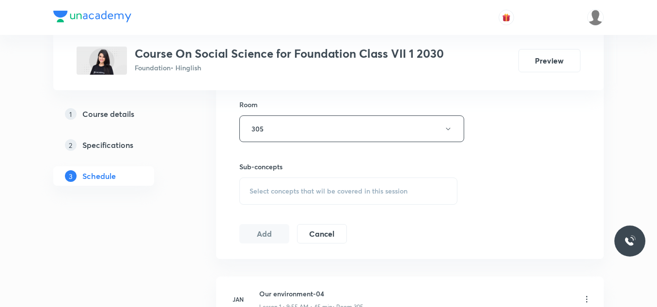
scroll to position [423, 0]
click at [283, 191] on span "Select concepts that wil be covered in this session" at bounding box center [329, 190] width 158 height 8
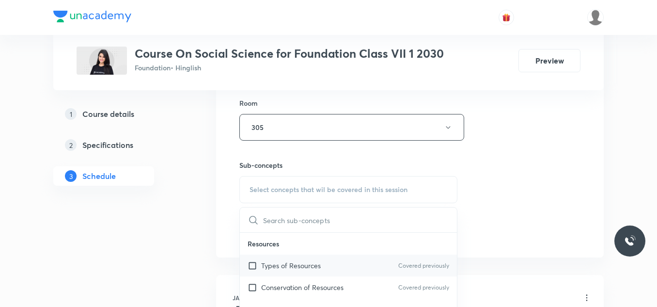
click at [272, 266] on p "Types of Resources" at bounding box center [291, 265] width 60 height 10
checkbox input "true"
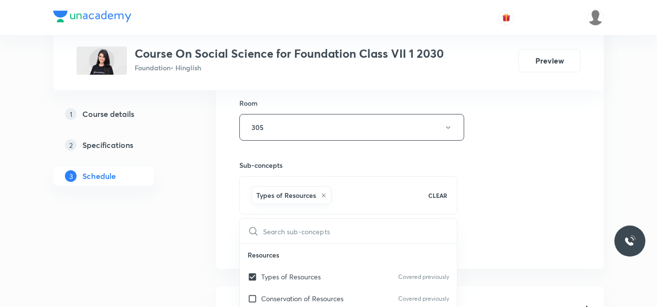
click at [171, 189] on div "1 Course details 2 Specifications 3 Schedule" at bounding box center [119, 150] width 132 height 93
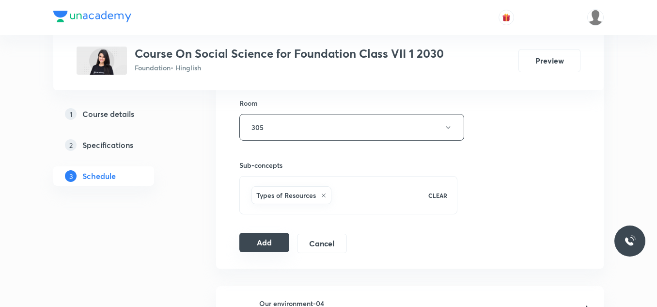
click at [256, 244] on button "Add" at bounding box center [264, 242] width 50 height 19
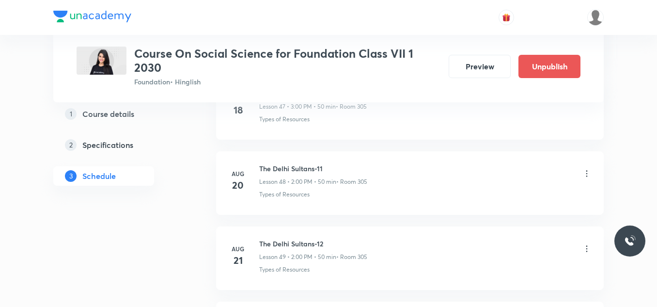
scroll to position [3868, 0]
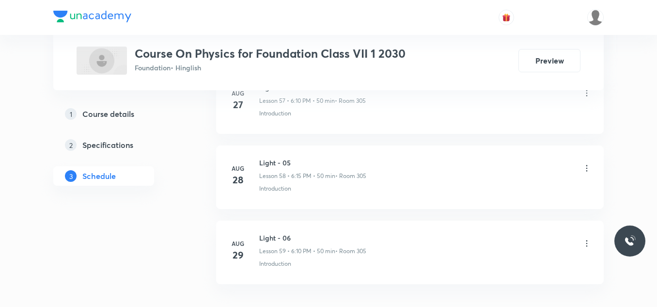
scroll to position [4903, 0]
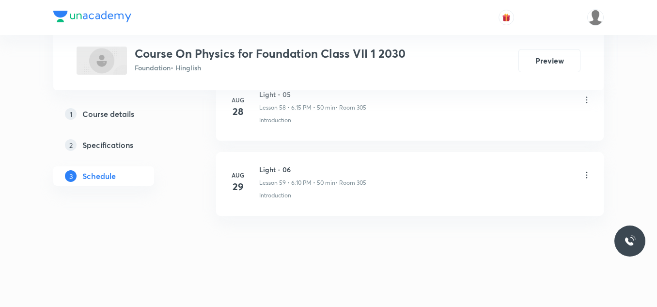
click at [267, 169] on h6 "Light - 06" at bounding box center [312, 169] width 107 height 10
copy h6 "Light - 06"
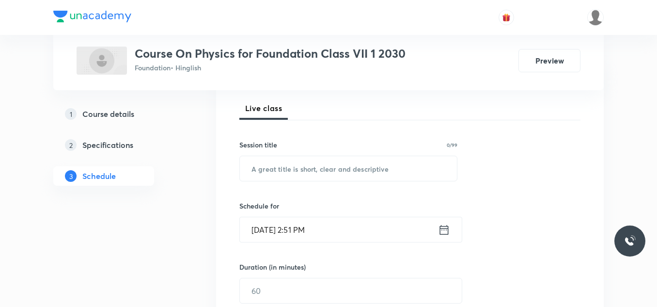
scroll to position [136, 0]
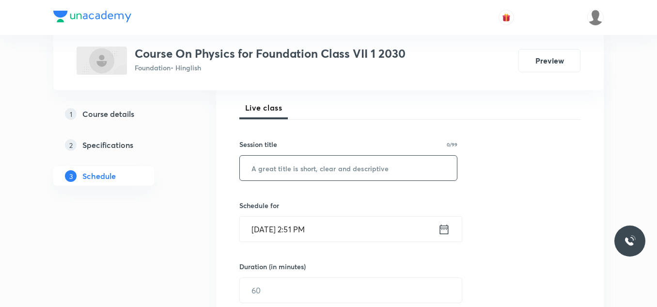
click at [267, 169] on input "text" at bounding box center [348, 168] width 217 height 25
paste input "Light - 06"
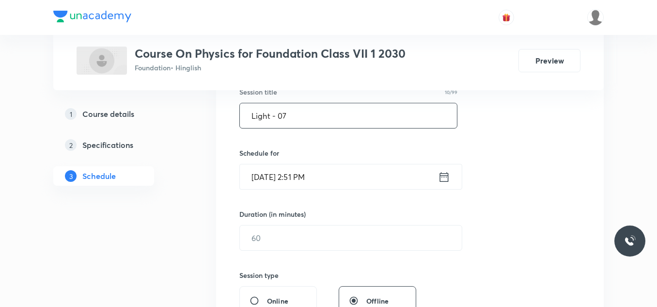
scroll to position [189, 0]
type input "Light - 07"
click at [340, 176] on input "[DATE] 2:51 PM" at bounding box center [339, 176] width 198 height 25
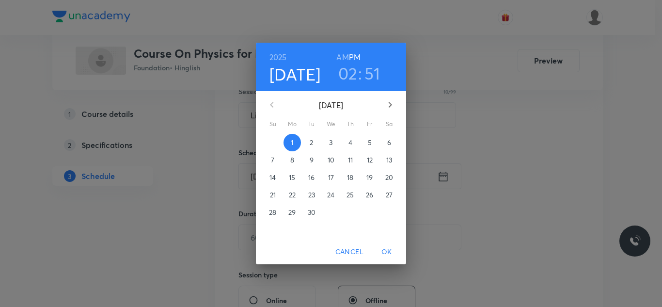
click at [350, 77] on h3 "02" at bounding box center [347, 73] width 19 height 20
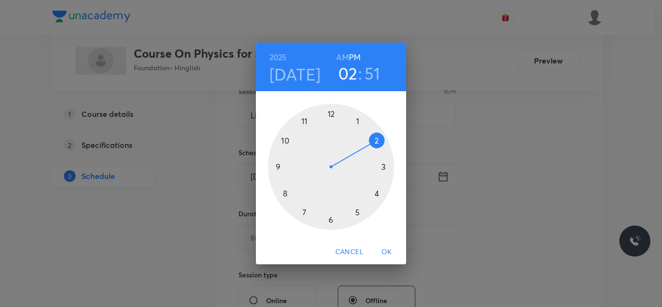
click at [331, 219] on div at bounding box center [331, 167] width 126 height 126
click at [376, 137] on div at bounding box center [331, 167] width 126 height 126
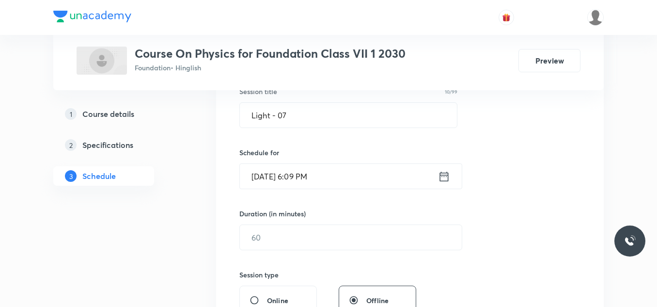
click at [336, 173] on input "[DATE] 6:09 PM" at bounding box center [339, 176] width 198 height 25
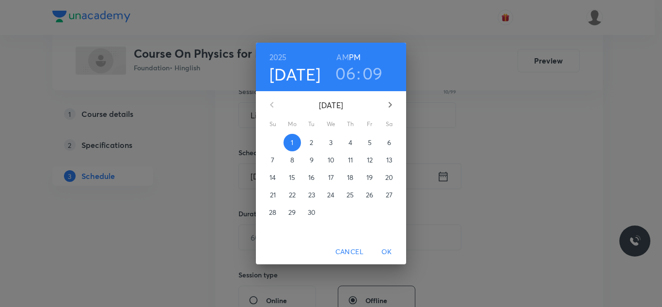
click at [370, 70] on h3 "09" at bounding box center [373, 73] width 20 height 20
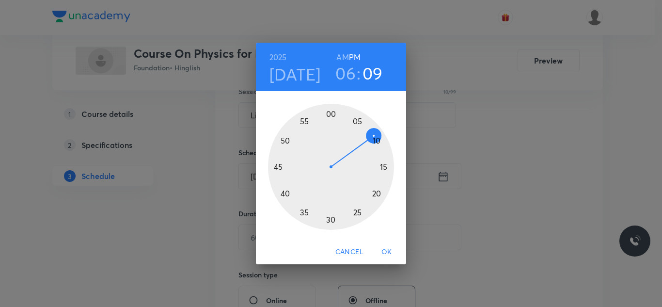
click at [378, 140] on div at bounding box center [331, 167] width 126 height 126
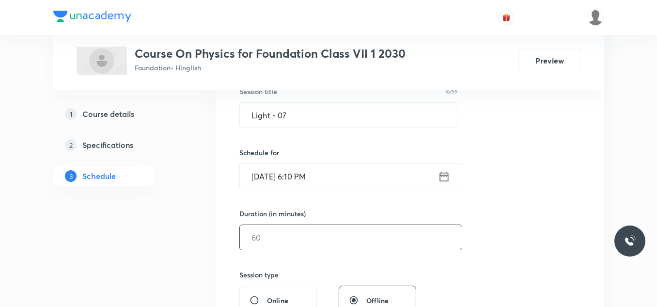
click at [279, 234] on input "text" at bounding box center [351, 237] width 222 height 25
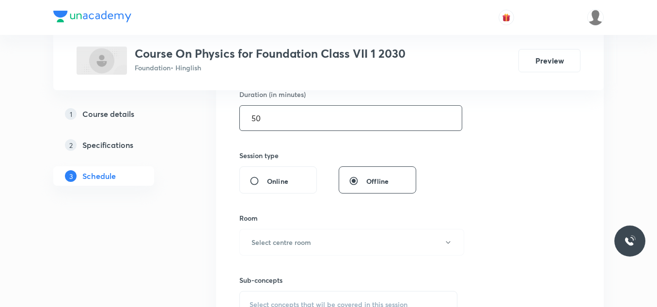
scroll to position [308, 0]
type input "50"
click at [278, 243] on h6 "Select centre room" at bounding box center [282, 242] width 60 height 10
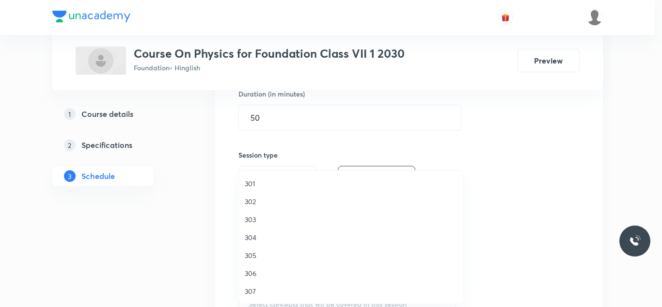
click at [251, 256] on span "305" at bounding box center [351, 255] width 212 height 10
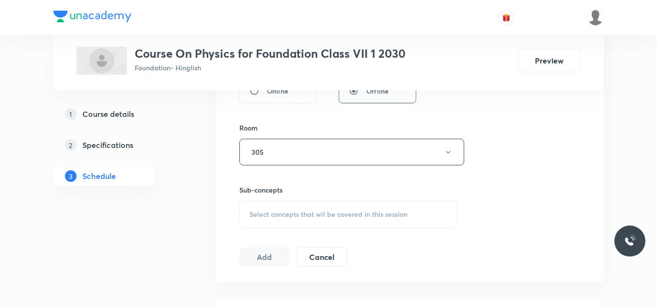
scroll to position [399, 0]
click at [281, 215] on span "Select concepts that wil be covered in this session" at bounding box center [329, 213] width 158 height 8
click at [257, 290] on input "checkbox" at bounding box center [255, 289] width 14 height 10
checkbox input "true"
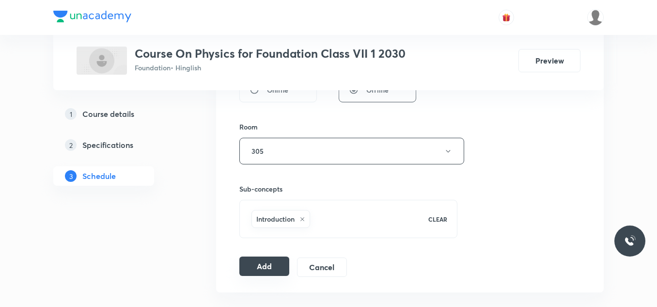
click at [255, 262] on button "Add" at bounding box center [264, 265] width 50 height 19
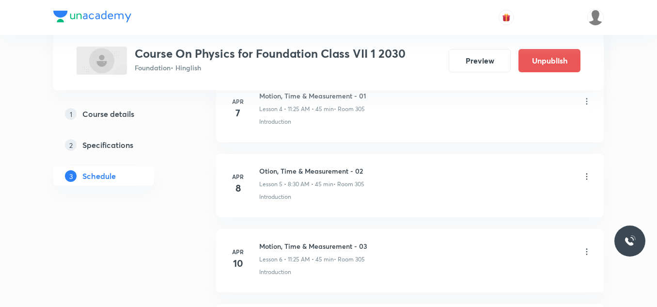
click at [314, 10] on div at bounding box center [328, 17] width 551 height 35
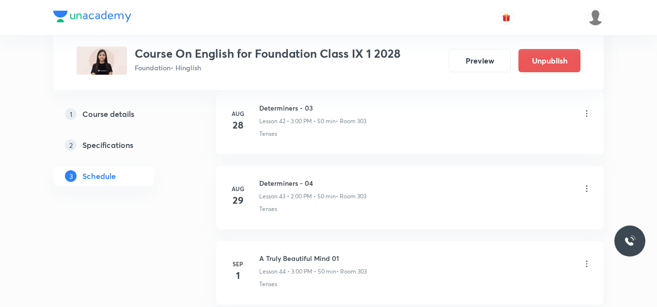
scroll to position [3776, 0]
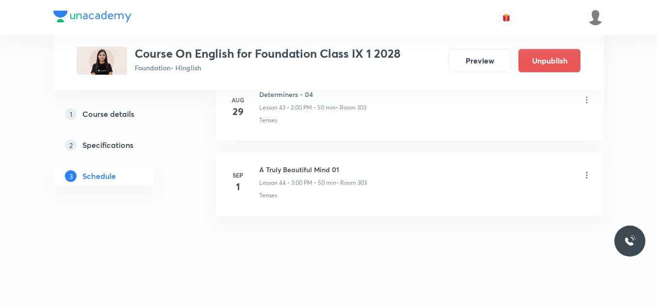
click at [303, 169] on h6 "A Truly Beautiful Mind 01" at bounding box center [313, 169] width 108 height 10
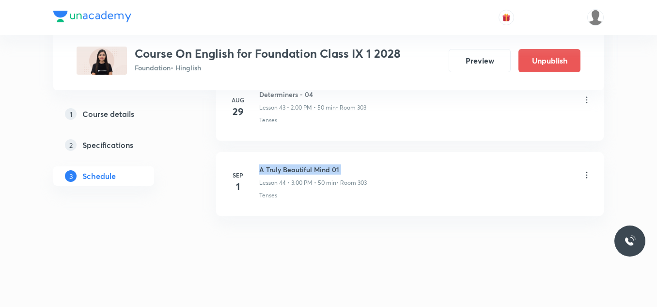
copy h6 "A Truly Beautiful Mind 01"
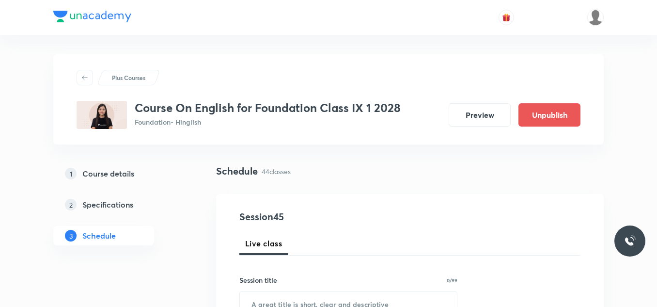
scroll to position [76, 0]
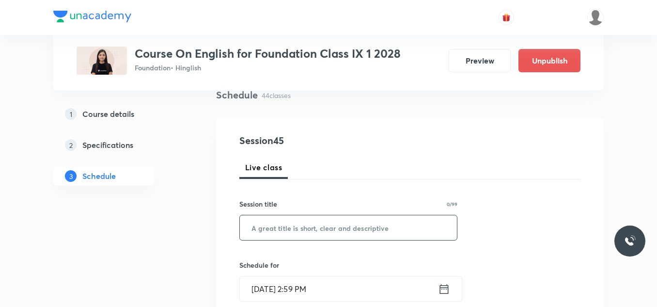
click at [287, 224] on input "text" at bounding box center [348, 227] width 217 height 25
paste input "A Truly Beautiful Mind 01"
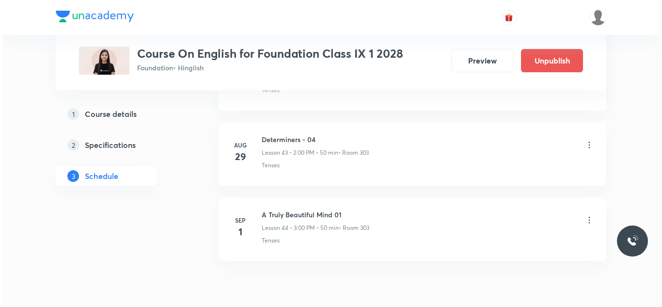
scroll to position [3776, 0]
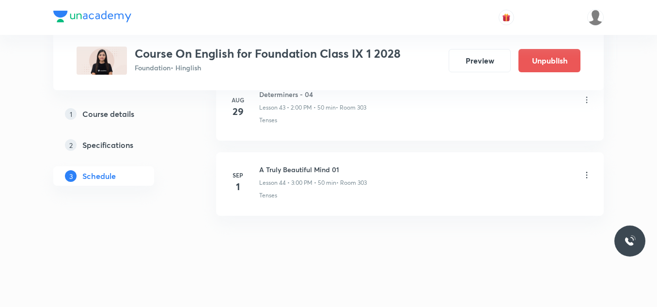
type input "A Truly Beautiful Mind 0"
click at [588, 176] on icon at bounding box center [587, 175] width 10 height 10
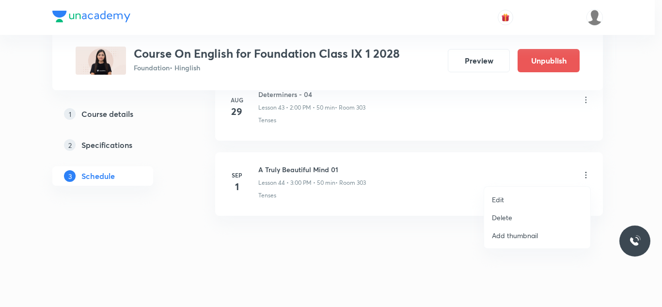
click at [521, 194] on li "Edit" at bounding box center [537, 199] width 106 height 18
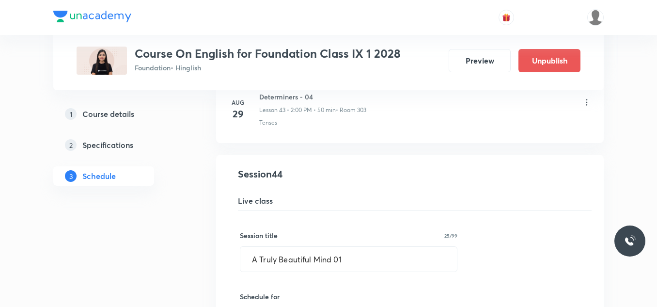
scroll to position [3276, 0]
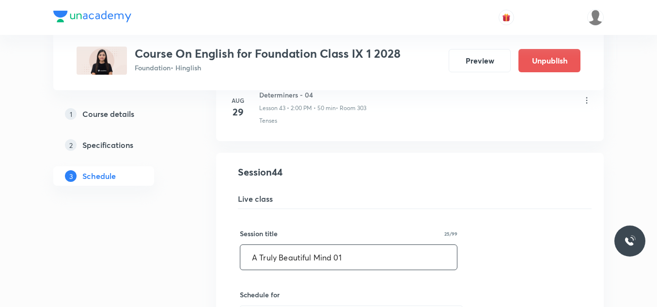
click at [344, 260] on input "A Truly Beautiful Mind 01" at bounding box center [348, 257] width 217 height 25
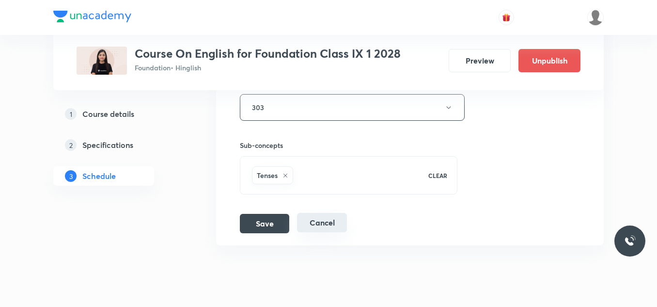
scroll to position [3674, 0]
type input "Rain on the Roof 01"
click at [265, 220] on button "Save" at bounding box center [264, 221] width 49 height 19
